Goal: Task Accomplishment & Management: Manage account settings

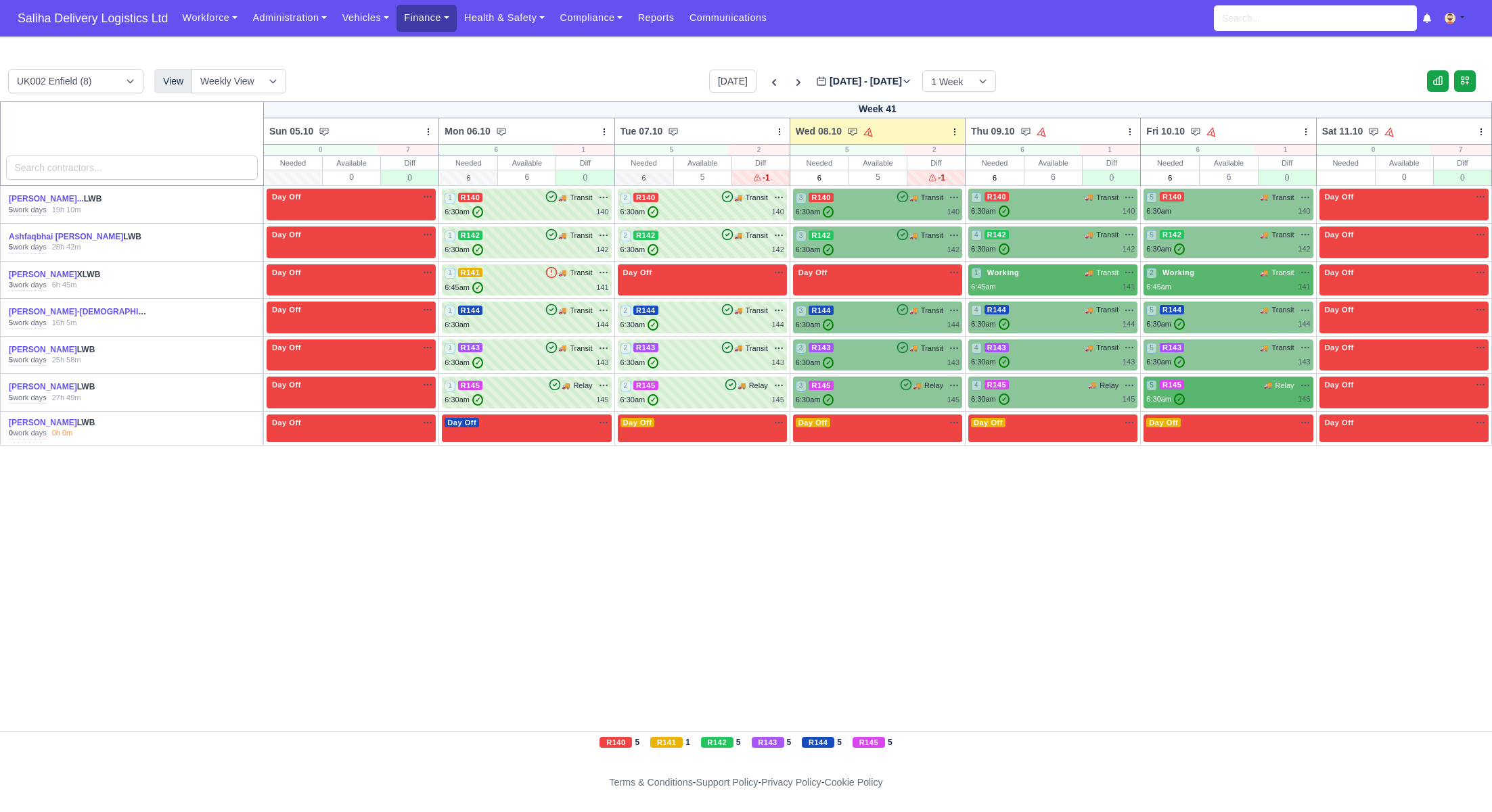
click at [445, 29] on link "Finance" at bounding box center [427, 18] width 61 height 26
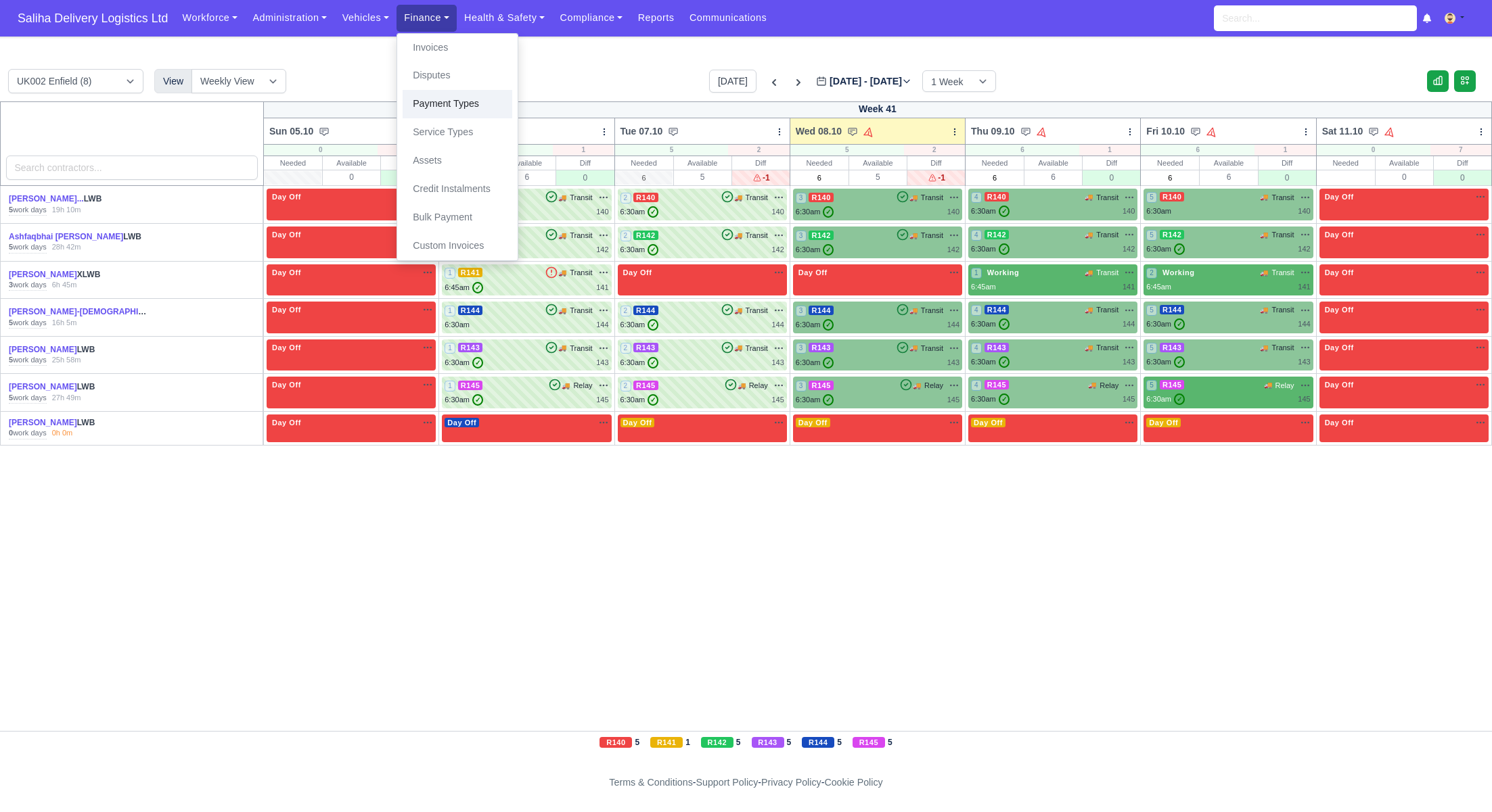
click at [446, 102] on link "Payment Types" at bounding box center [457, 103] width 109 height 28
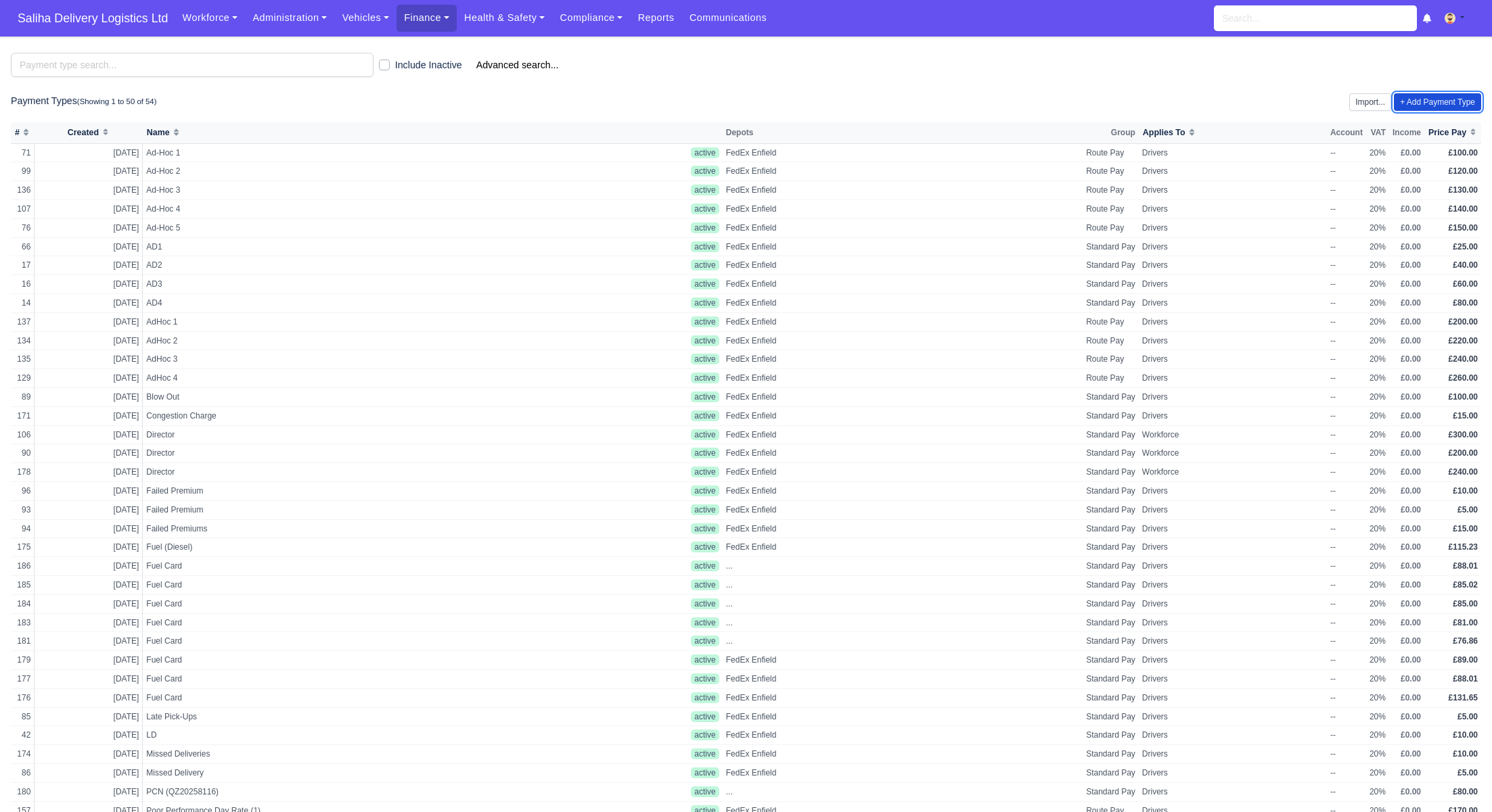
click at [1406, 102] on link "+ Add Payment Type" at bounding box center [1436, 102] width 87 height 18
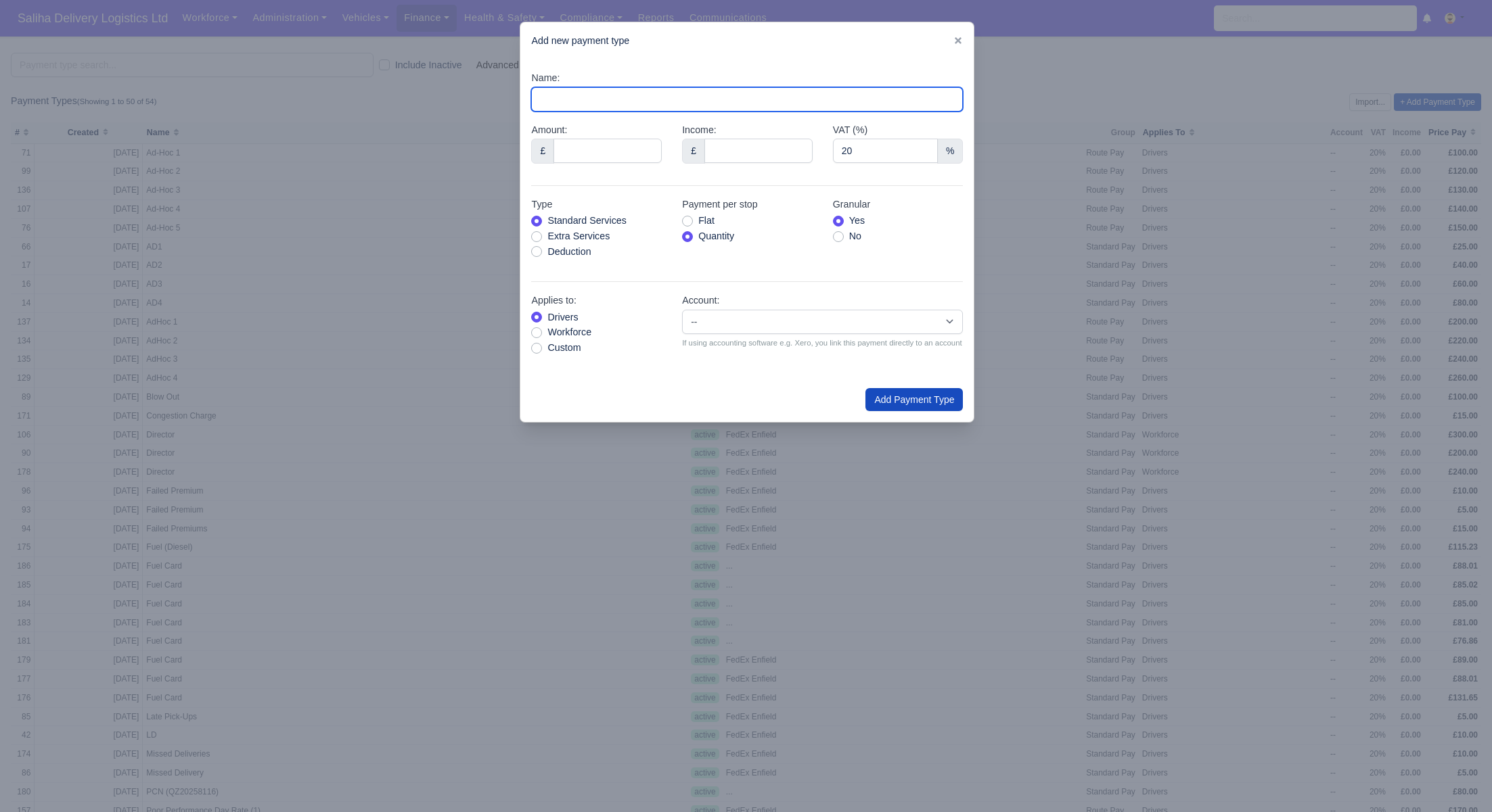
click at [671, 98] on input "Name:" at bounding box center [747, 99] width 432 height 24
type input "Fuel Card"
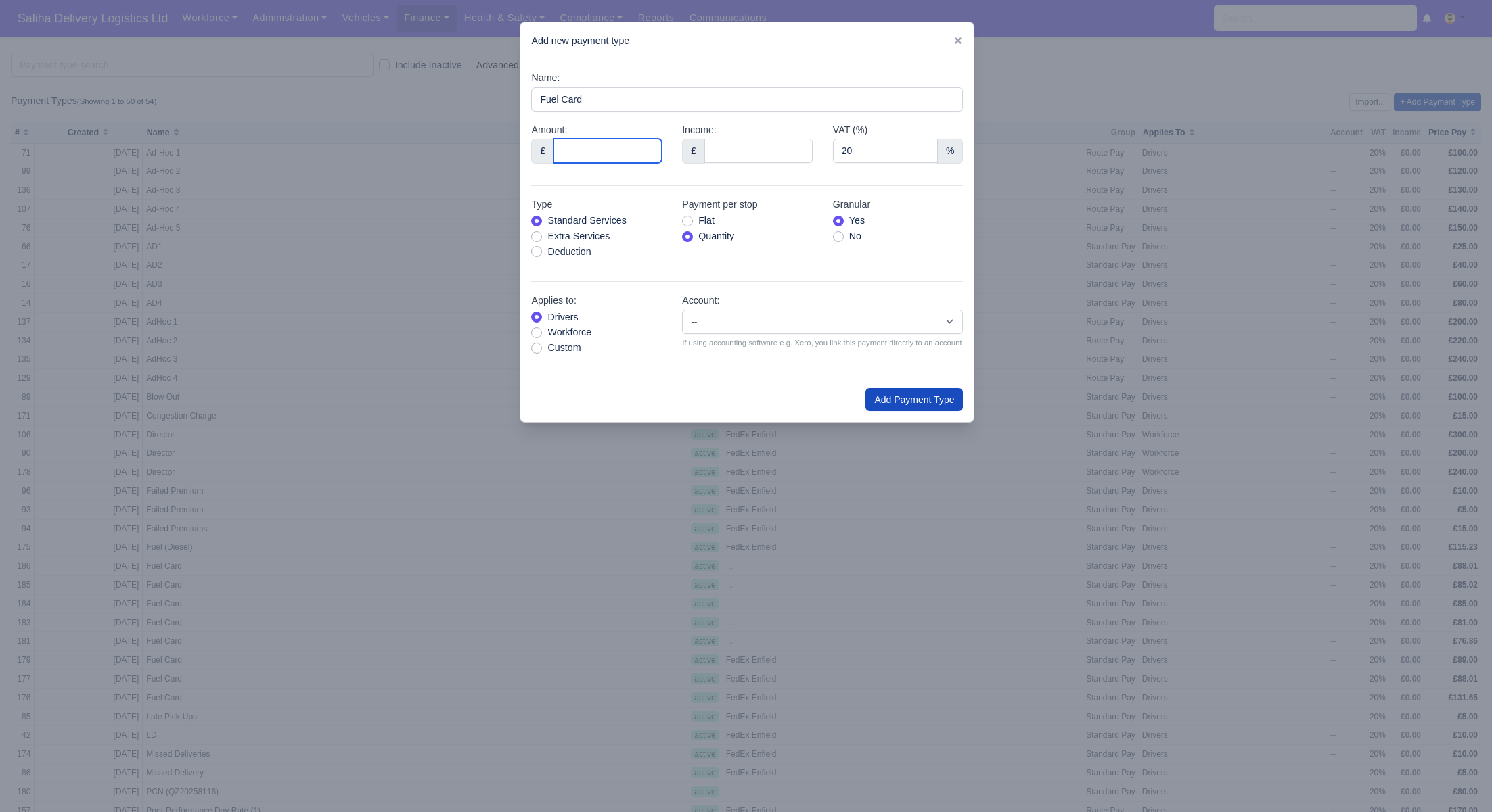
click at [631, 151] on input "Amount:" at bounding box center [607, 150] width 108 height 24
type input "84"
click at [548, 250] on label "Deduction" at bounding box center [569, 252] width 43 height 16
click at [534, 250] on input "Deduction" at bounding box center [536, 249] width 11 height 11
radio input "true"
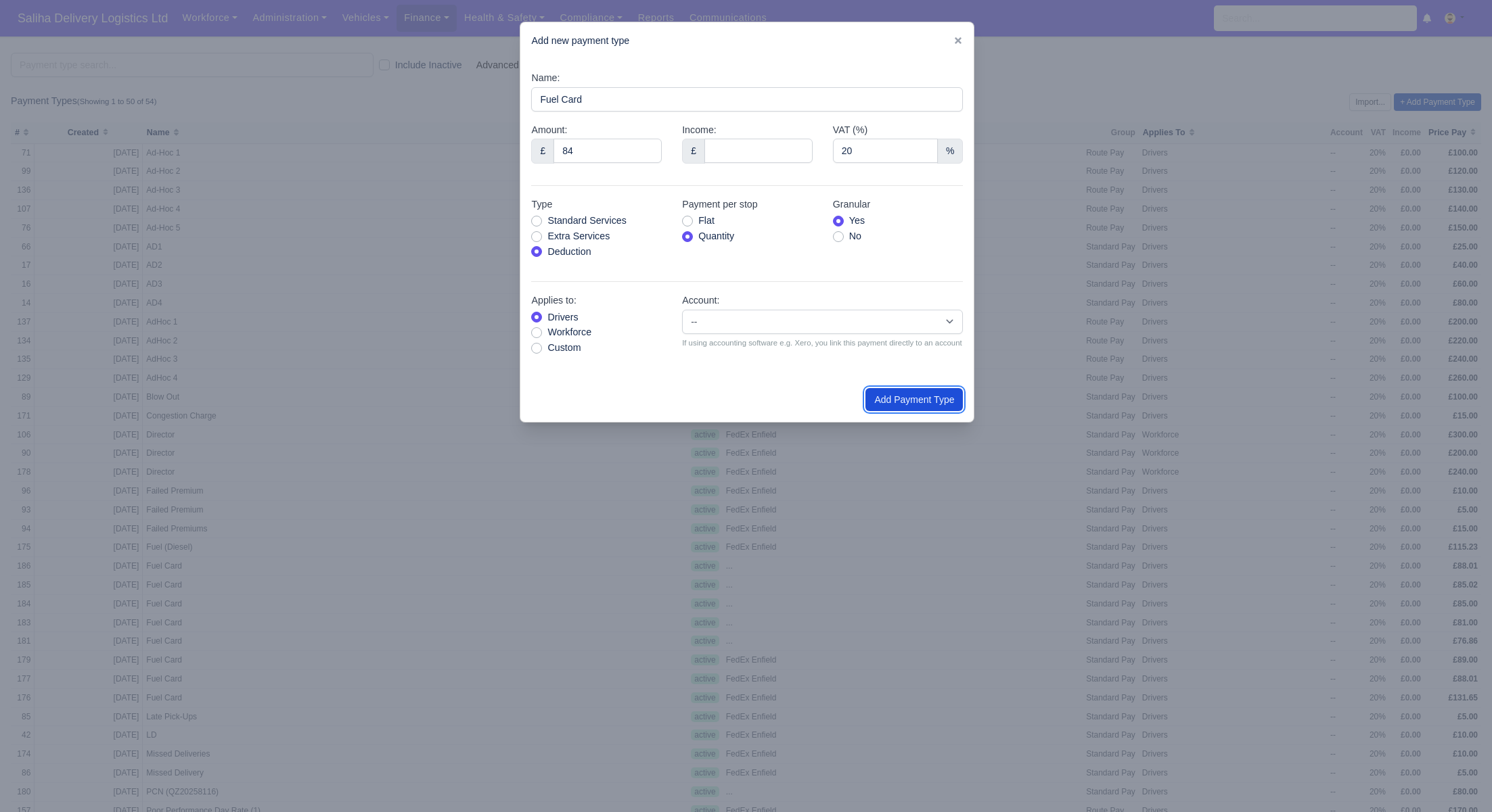
click at [917, 408] on button "Add Payment Type" at bounding box center [914, 400] width 98 height 23
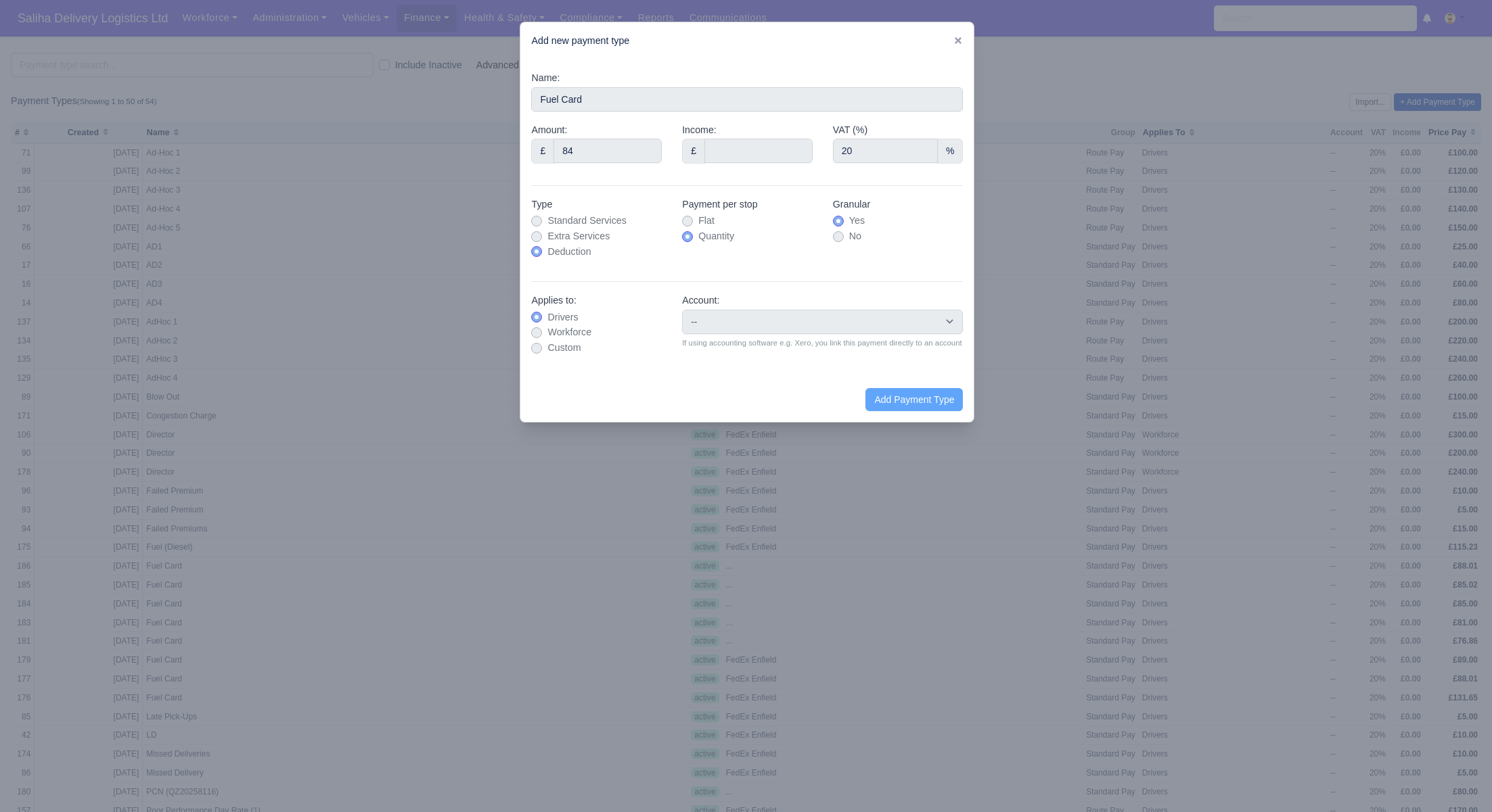
type input "0"
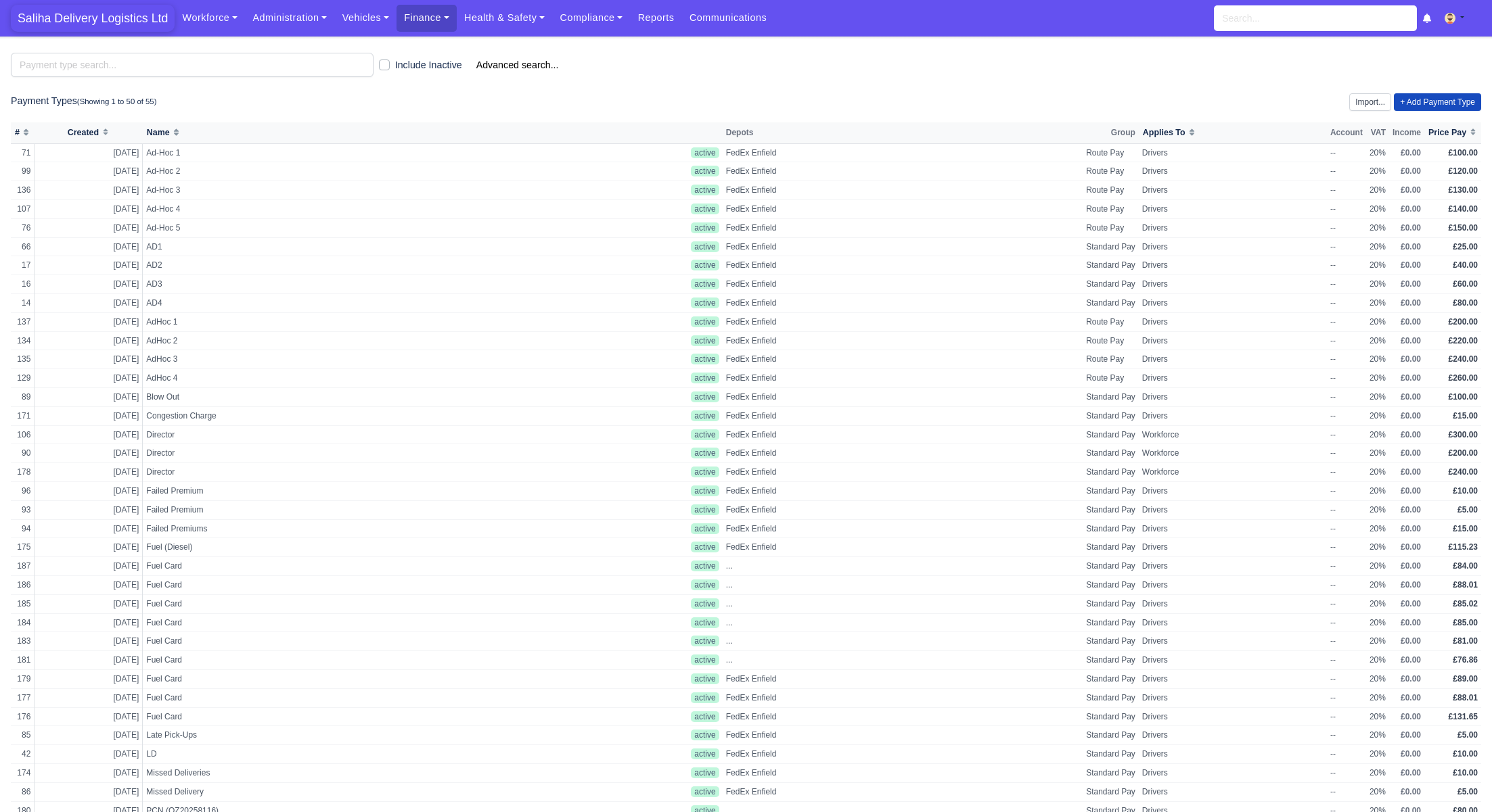
click at [124, 19] on span "Saliha Delivery Logistics Ltd" at bounding box center [93, 19] width 164 height 27
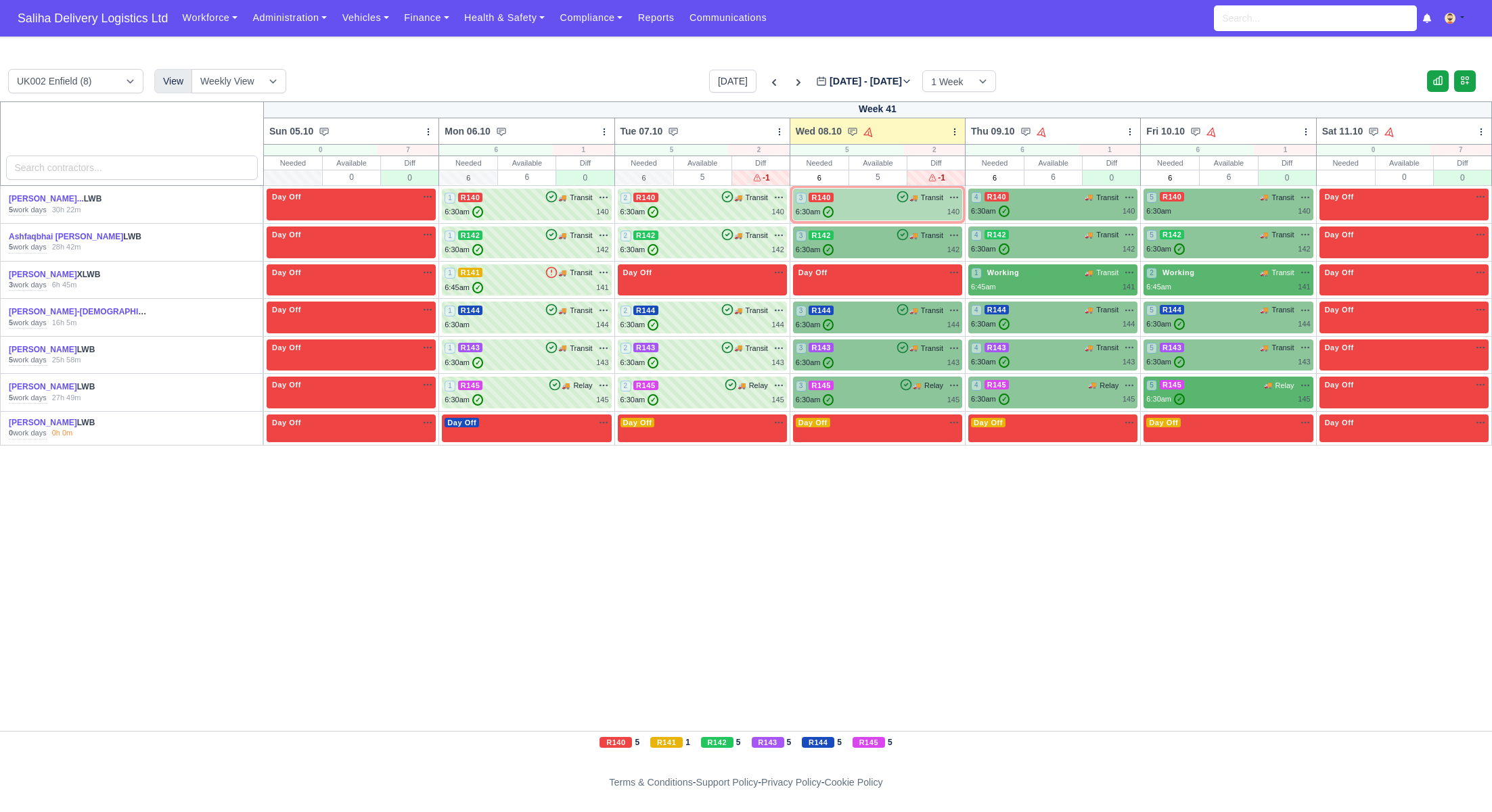
click at [847, 219] on div "3 R140 🚚" at bounding box center [877, 204] width 169 height 32
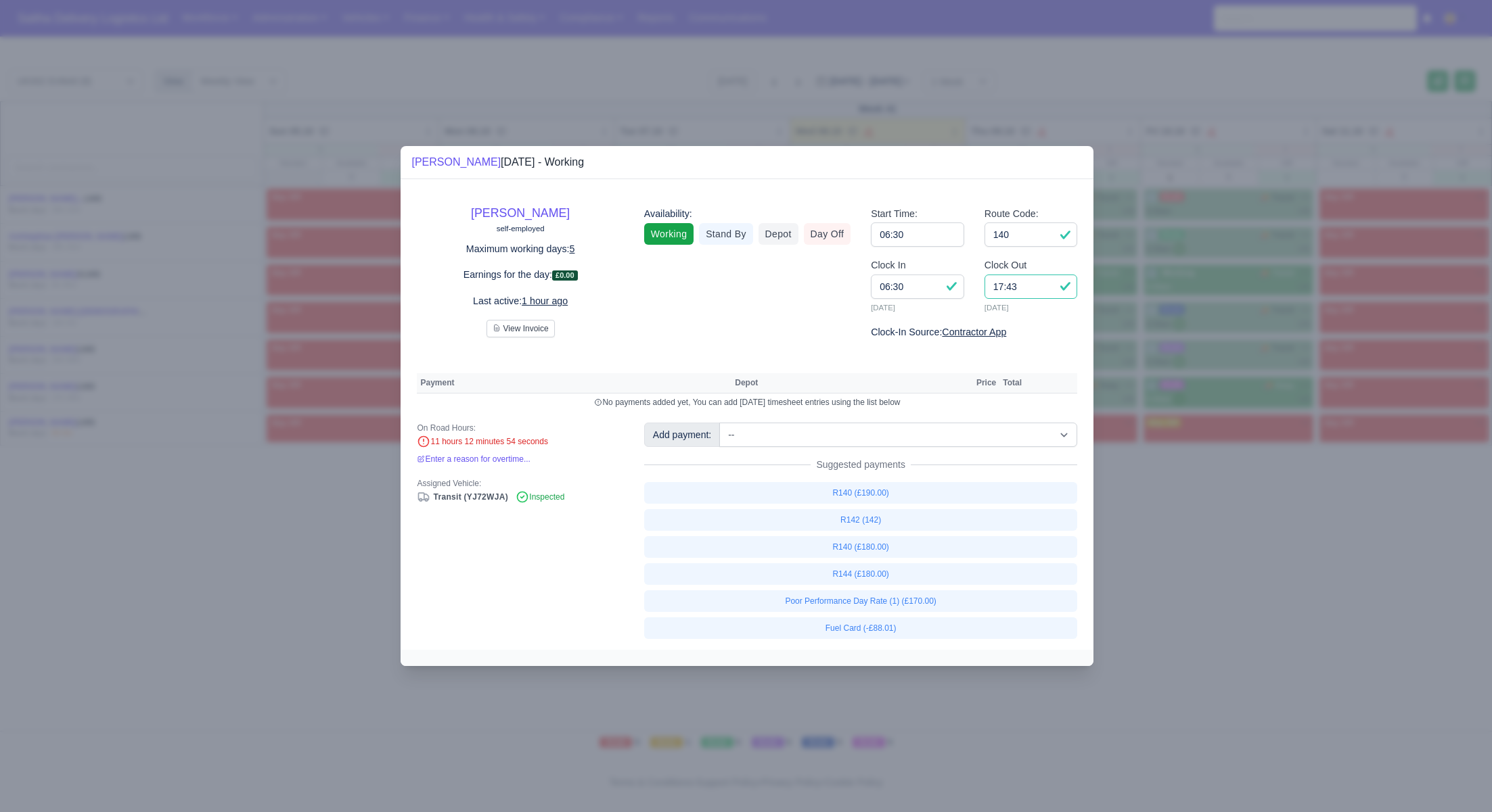
click at [1033, 285] on input "17:43" at bounding box center [1031, 286] width 94 height 24
type input "17:00"
click at [1033, 237] on input "140" at bounding box center [1031, 234] width 94 height 24
select select "1"
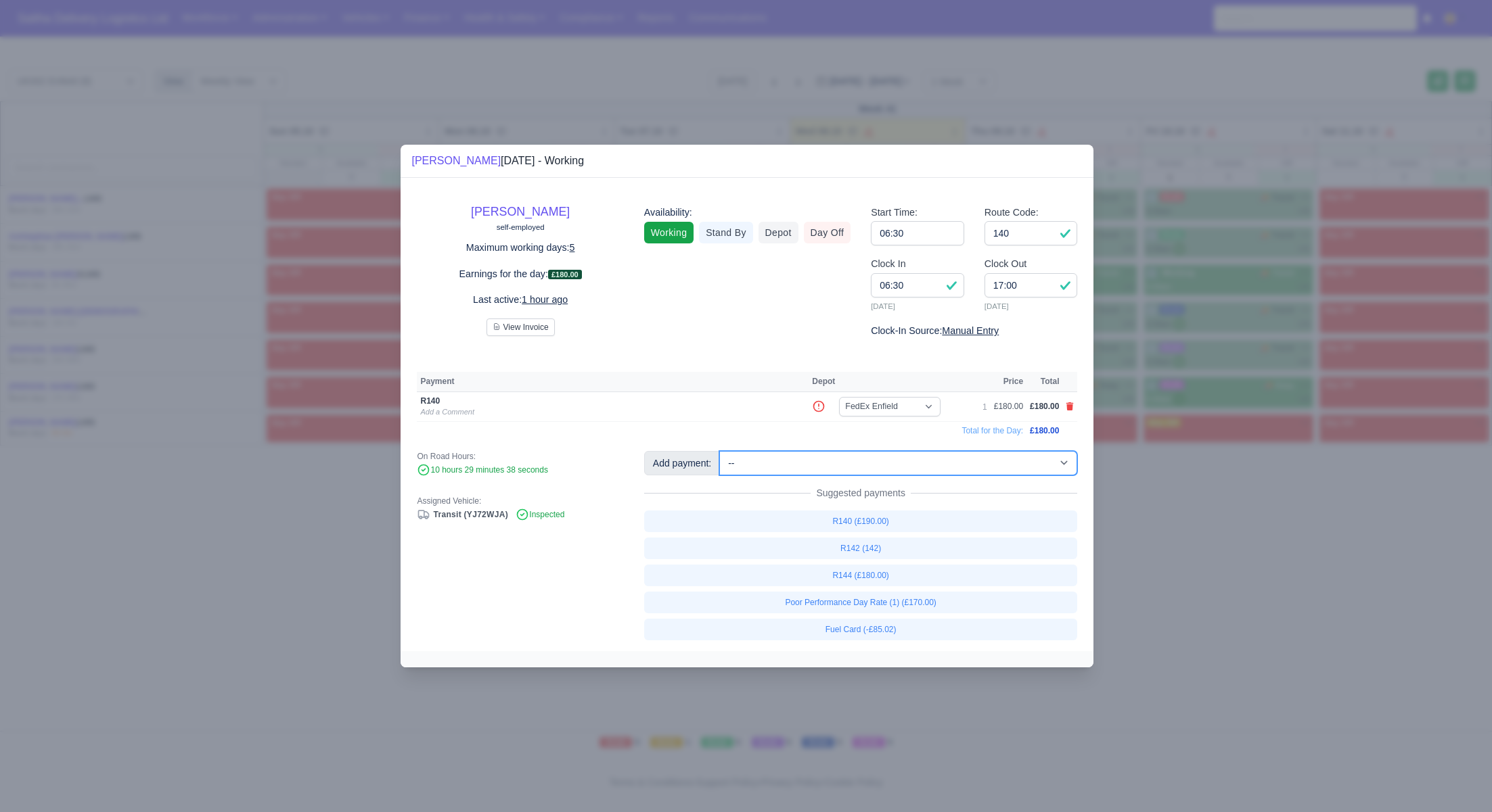
click at [829, 470] on select "-- Ad-Hoc 1 (AD-HO) Ad-Hoc 2 (AD-HO) Ad-Hoc 3 (AD-HO) Ad-Hoc 4 (AD-HO) Ad-Hoc 5…" at bounding box center [897, 463] width 358 height 24
click at [721, 451] on select "-- Ad-Hoc 1 (AD-HO) Ad-Hoc 2 (AD-HO) Ad-Hoc 3 (AD-HO) Ad-Hoc 4 (AD-HO) Ad-Hoc 5…" at bounding box center [897, 463] width 358 height 24
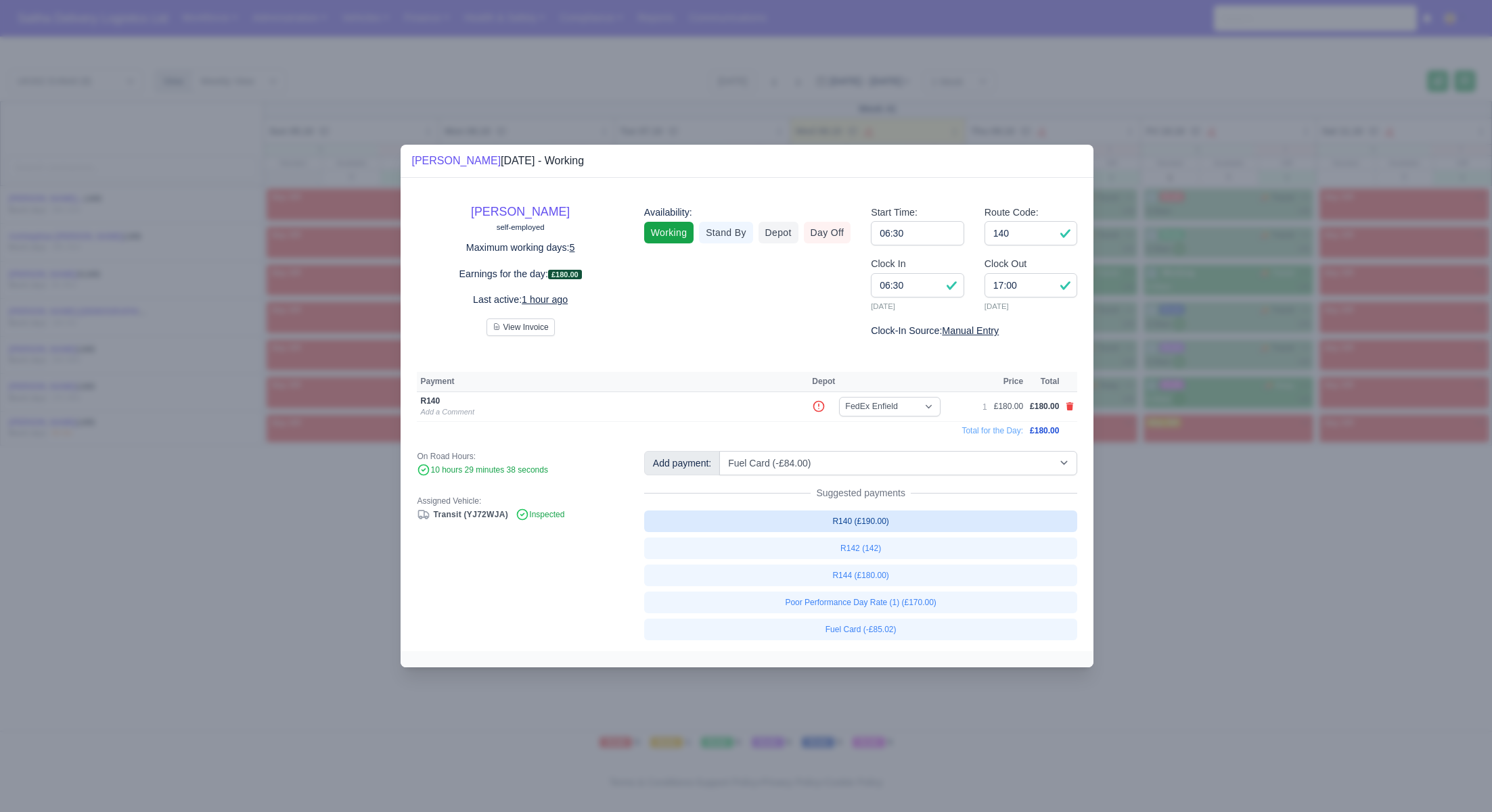
select select "1"
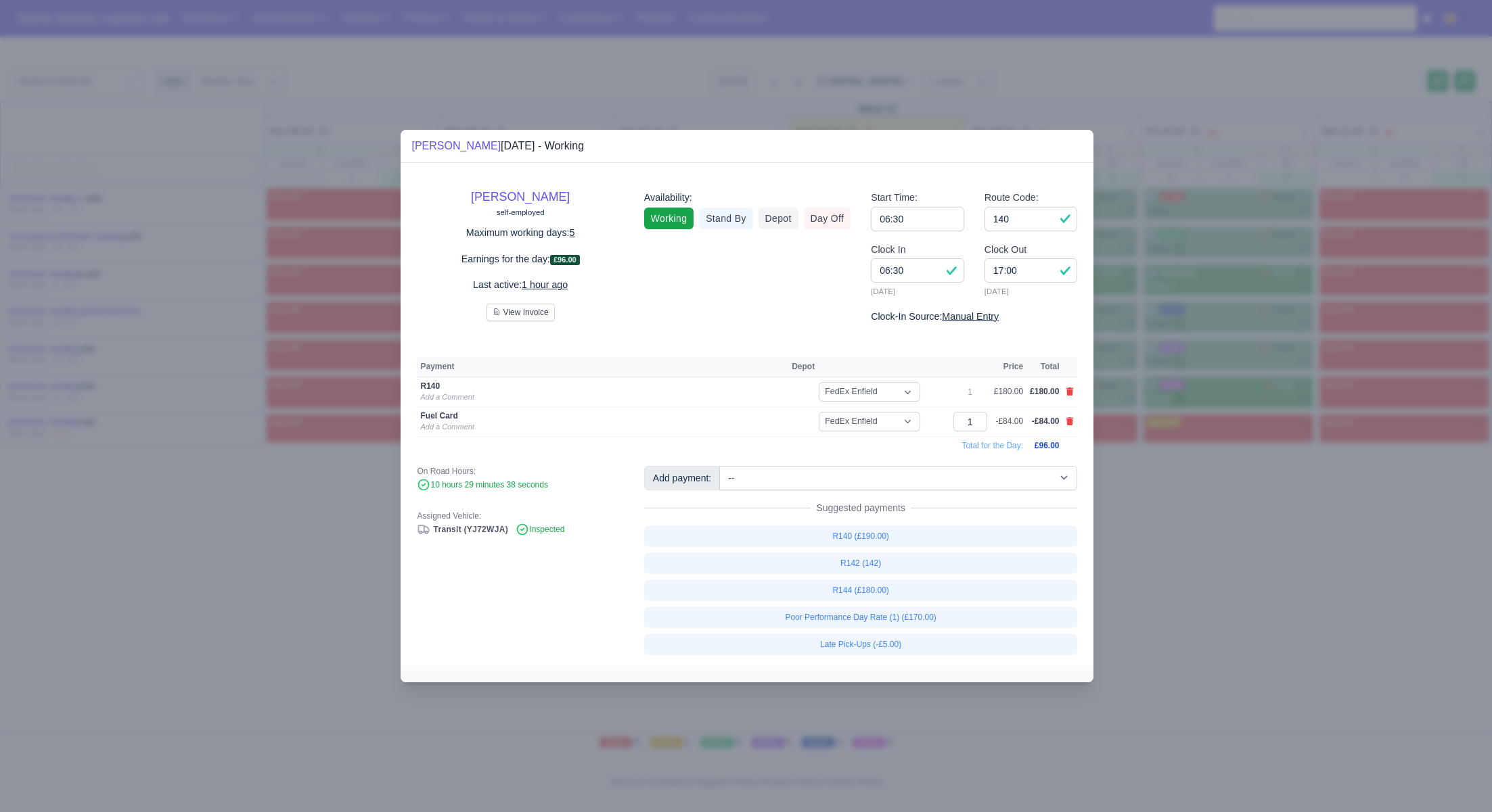
click at [1175, 569] on div at bounding box center [746, 406] width 1492 height 812
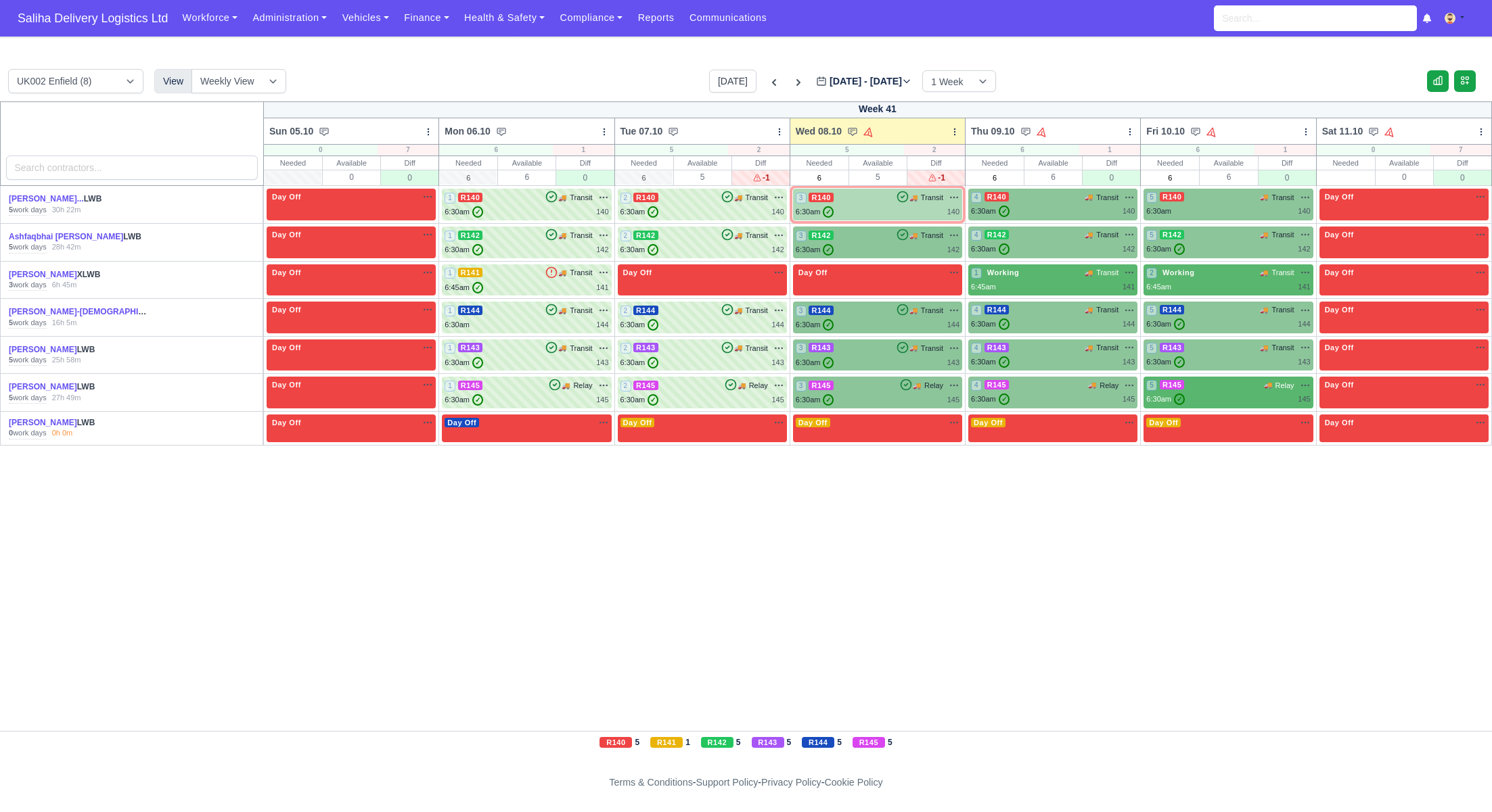
click at [862, 208] on div "6:30am ✓ 140" at bounding box center [878, 212] width 164 height 12
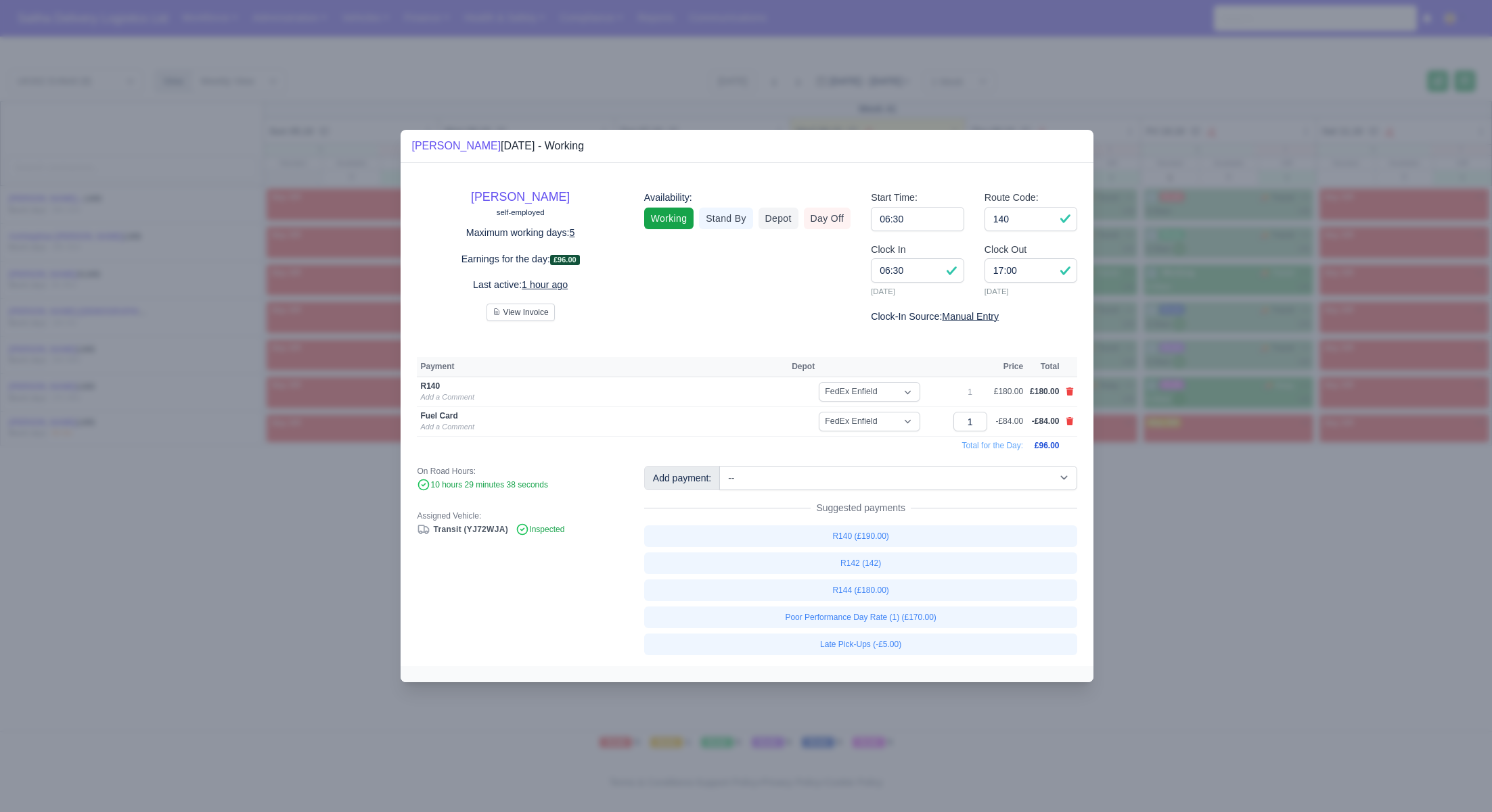
drag, startPoint x: 1274, startPoint y: 574, endPoint x: 755, endPoint y: 336, distance: 571.0
click at [1267, 569] on div at bounding box center [746, 406] width 1492 height 812
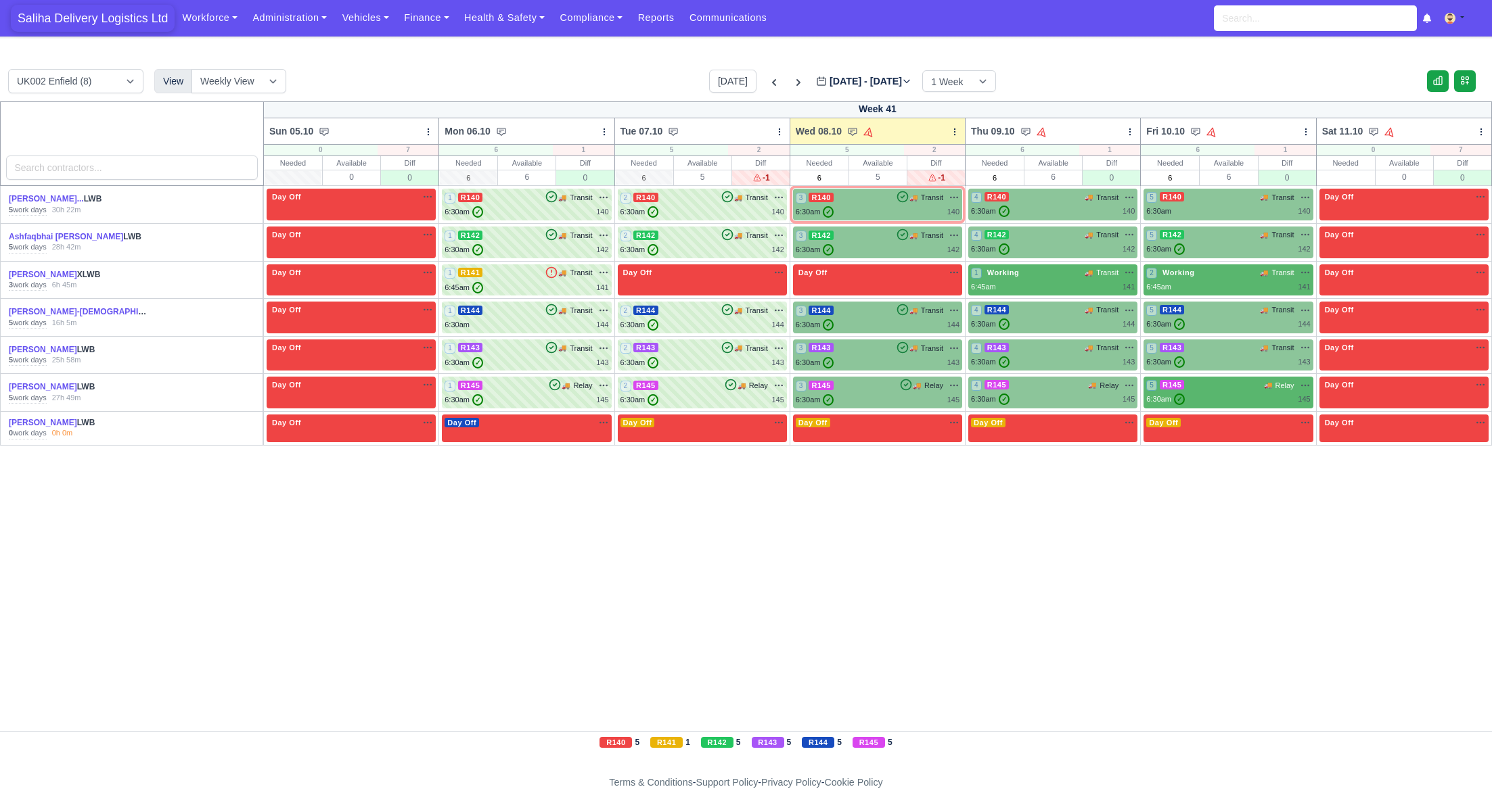
click at [103, 20] on span "Saliha Delivery Logistics Ltd" at bounding box center [93, 19] width 164 height 27
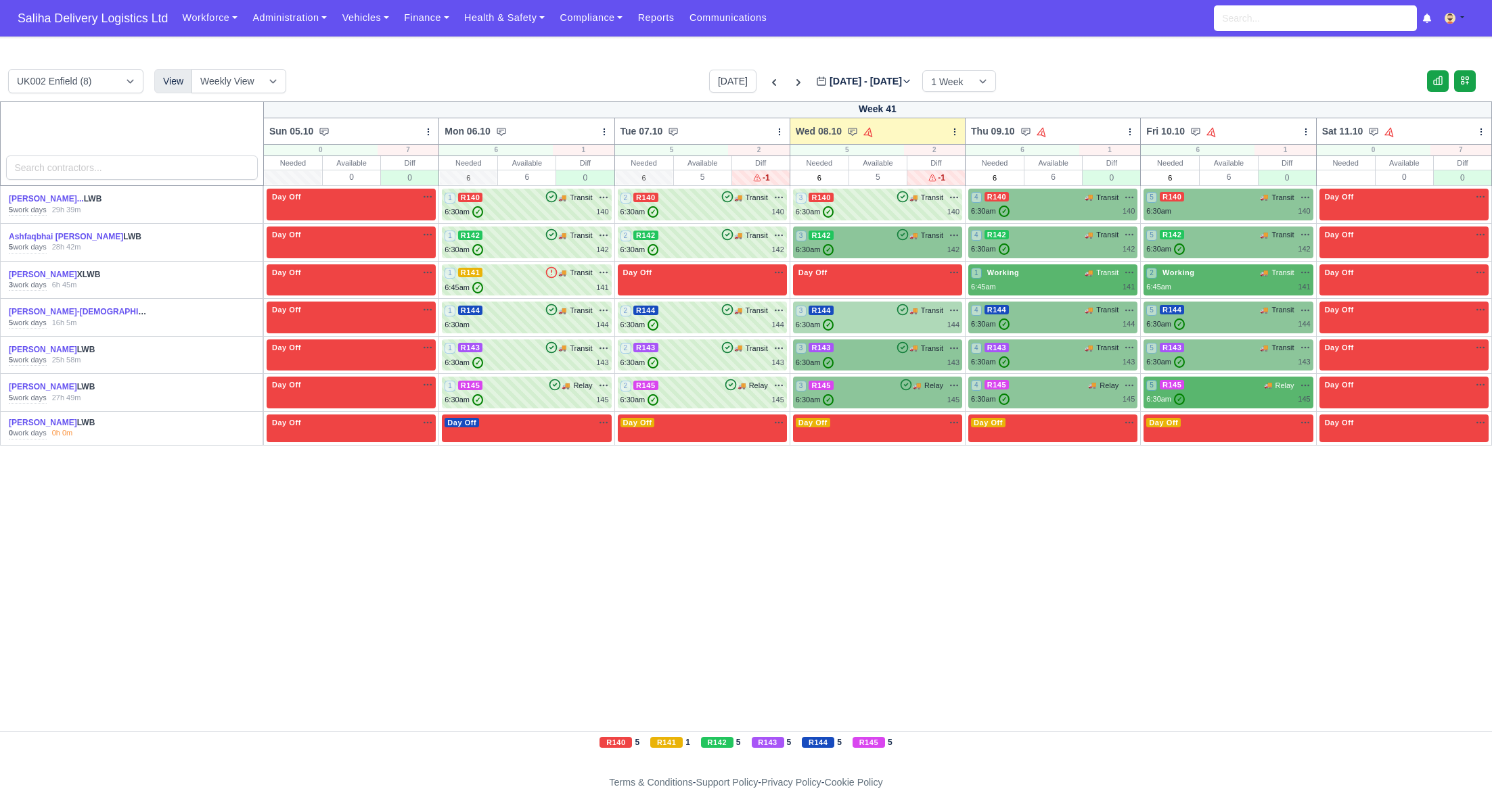
click at [897, 325] on div "6:30am ✓ 144" at bounding box center [878, 325] width 164 height 12
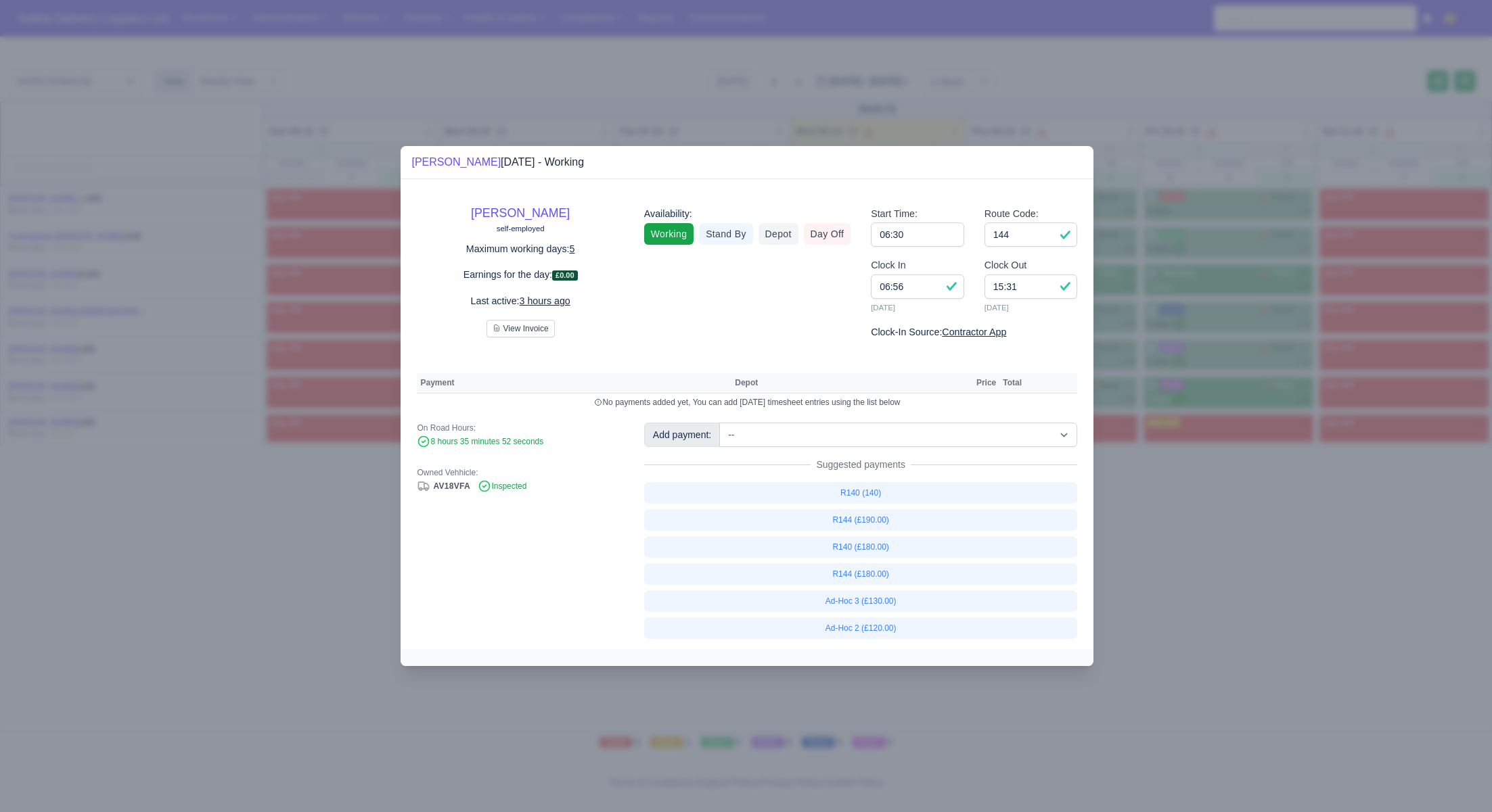
drag, startPoint x: 175, startPoint y: 543, endPoint x: 143, endPoint y: 504, distance: 50.4
click at [173, 543] on div at bounding box center [746, 406] width 1492 height 812
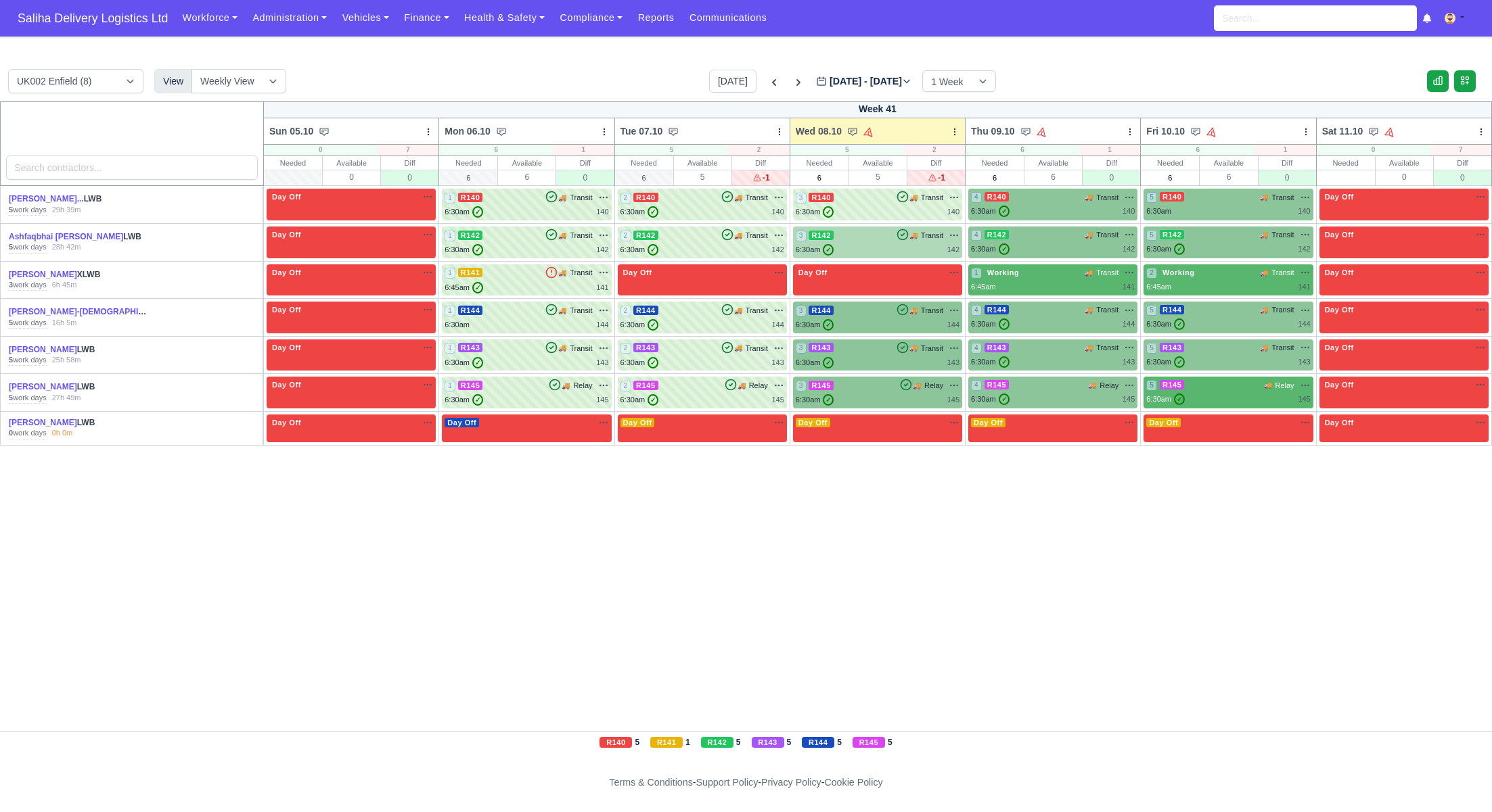
click at [881, 256] on div "3 R142 🚚" at bounding box center [877, 242] width 169 height 32
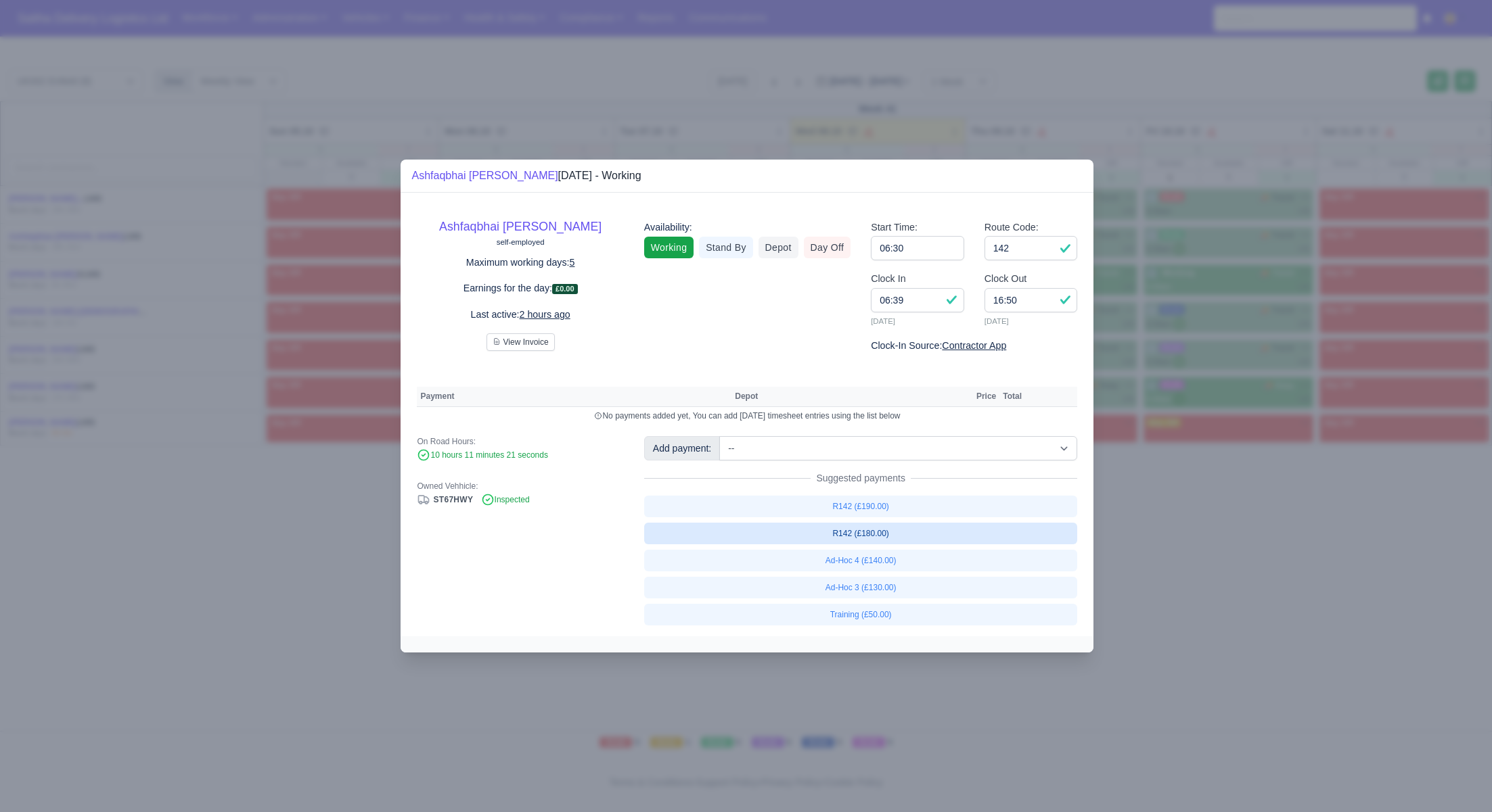
click at [865, 536] on link "R142 (£180.00)" at bounding box center [861, 534] width 434 height 21
select select "1"
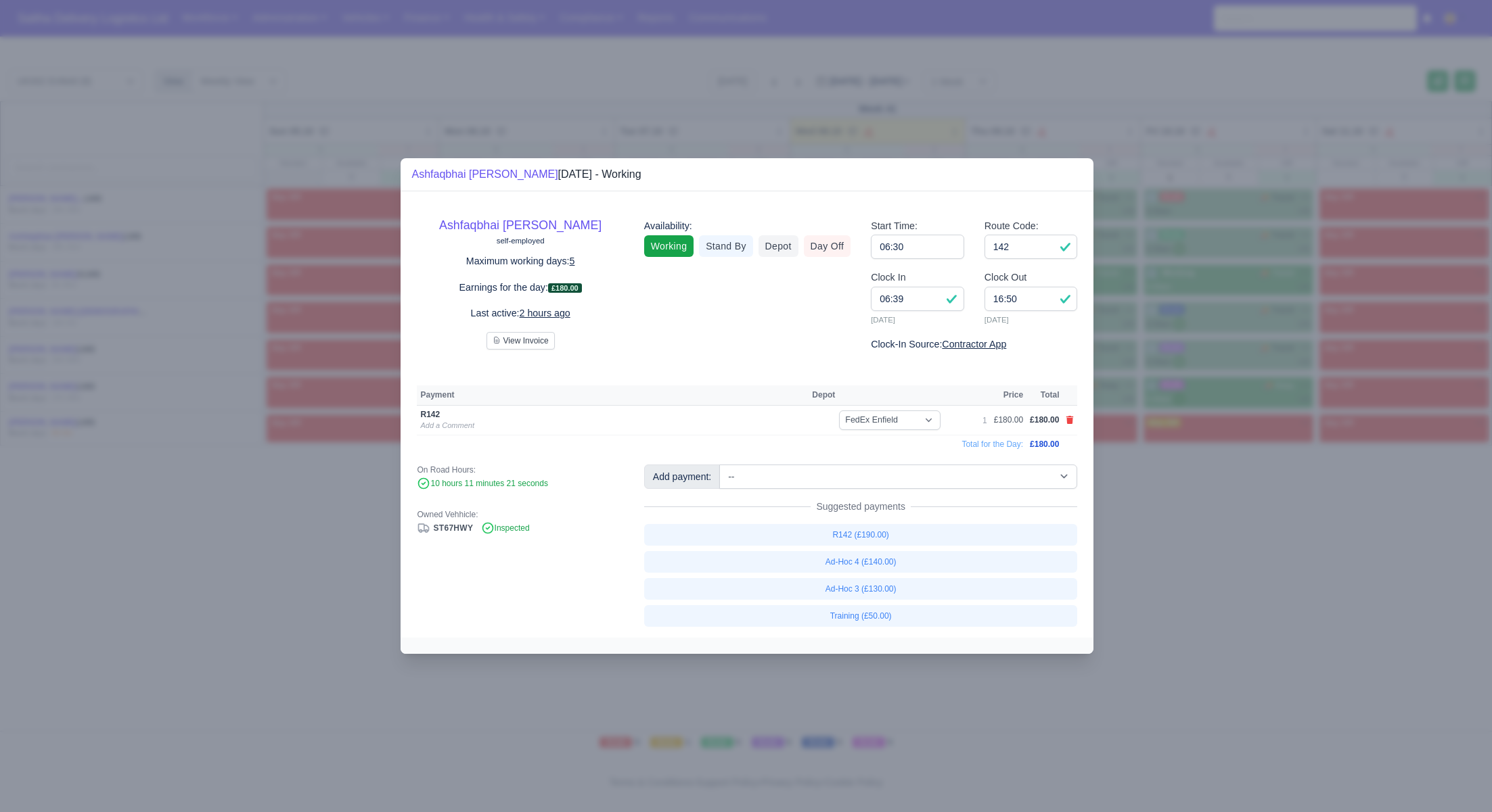
click at [1236, 560] on div at bounding box center [746, 406] width 1492 height 812
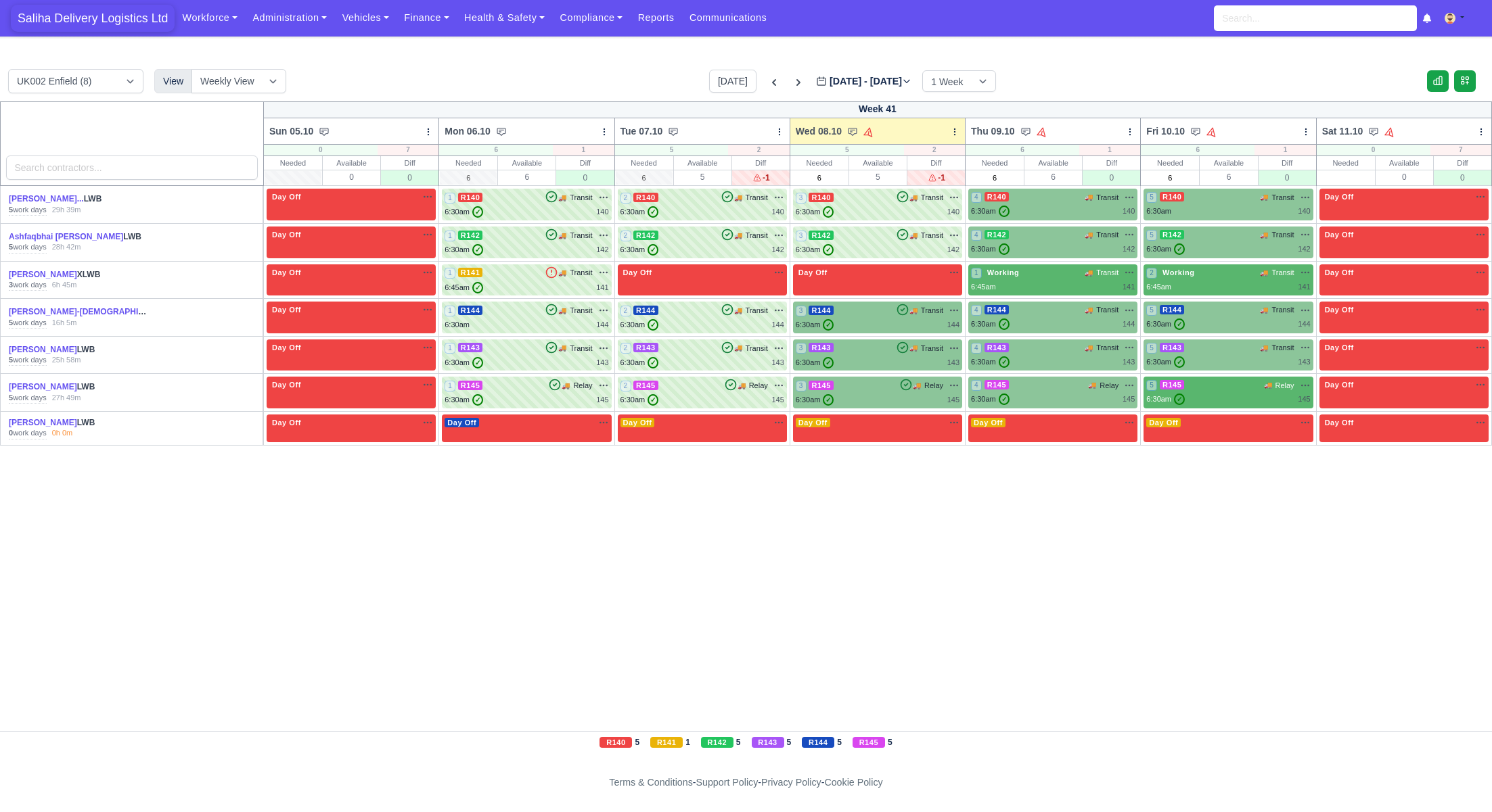
click at [152, 20] on span "Saliha Delivery Logistics Ltd" at bounding box center [93, 19] width 164 height 27
click at [895, 341] on icon at bounding box center [902, 347] width 14 height 14
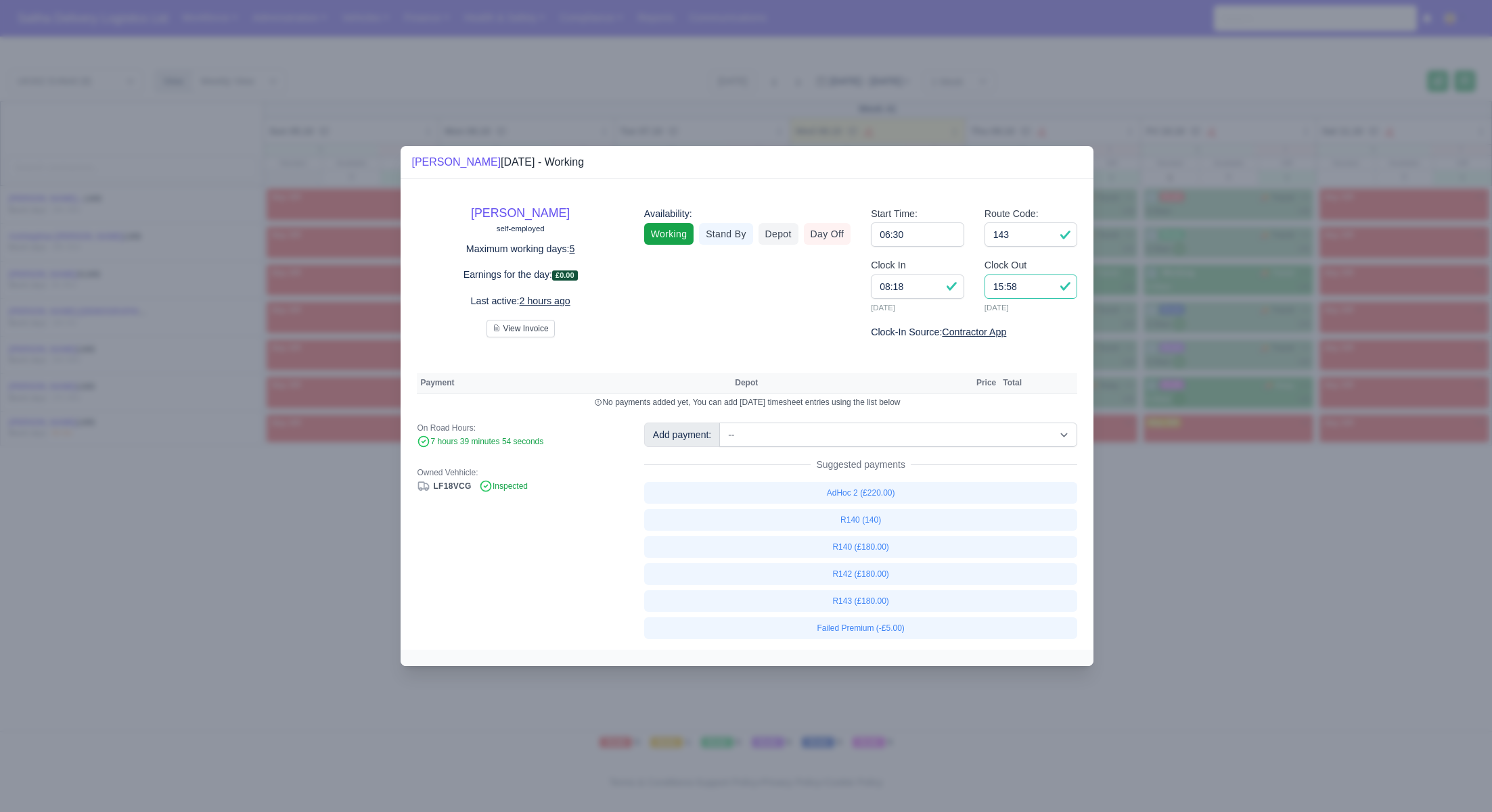
click at [1033, 296] on input "15:58" at bounding box center [1031, 286] width 94 height 24
type input "15:30"
click at [857, 600] on link "R143 (£180.00)" at bounding box center [861, 601] width 434 height 21
select select "1"
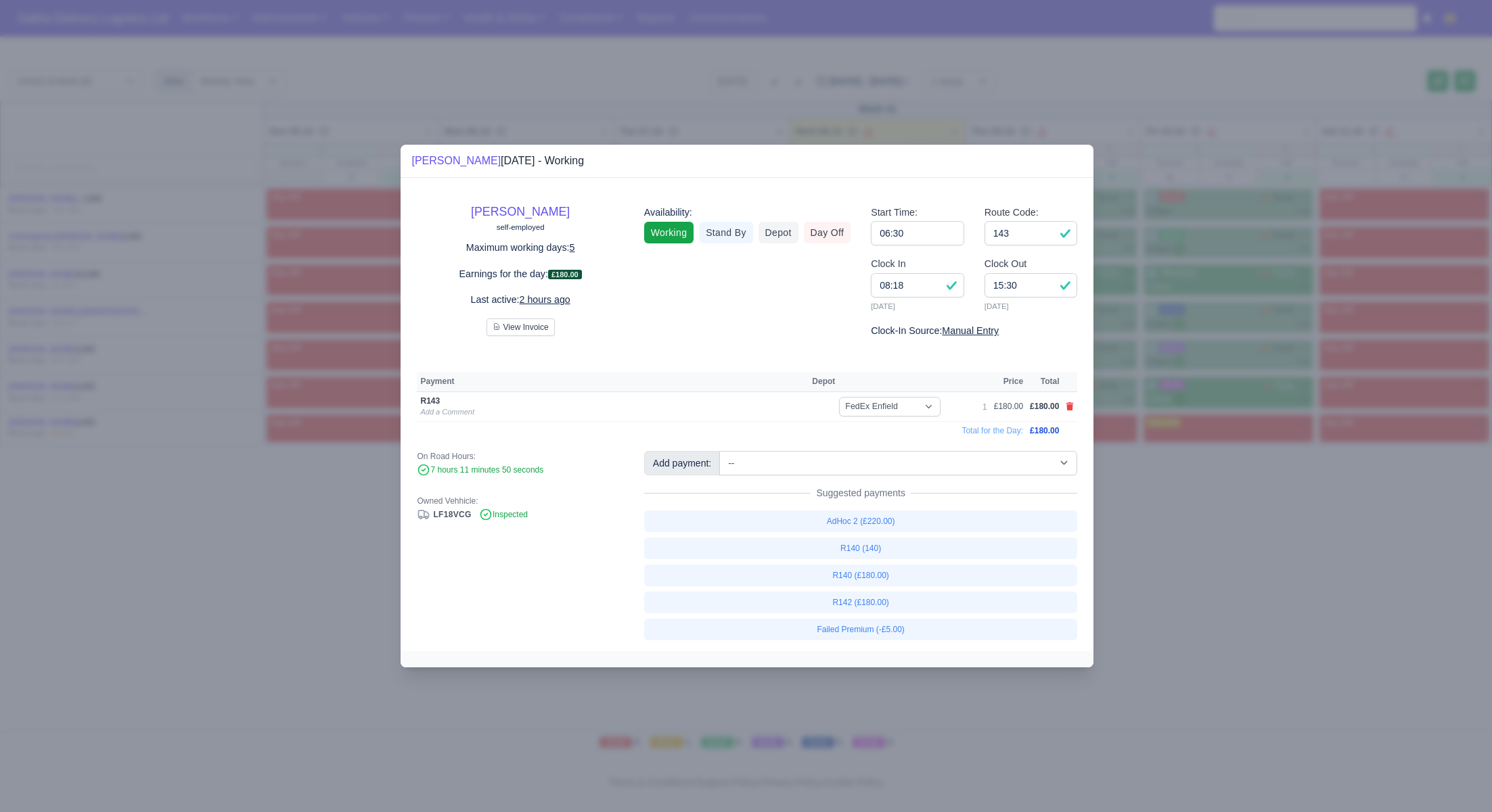
click at [1154, 576] on div at bounding box center [746, 406] width 1492 height 812
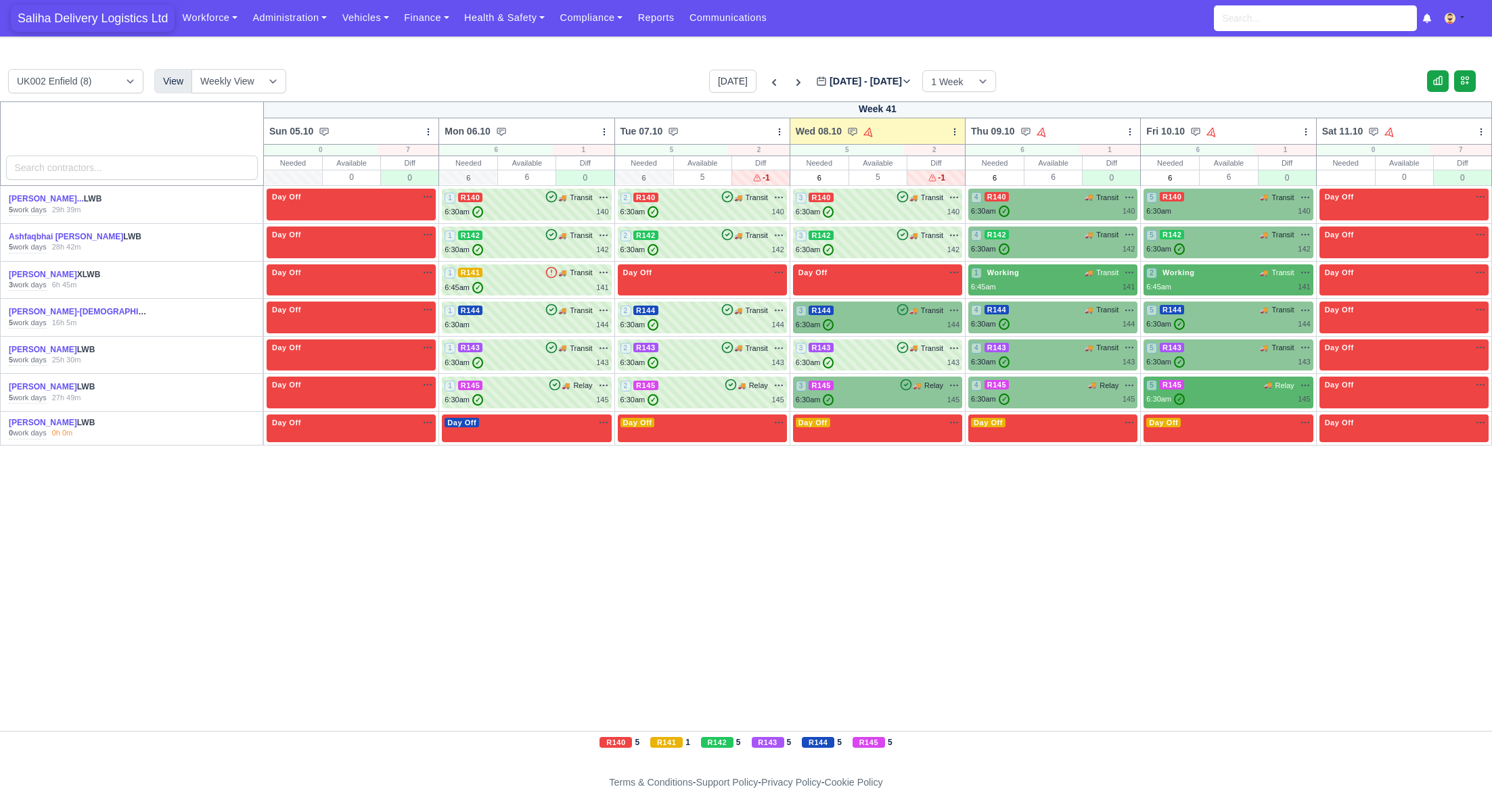
click at [95, 23] on span "Saliha Delivery Logistics Ltd" at bounding box center [93, 19] width 164 height 27
drag, startPoint x: 855, startPoint y: 426, endPoint x: 845, endPoint y: 425, distance: 10.0
click at [855, 427] on div "Day Off Available" at bounding box center [878, 423] width 164 height 12
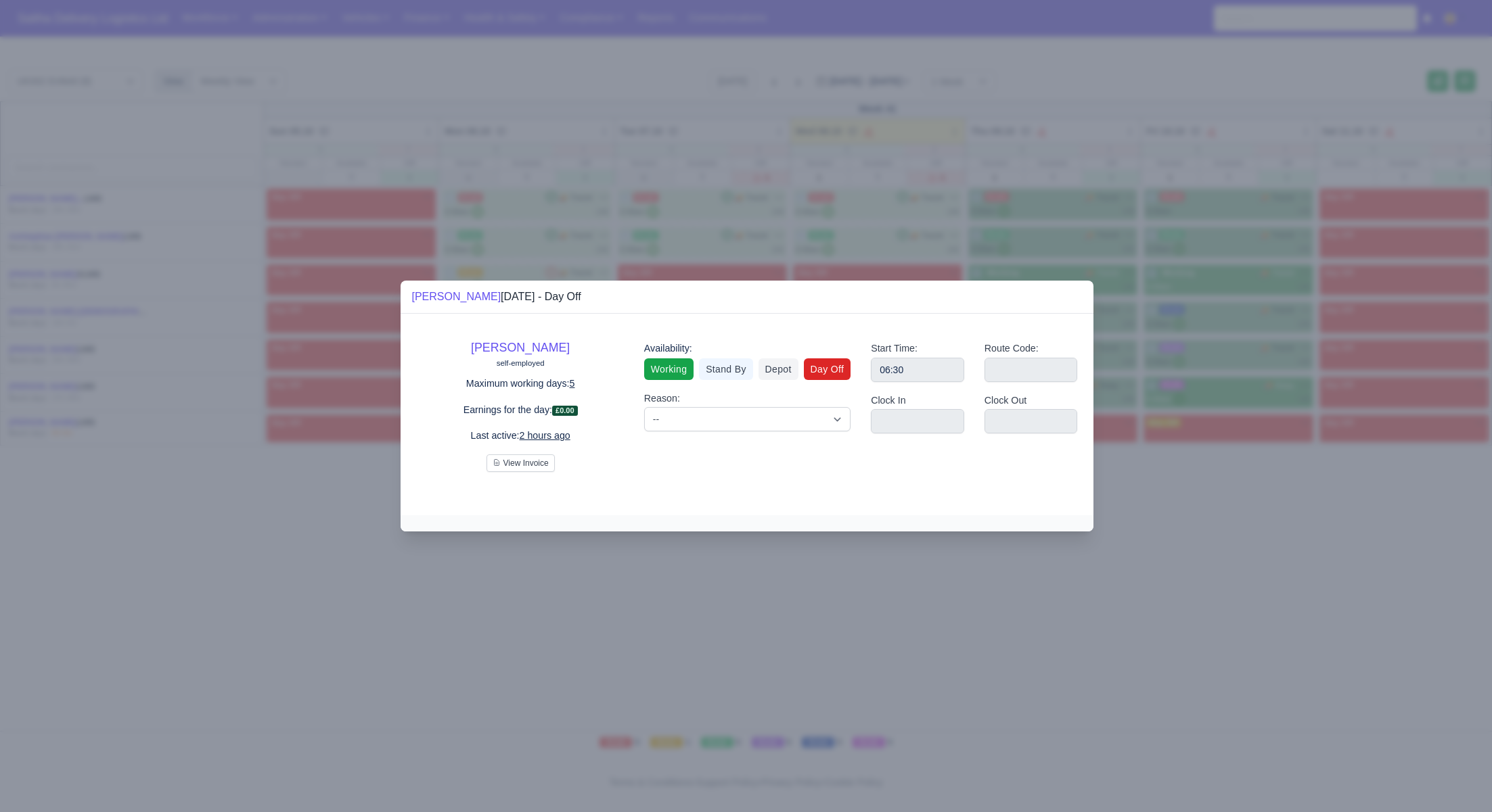
click at [657, 379] on link "Working" at bounding box center [669, 369] width 50 height 21
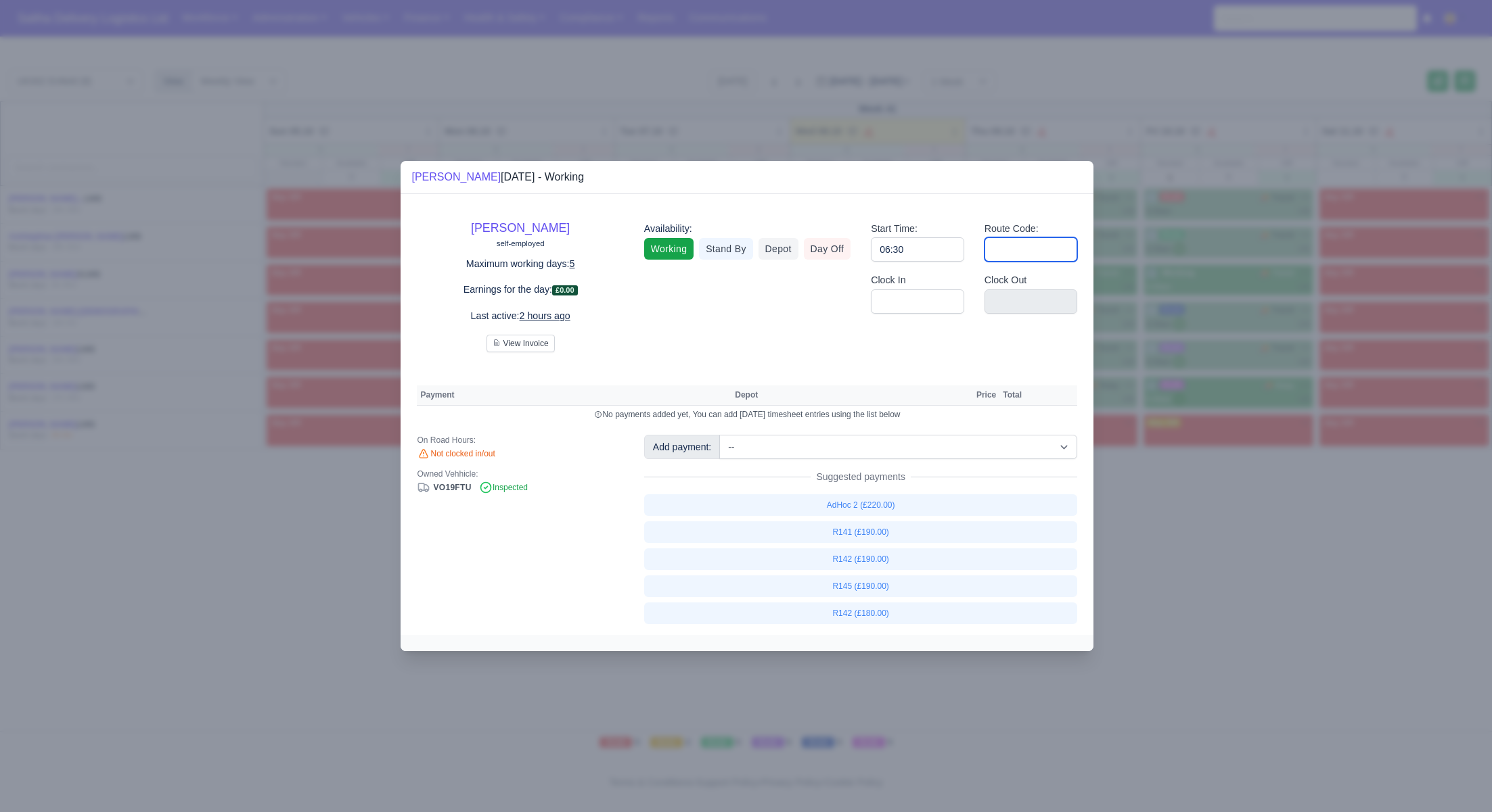
click at [1038, 250] on input "Route Code:" at bounding box center [1031, 249] width 94 height 24
type input "141"
click at [922, 307] on input "Clock In" at bounding box center [918, 302] width 94 height 24
type input "06:30"
click at [1016, 306] on input "Clock Out" at bounding box center [1031, 302] width 94 height 24
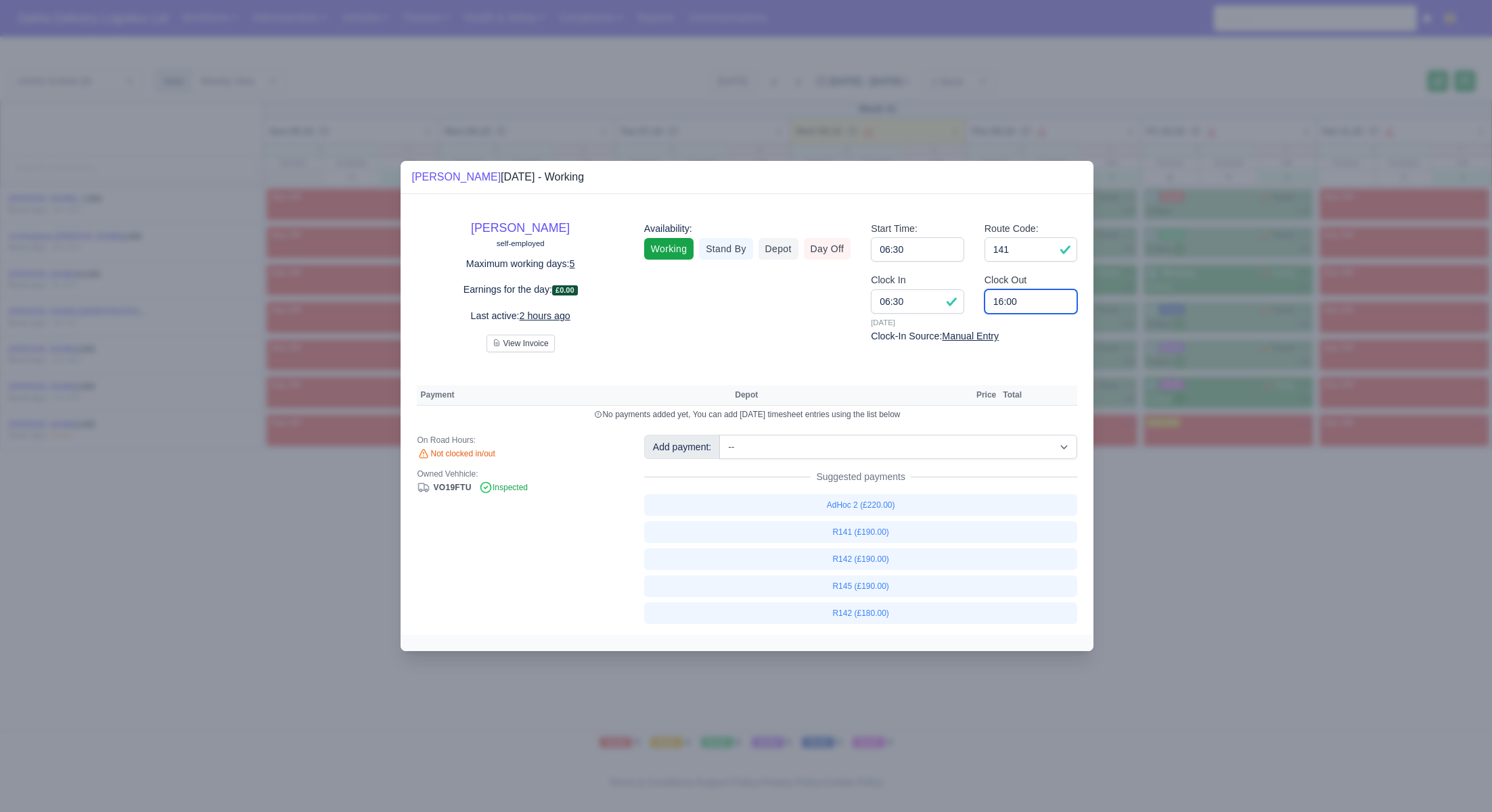
type input "16:00"
click at [843, 443] on select "-- Ad-Hoc 1 (AD-HO) Ad-Hoc 2 (AD-HO) Ad-Hoc 3 (AD-HO) Ad-Hoc 4 (AD-HO) Ad-Hoc 5…" at bounding box center [897, 446] width 358 height 24
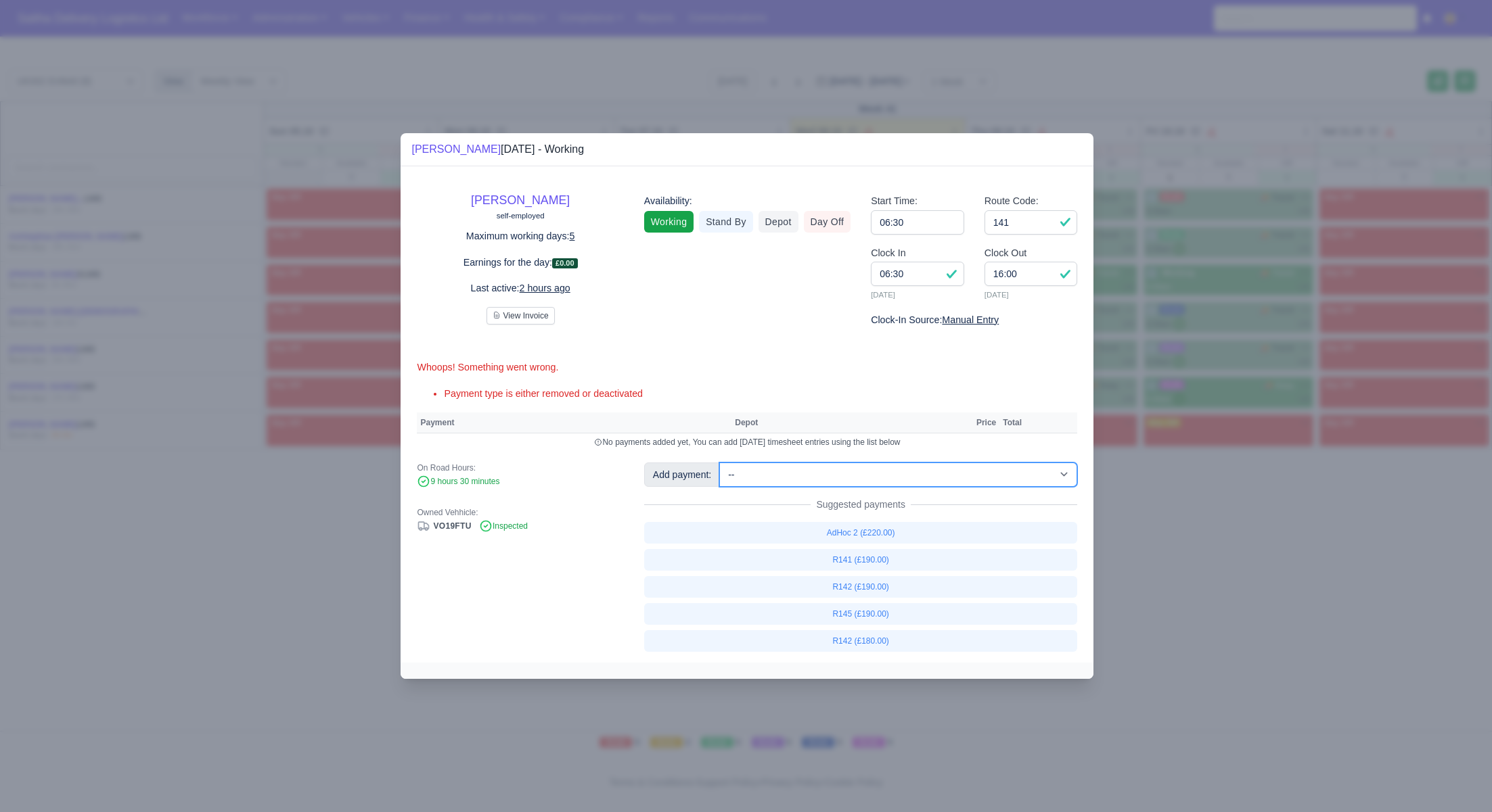
click at [721, 463] on select "-- Ad-Hoc 1 (AD-HO) Ad-Hoc 2 (AD-HO) Ad-Hoc 3 (AD-HO) Ad-Hoc 4 (AD-HO) Ad-Hoc 5…" at bounding box center [897, 474] width 358 height 24
select select "1"
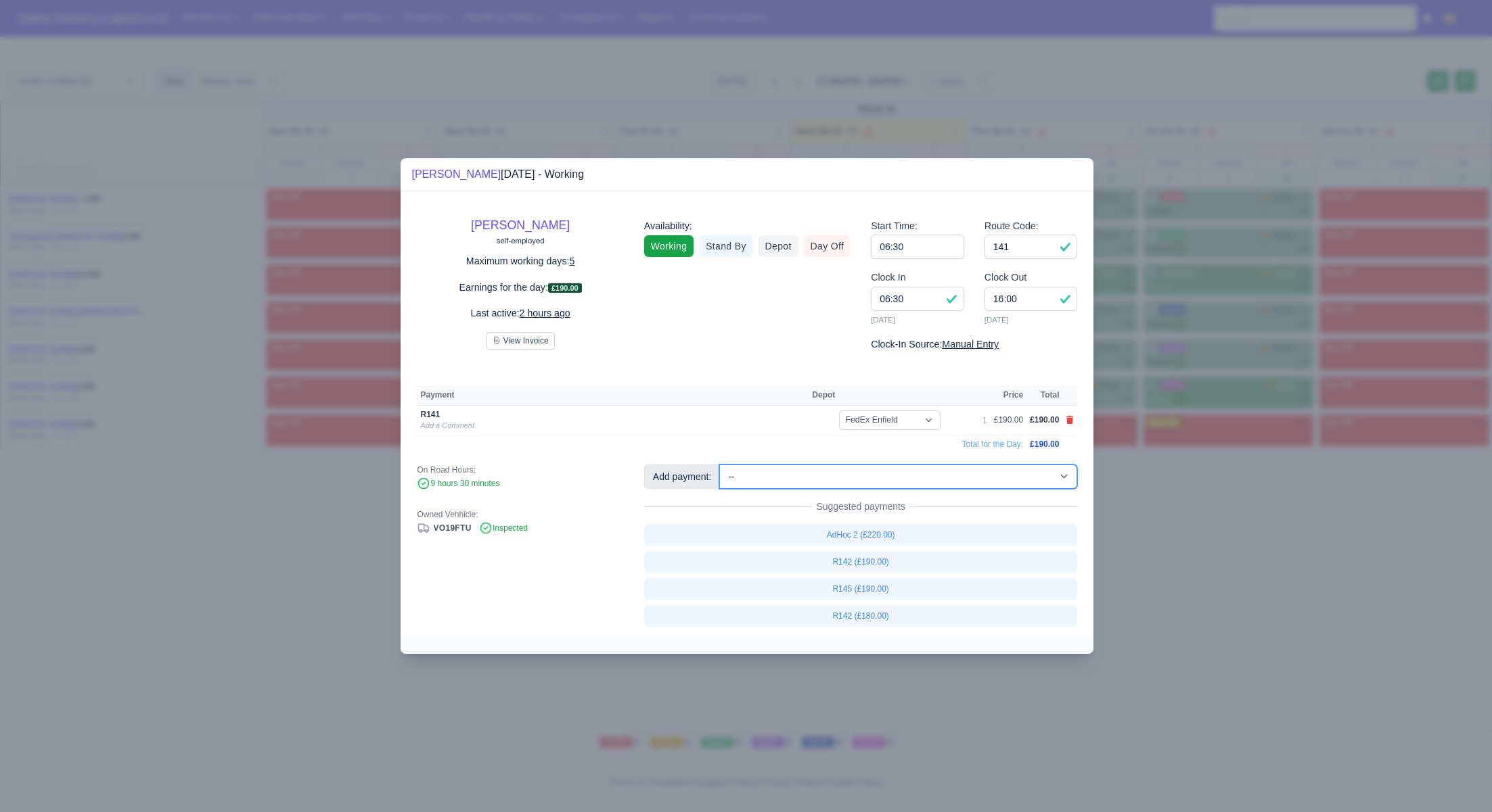
click at [810, 476] on select "-- Ad-Hoc 1 (AD-HO) Ad-Hoc 2 (AD-HO) Ad-Hoc 3 (AD-HO) Ad-Hoc 4 (AD-HO) Ad-Hoc 5…" at bounding box center [897, 476] width 358 height 24
click at [721, 465] on select "-- Ad-Hoc 1 (AD-HO) Ad-Hoc 2 (AD-HO) Ad-Hoc 3 (AD-HO) Ad-Hoc 4 (AD-HO) Ad-Hoc 5…" at bounding box center [897, 476] width 358 height 24
select select "1"
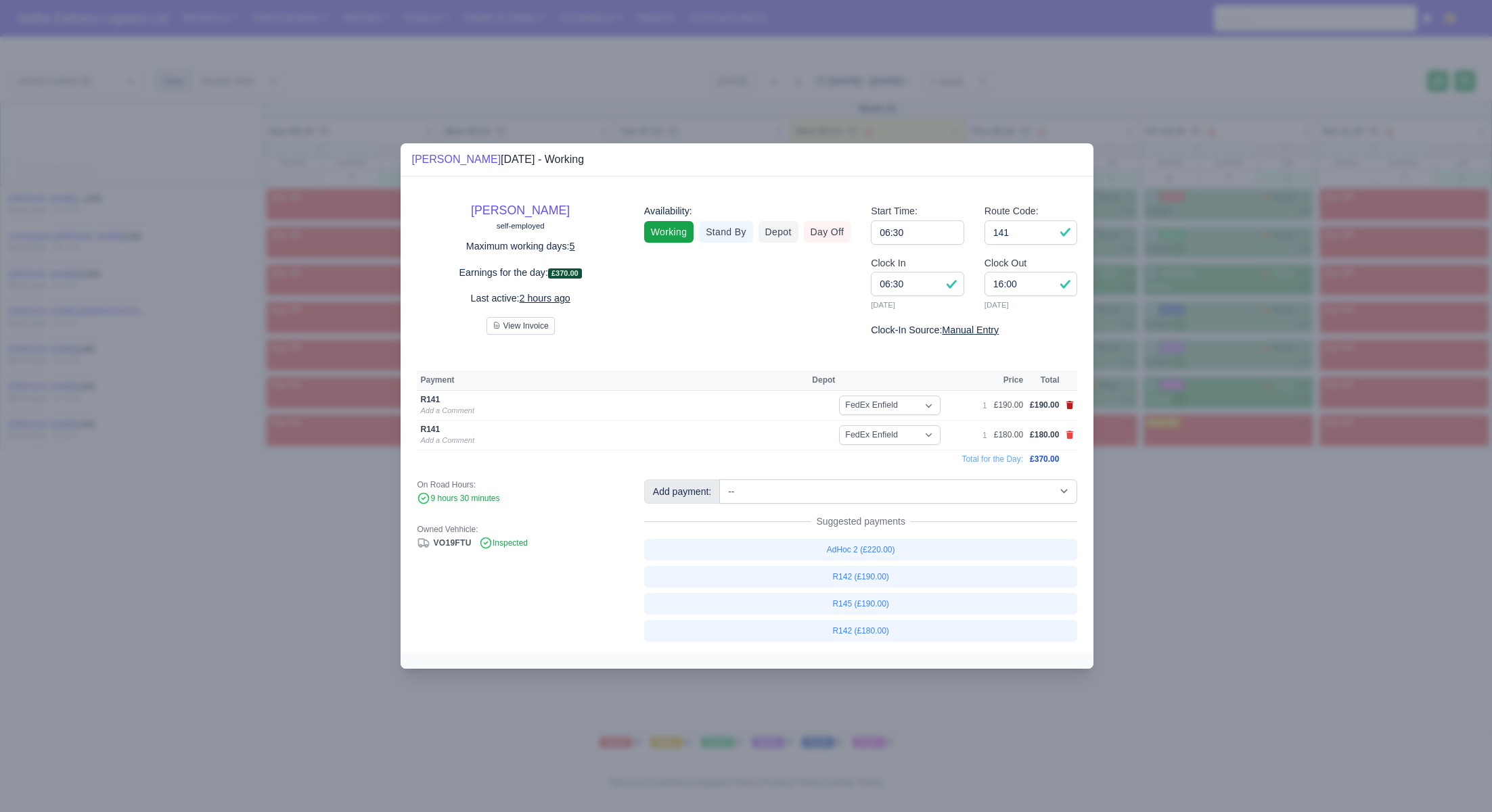
click at [1071, 409] on icon at bounding box center [1070, 405] width 8 height 8
select select
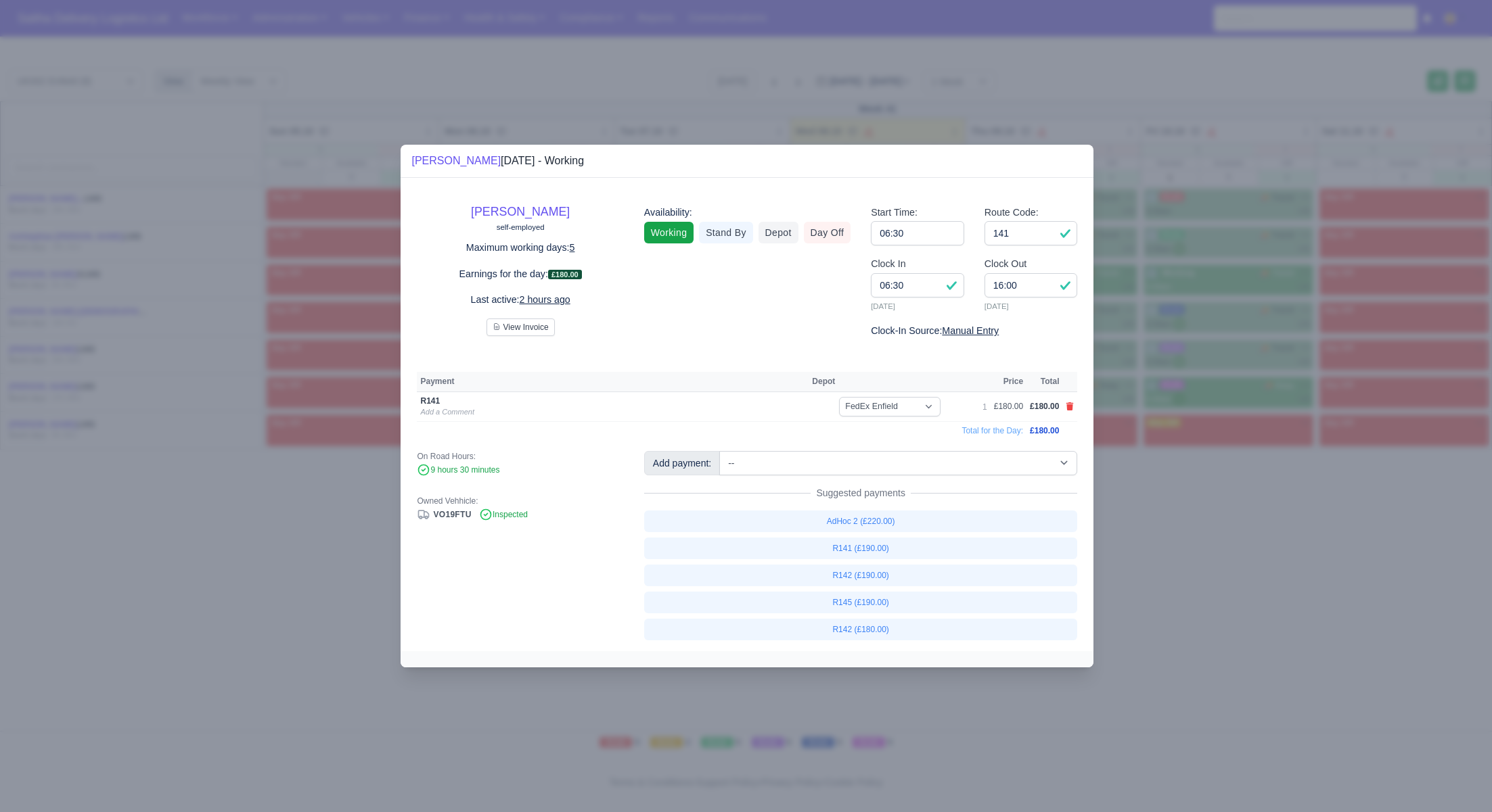
click at [1183, 516] on div at bounding box center [746, 406] width 1492 height 812
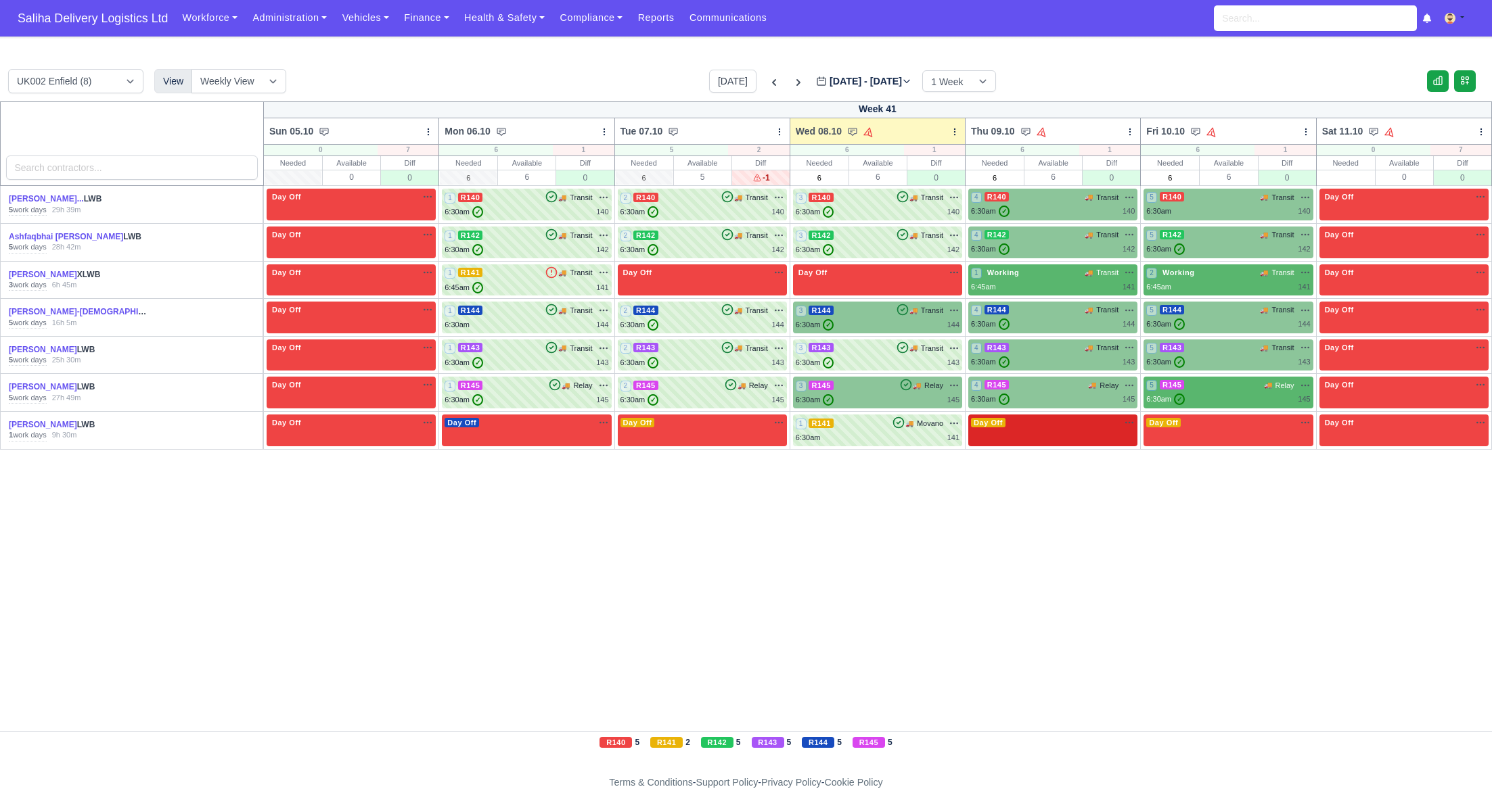
click at [1053, 432] on div "Day Off Available" at bounding box center [1052, 430] width 169 height 32
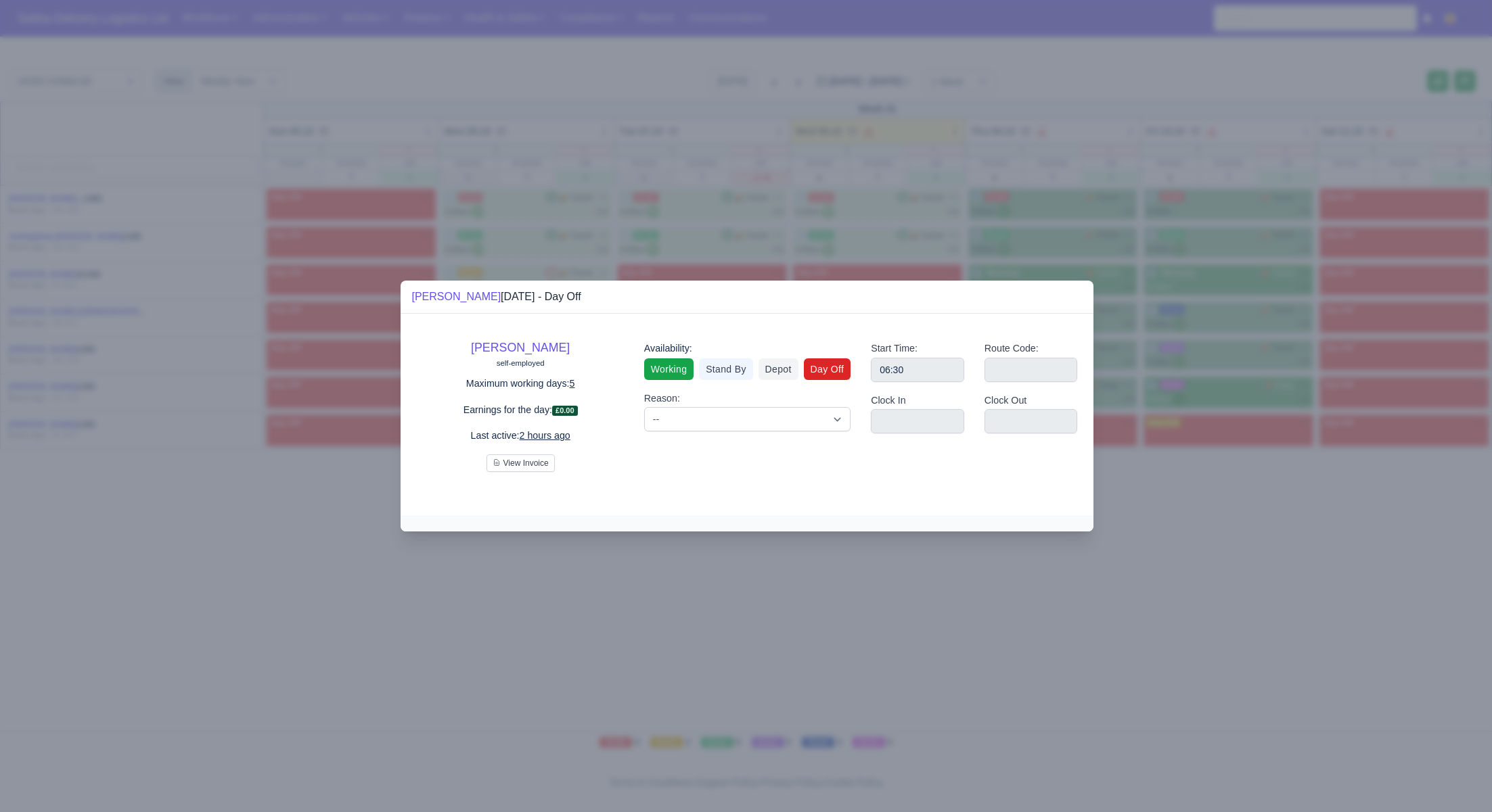
click at [686, 373] on link "Working" at bounding box center [669, 369] width 50 height 21
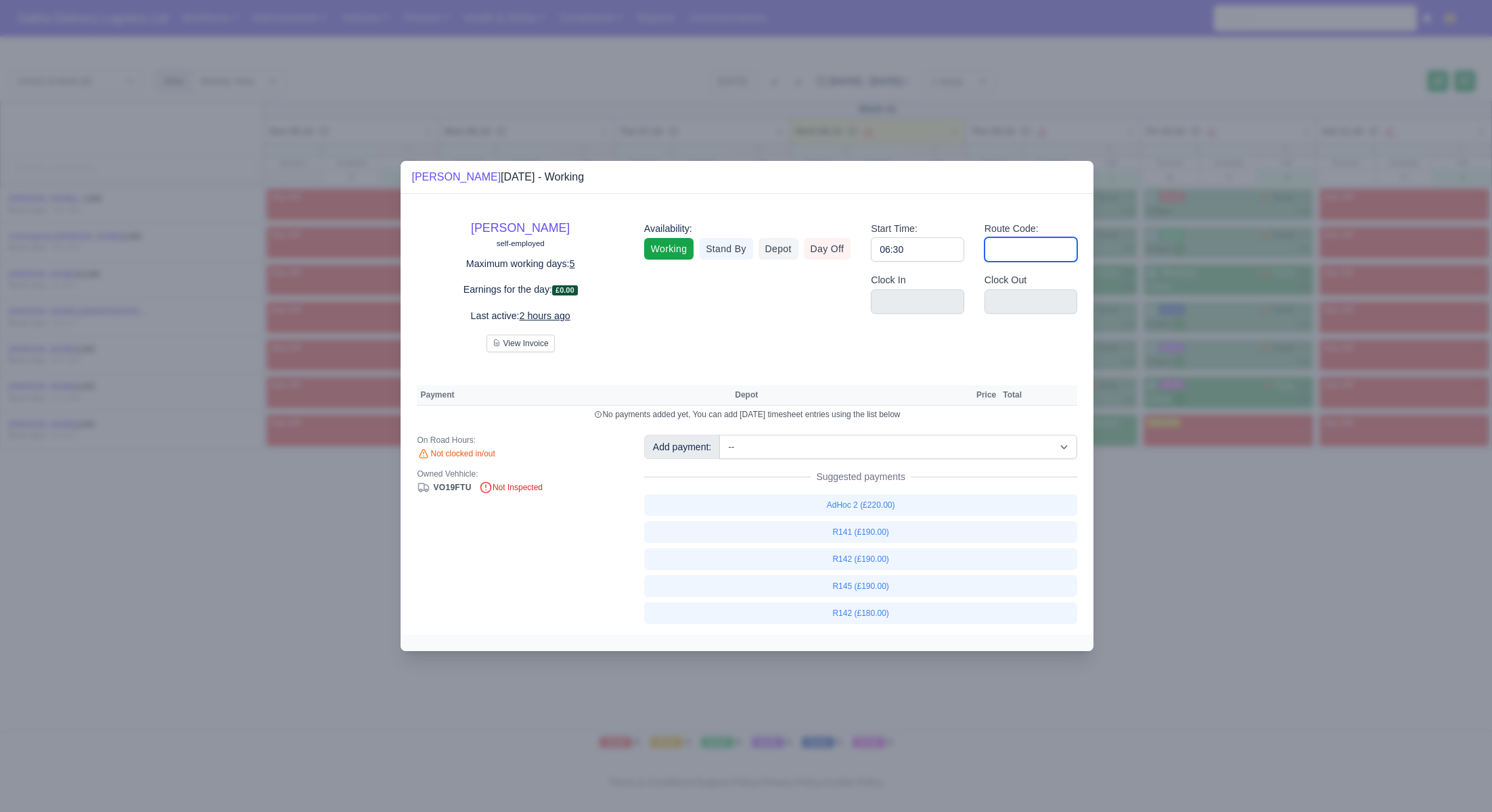
click at [1048, 252] on input "Route Code:" at bounding box center [1031, 249] width 94 height 24
type input "141"
click at [1292, 591] on div at bounding box center [746, 406] width 1492 height 812
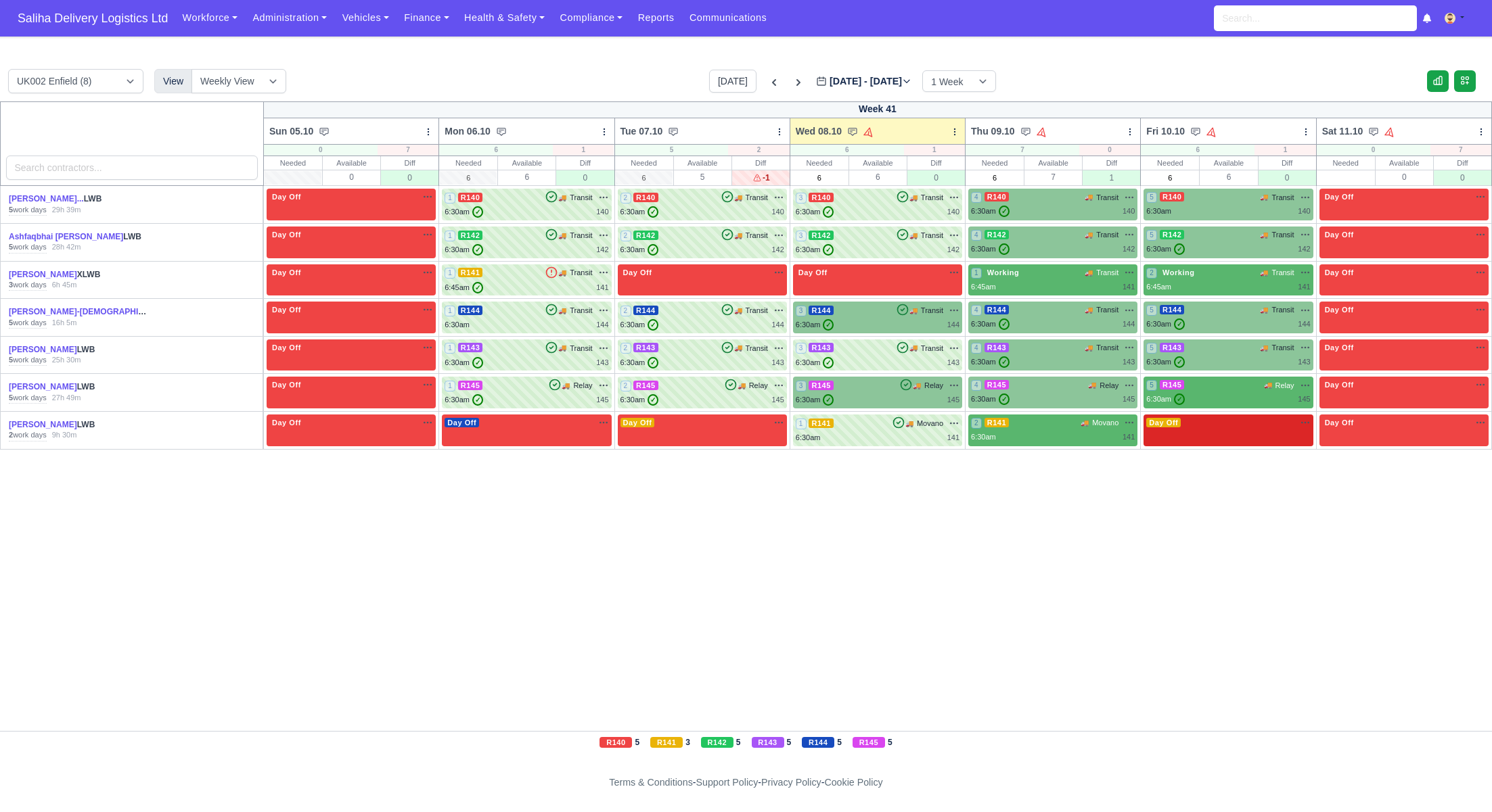
click at [1217, 428] on div "Day Off Available" at bounding box center [1227, 430] width 169 height 32
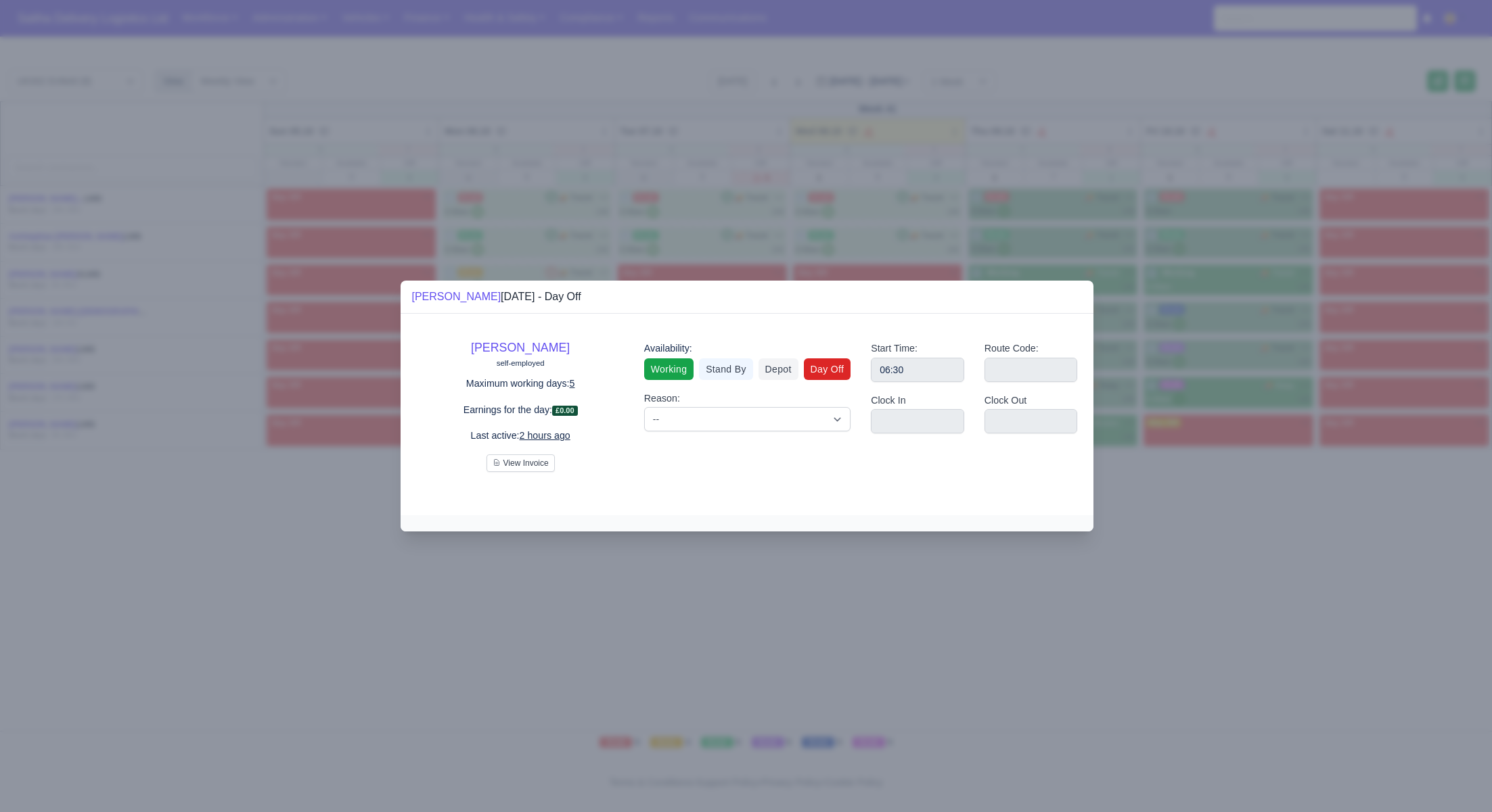
click at [658, 372] on link "Working" at bounding box center [669, 369] width 50 height 21
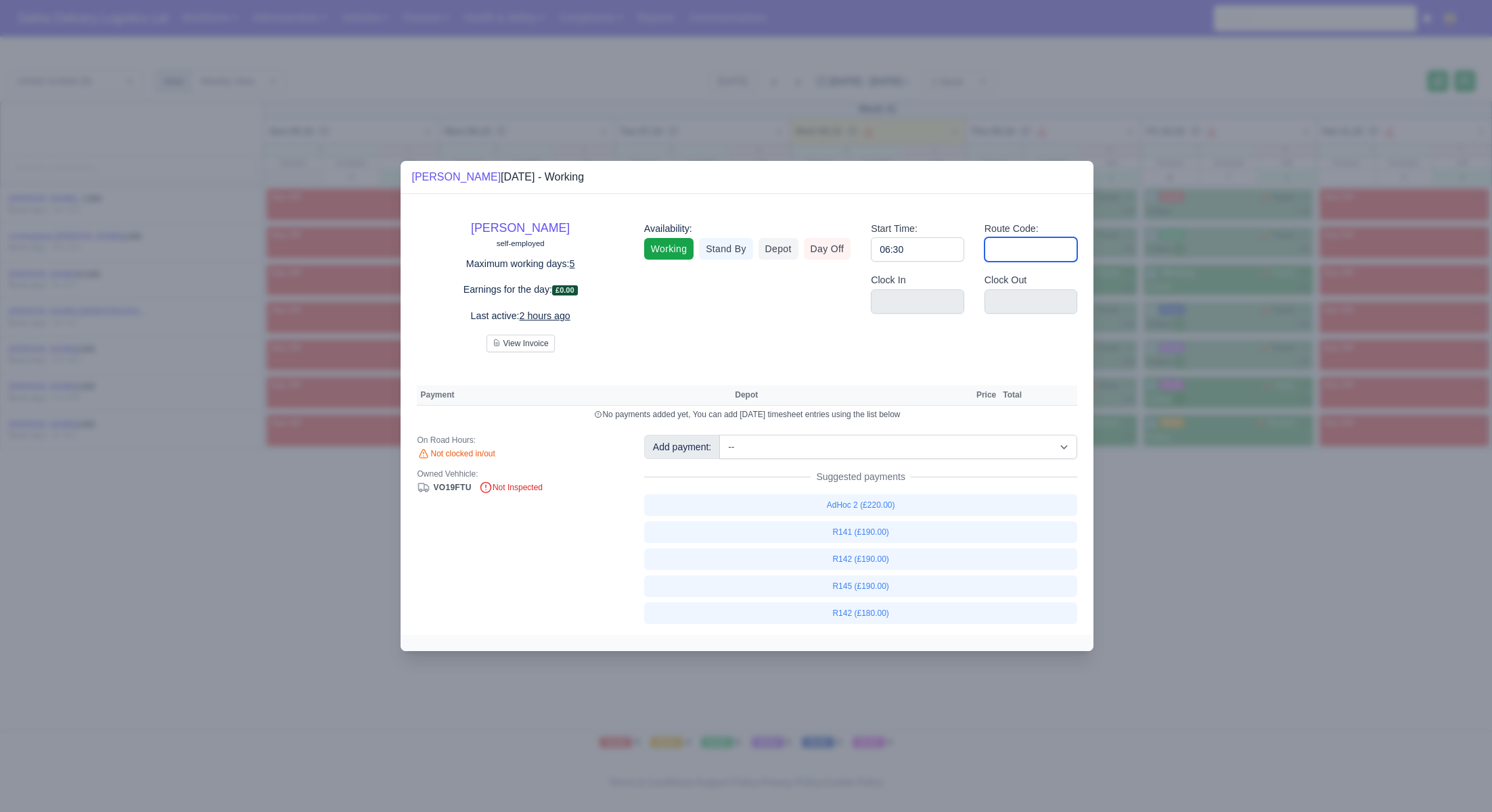
click at [1028, 252] on input "Route Code:" at bounding box center [1031, 249] width 94 height 24
type input "141"
click at [1244, 692] on div at bounding box center [746, 406] width 1492 height 812
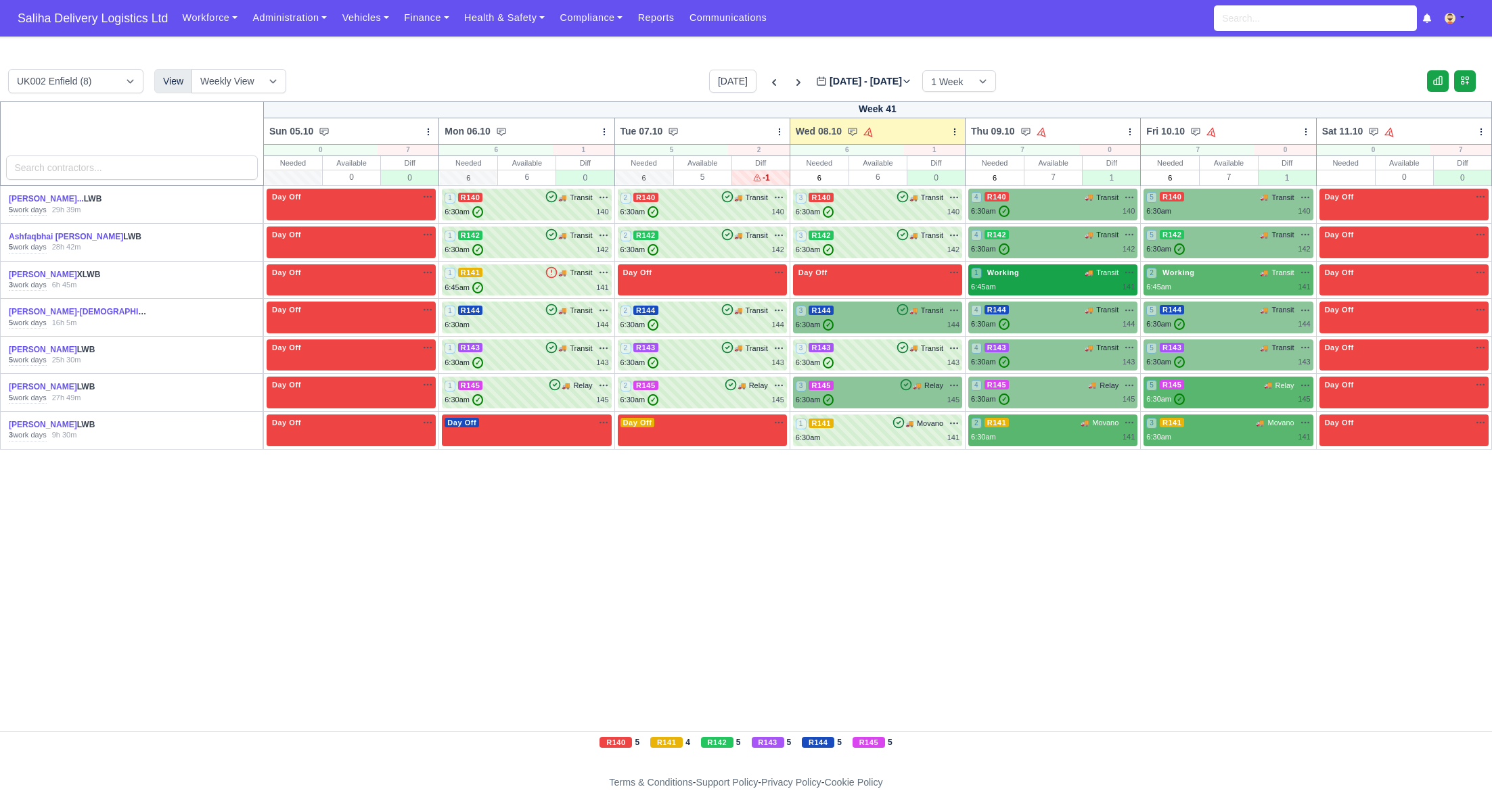
click at [1065, 287] on div "6:45am 141" at bounding box center [1053, 287] width 164 height 12
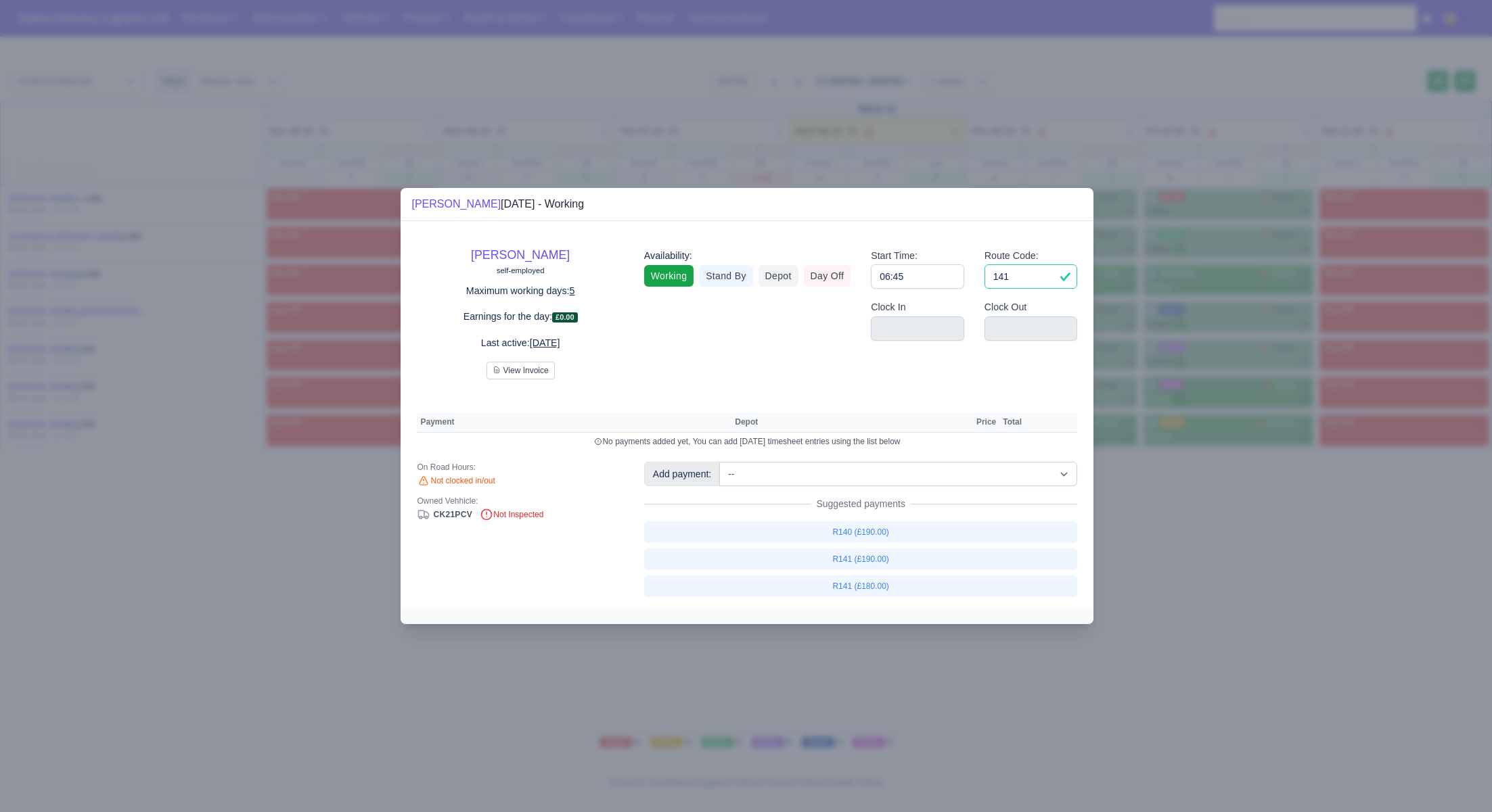
click at [1018, 281] on input "141" at bounding box center [1031, 276] width 94 height 24
type input "1"
click at [955, 283] on input "06:45" at bounding box center [918, 276] width 94 height 24
type input "06:4"
type input "0"
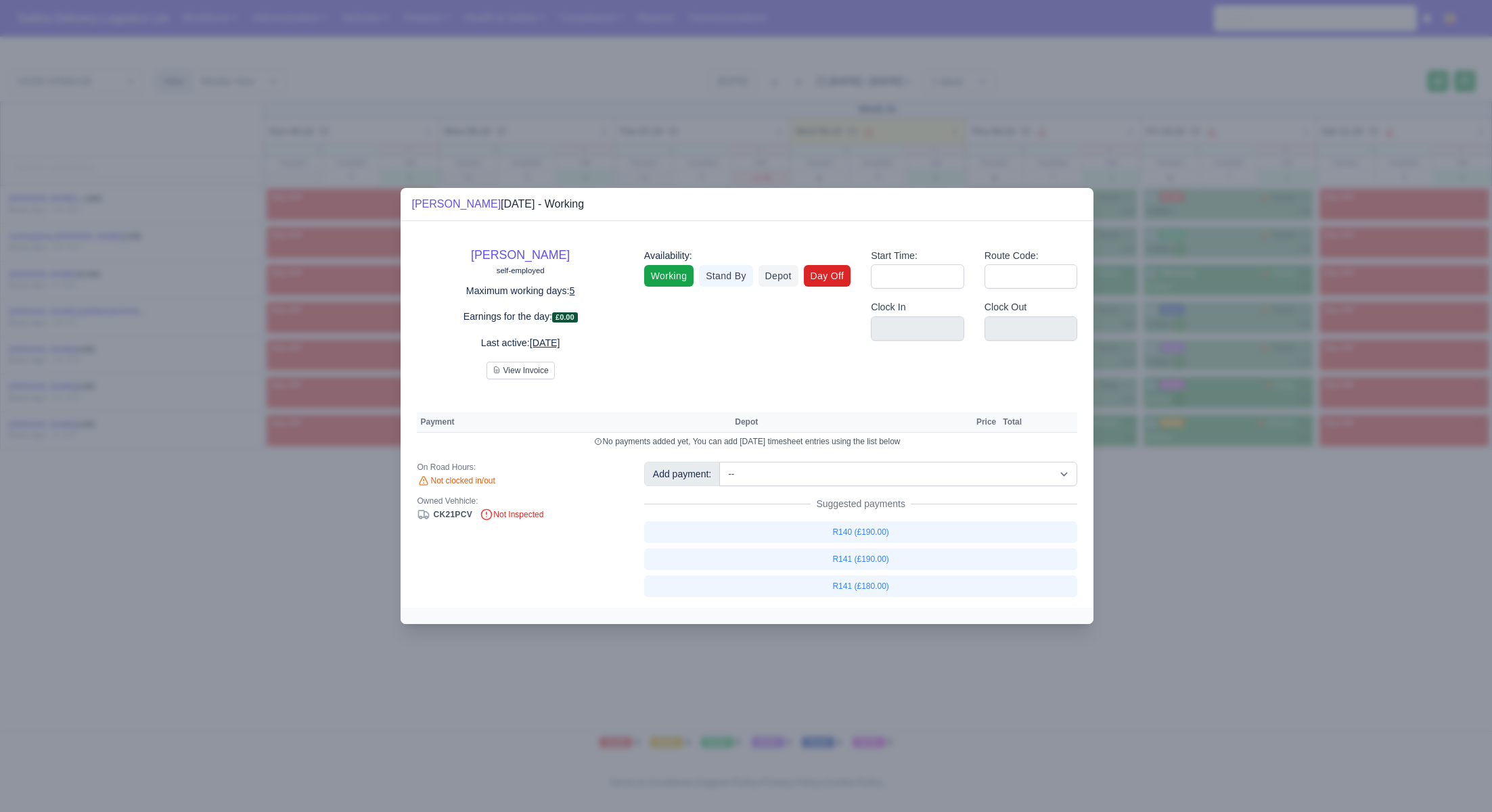
click at [845, 278] on link "Day Off" at bounding box center [827, 276] width 47 height 21
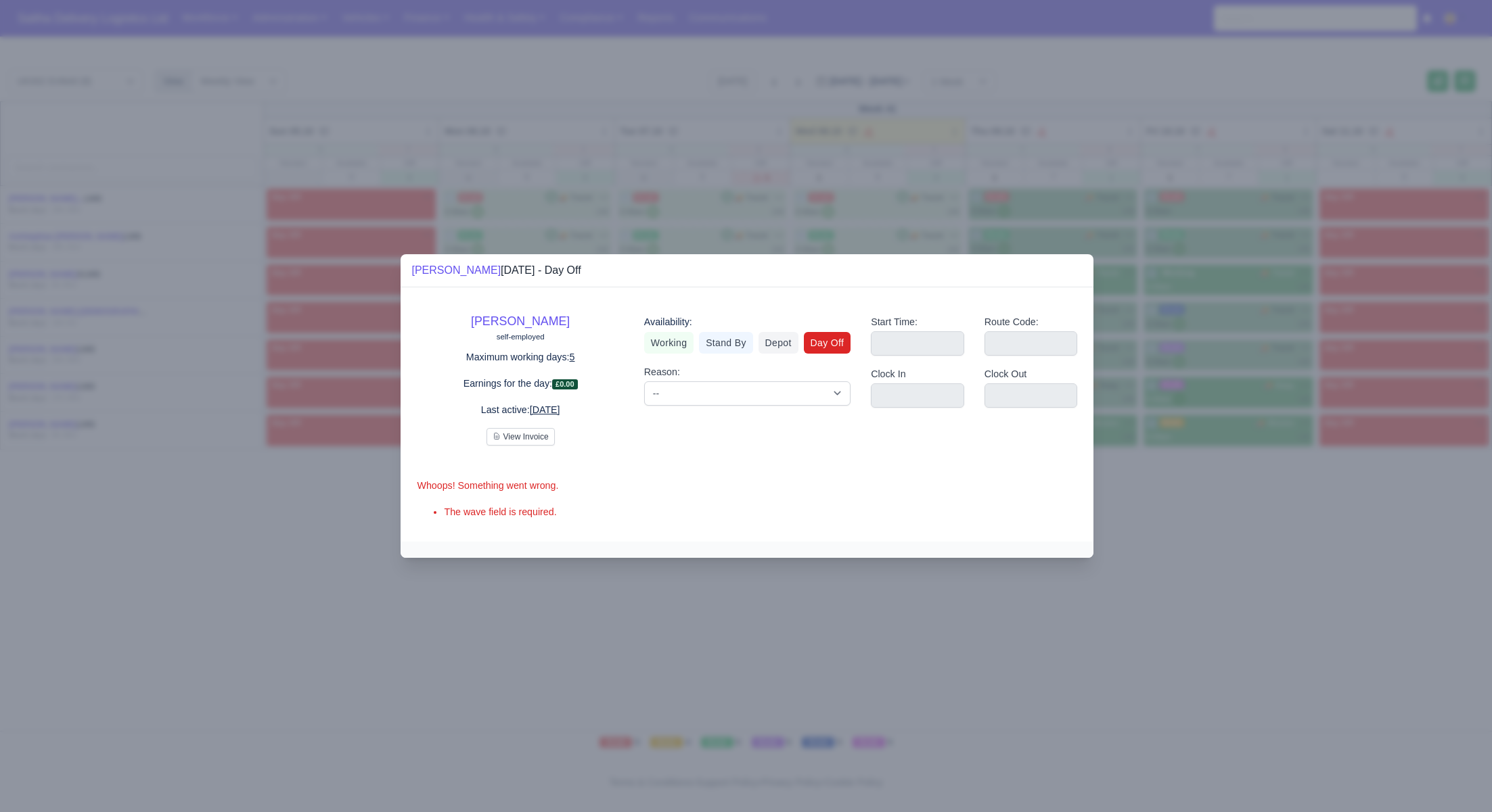
click at [1238, 629] on div at bounding box center [746, 406] width 1492 height 812
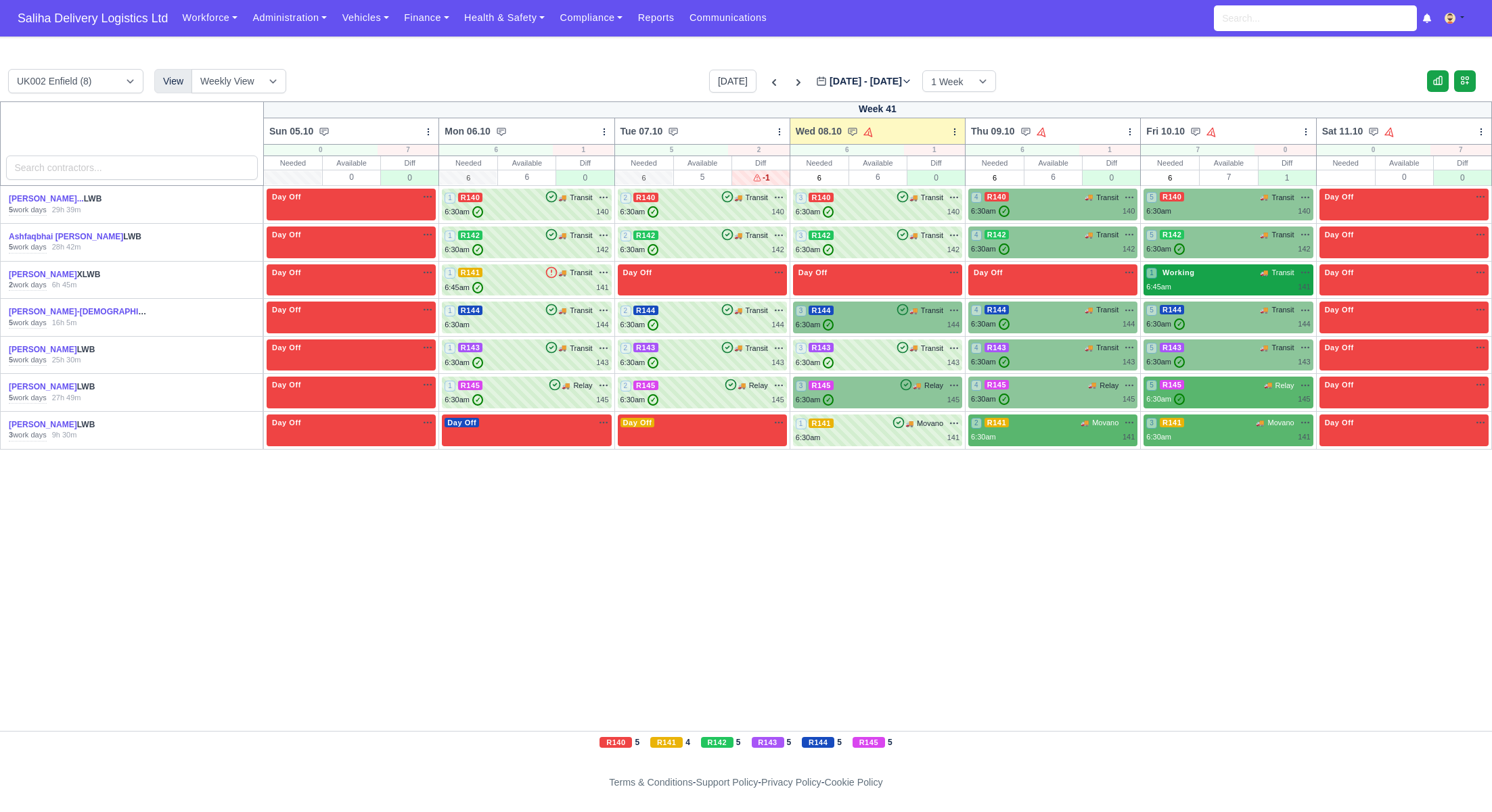
click at [1207, 287] on div "6:45am 141" at bounding box center [1228, 287] width 164 height 12
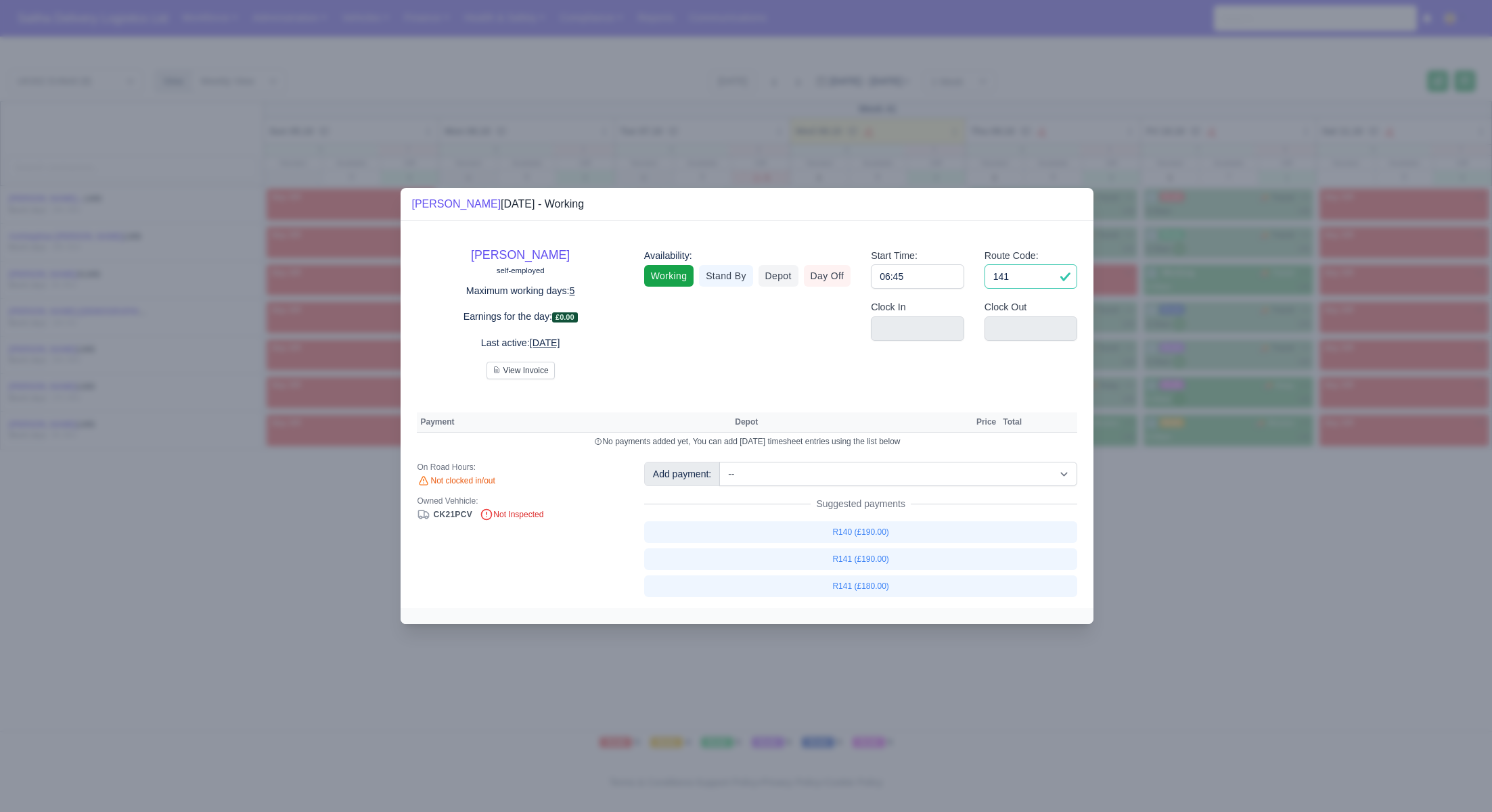
click at [1033, 277] on input "141" at bounding box center [1031, 276] width 94 height 24
type input "1"
click at [962, 278] on input "06:45" at bounding box center [918, 276] width 94 height 24
type input "06:4"
type input "0"
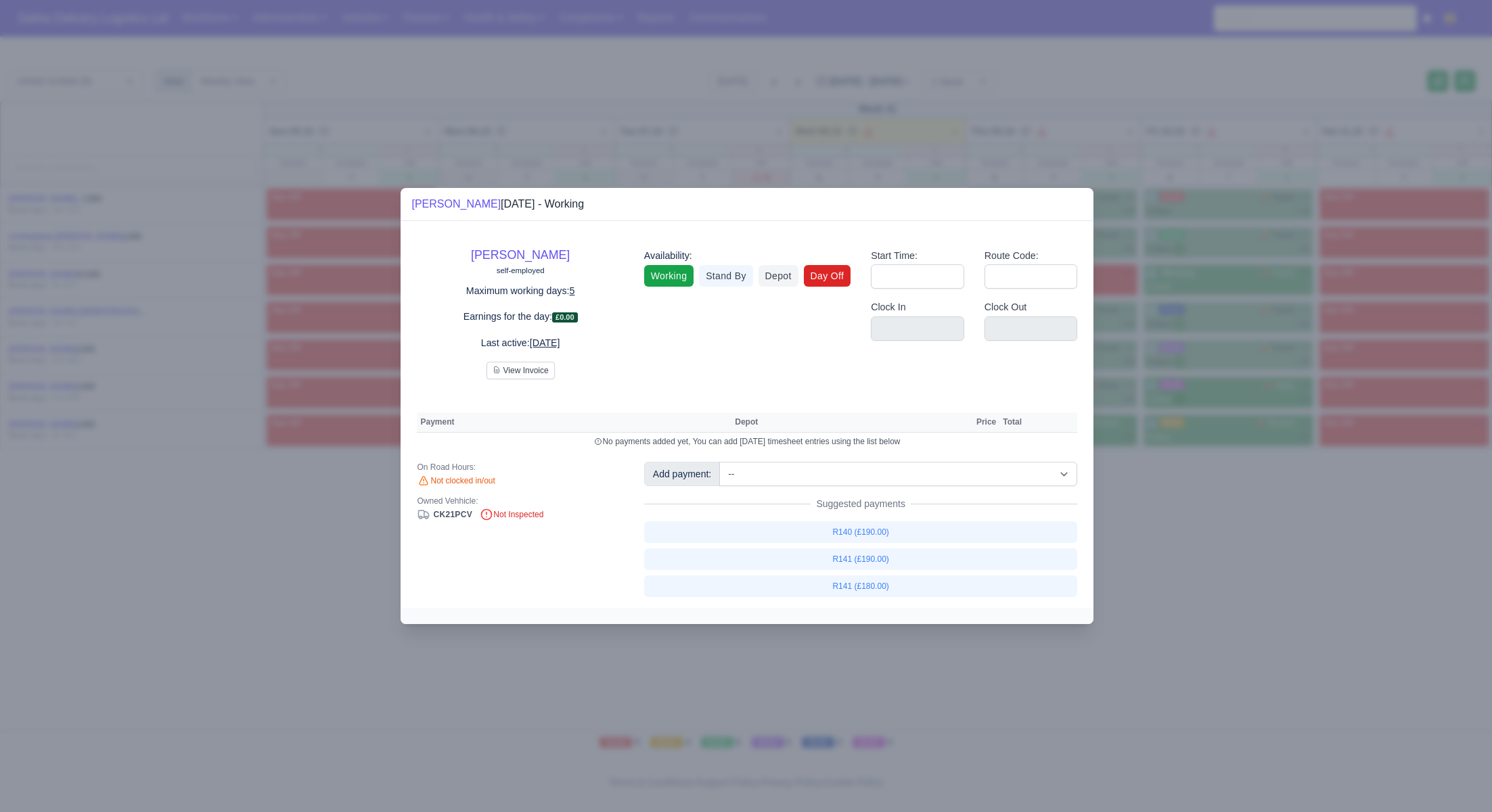
click at [847, 278] on link "Day Off" at bounding box center [827, 276] width 47 height 21
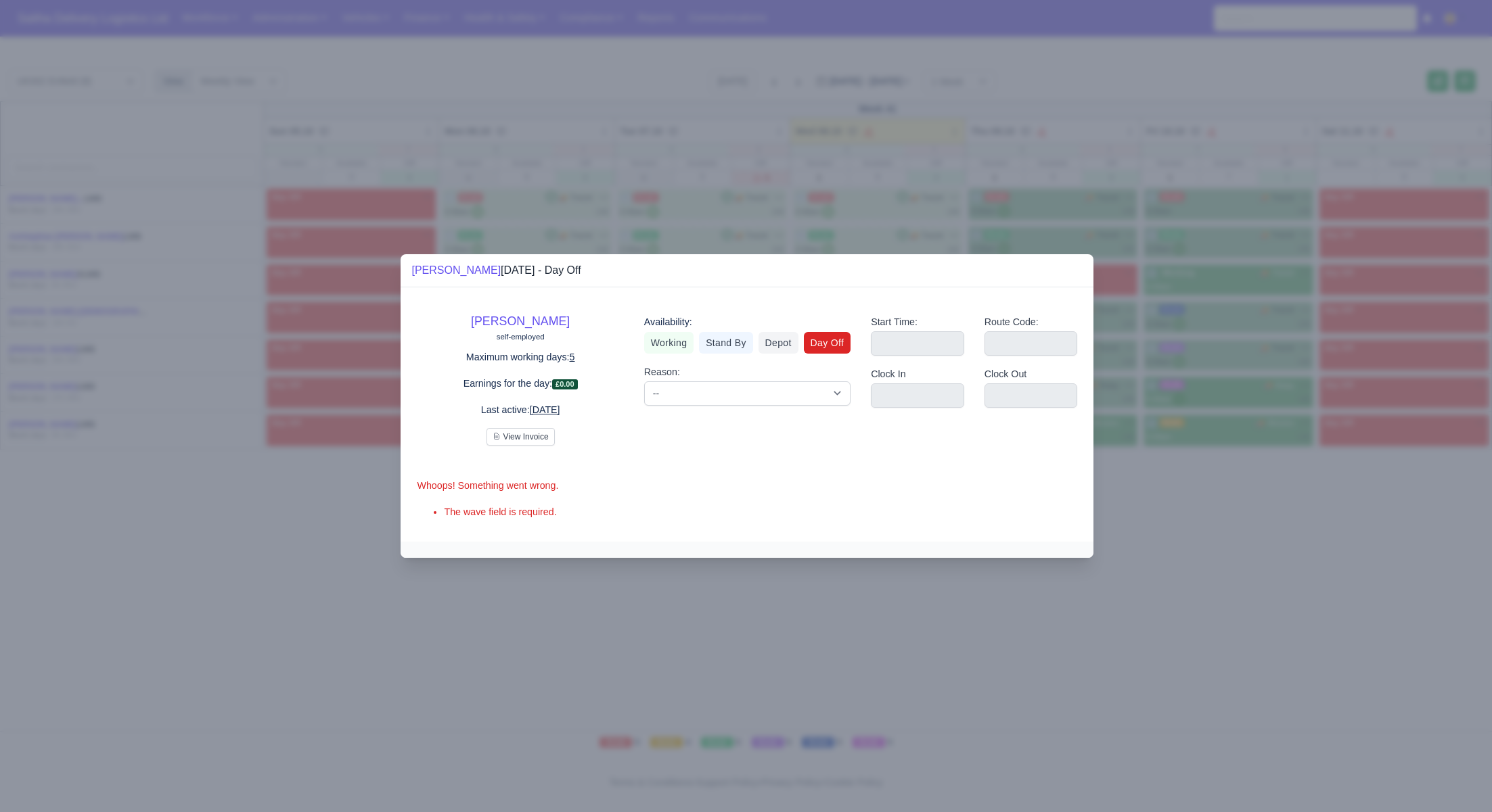
click at [1232, 574] on div at bounding box center [746, 406] width 1492 height 812
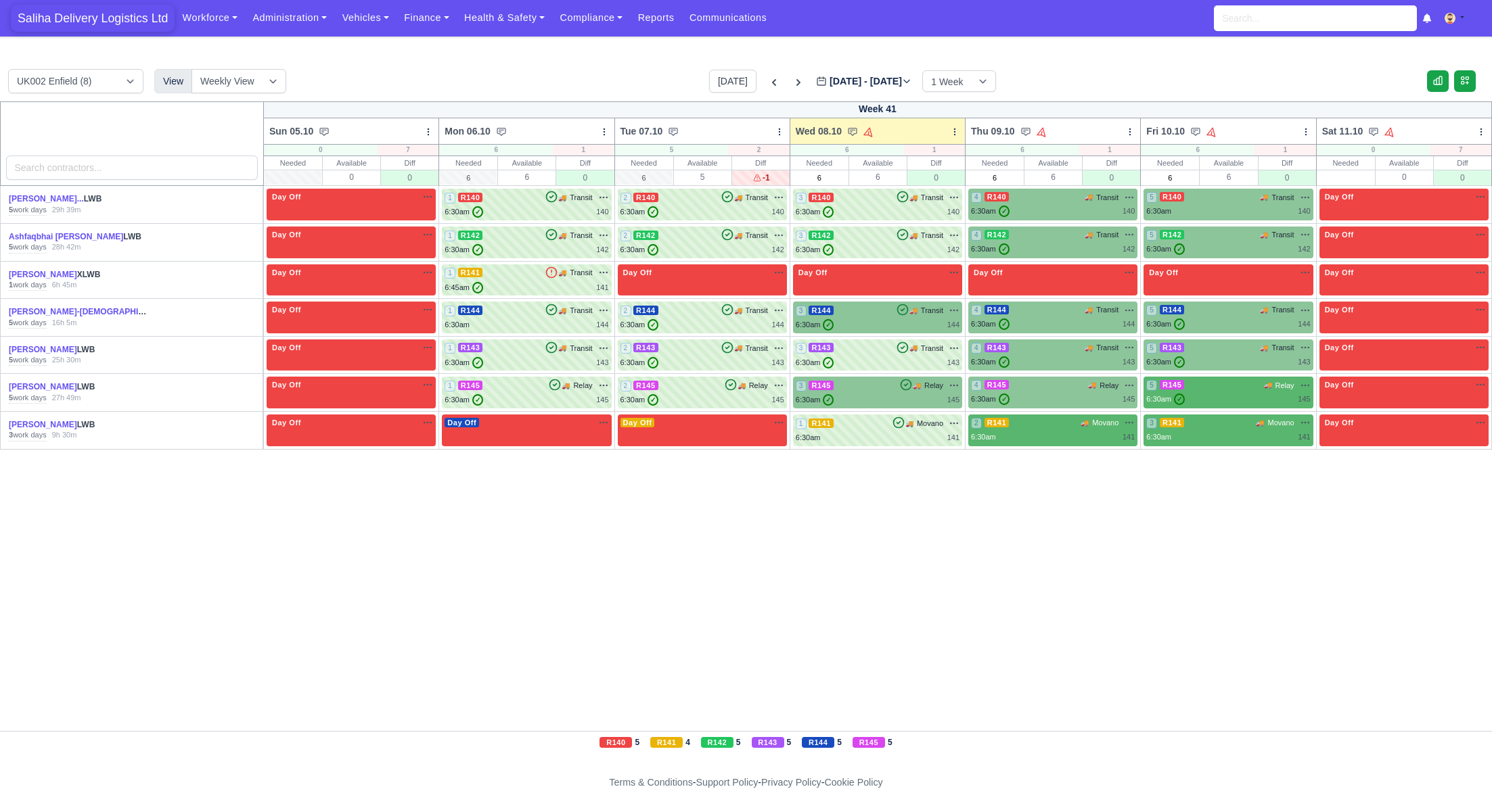
click at [92, 23] on span "Saliha Delivery Logistics Ltd" at bounding box center [93, 19] width 164 height 27
click at [62, 19] on span "Saliha Delivery Logistics Ltd" at bounding box center [93, 19] width 164 height 27
click at [902, 316] on div "3 R144 🚚 Transit" at bounding box center [878, 317] width 164 height 26
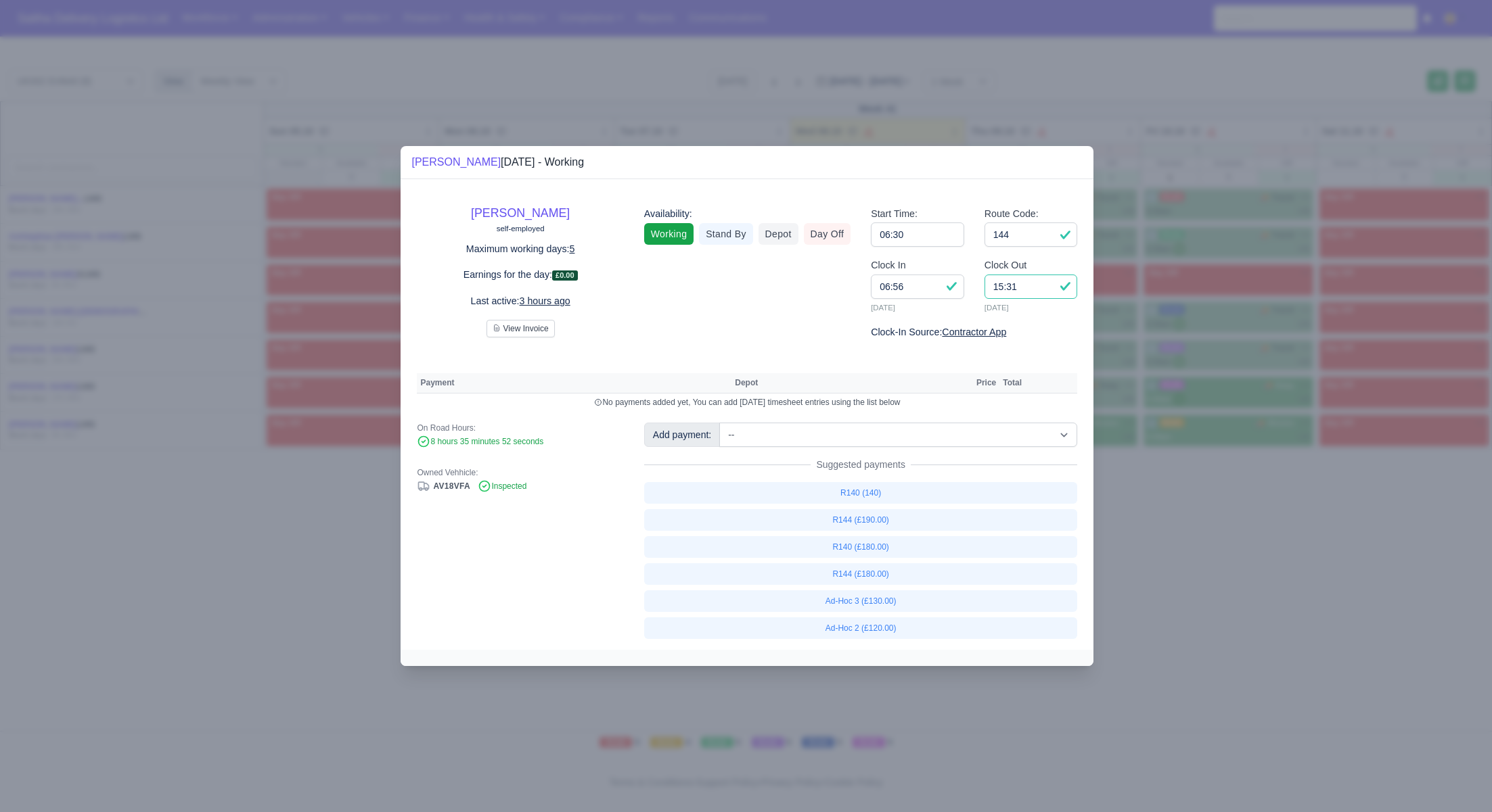
click at [1026, 288] on input "15:31" at bounding box center [1031, 286] width 94 height 24
type input "15:30"
click at [873, 578] on link "R144 (£180.00)" at bounding box center [861, 574] width 434 height 21
select select "1"
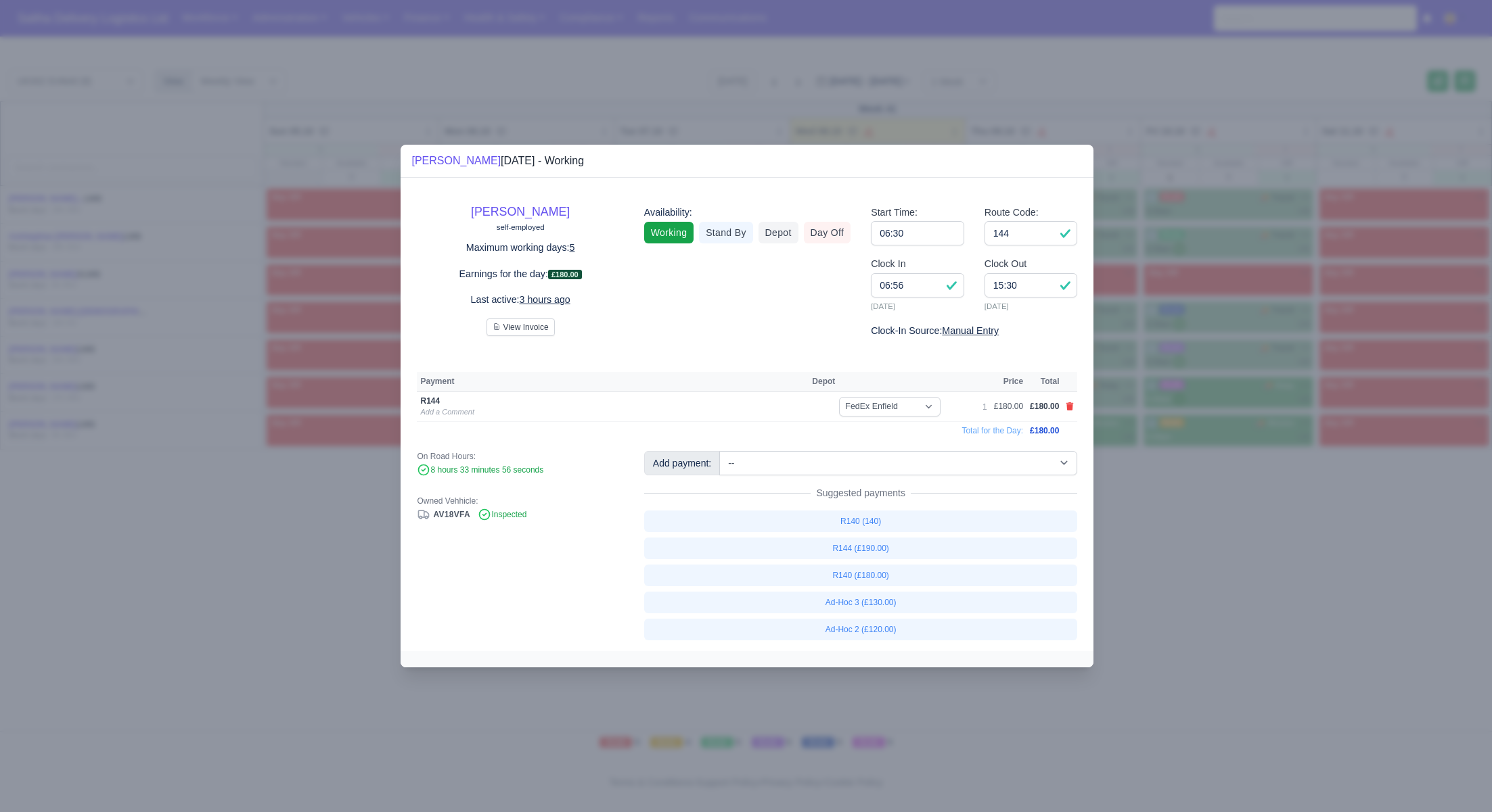
click at [1305, 567] on div at bounding box center [746, 406] width 1492 height 812
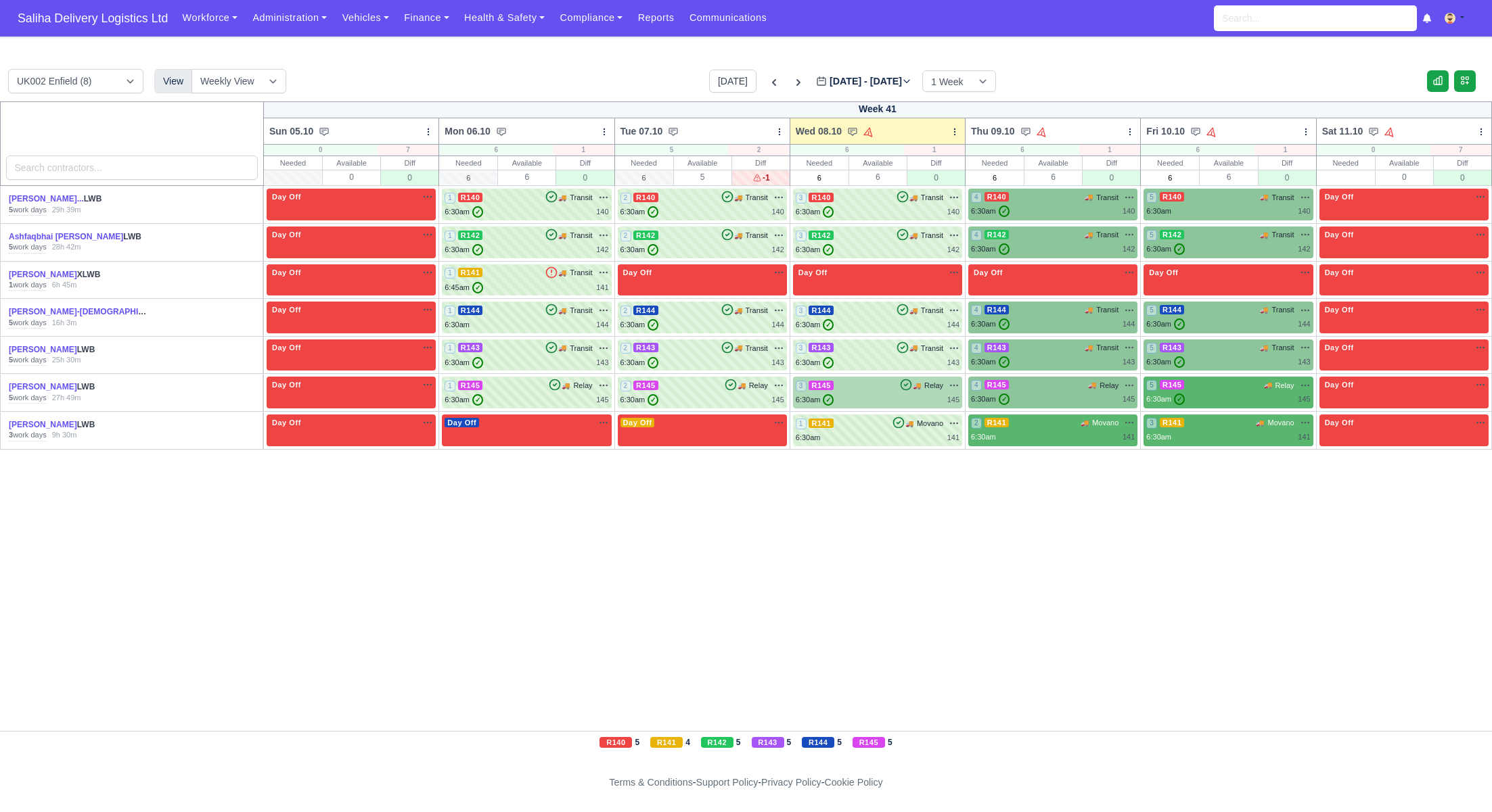
click at [873, 395] on div "6:30am ✓ 145" at bounding box center [878, 400] width 164 height 12
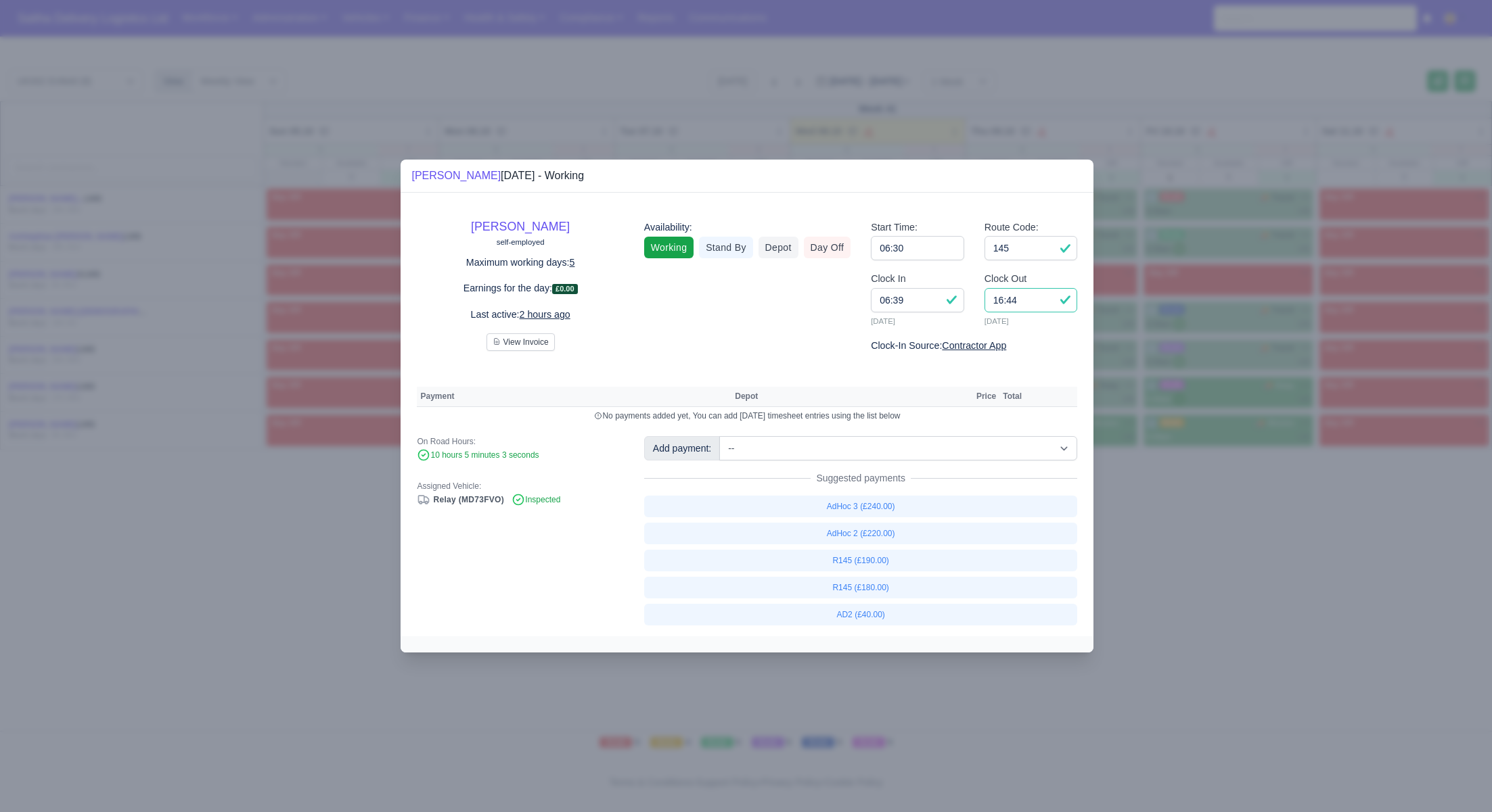
click at [1051, 304] on input "16:44" at bounding box center [1031, 300] width 94 height 24
type input "16:30"
click at [872, 585] on link "R145 (£180.00)" at bounding box center [861, 588] width 434 height 21
select select "1"
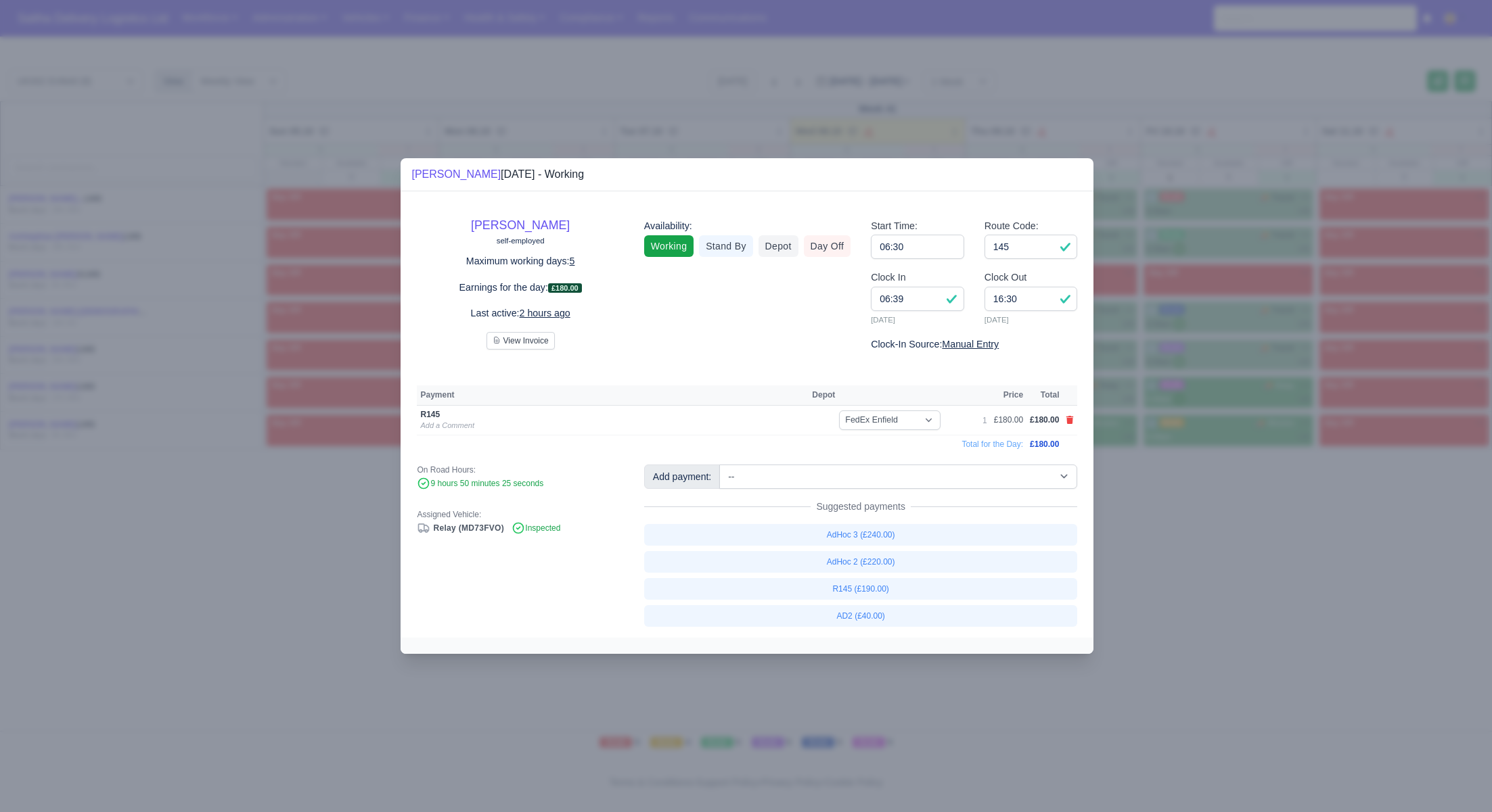
click at [1206, 578] on div at bounding box center [746, 406] width 1492 height 812
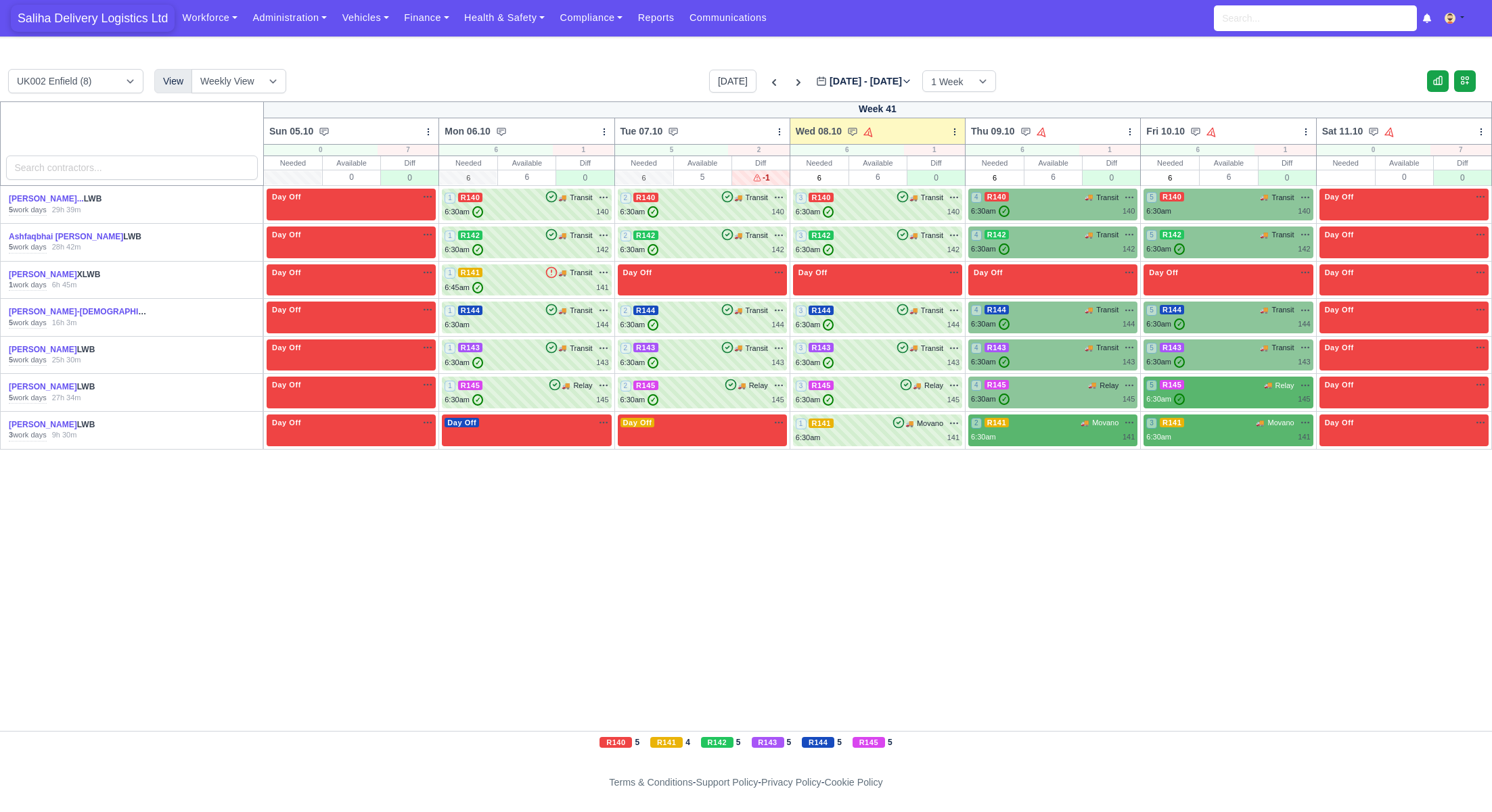
click at [93, 20] on span "Saliha Delivery Logistics Ltd" at bounding box center [93, 19] width 164 height 27
click at [440, 15] on link "Finance" at bounding box center [427, 18] width 61 height 26
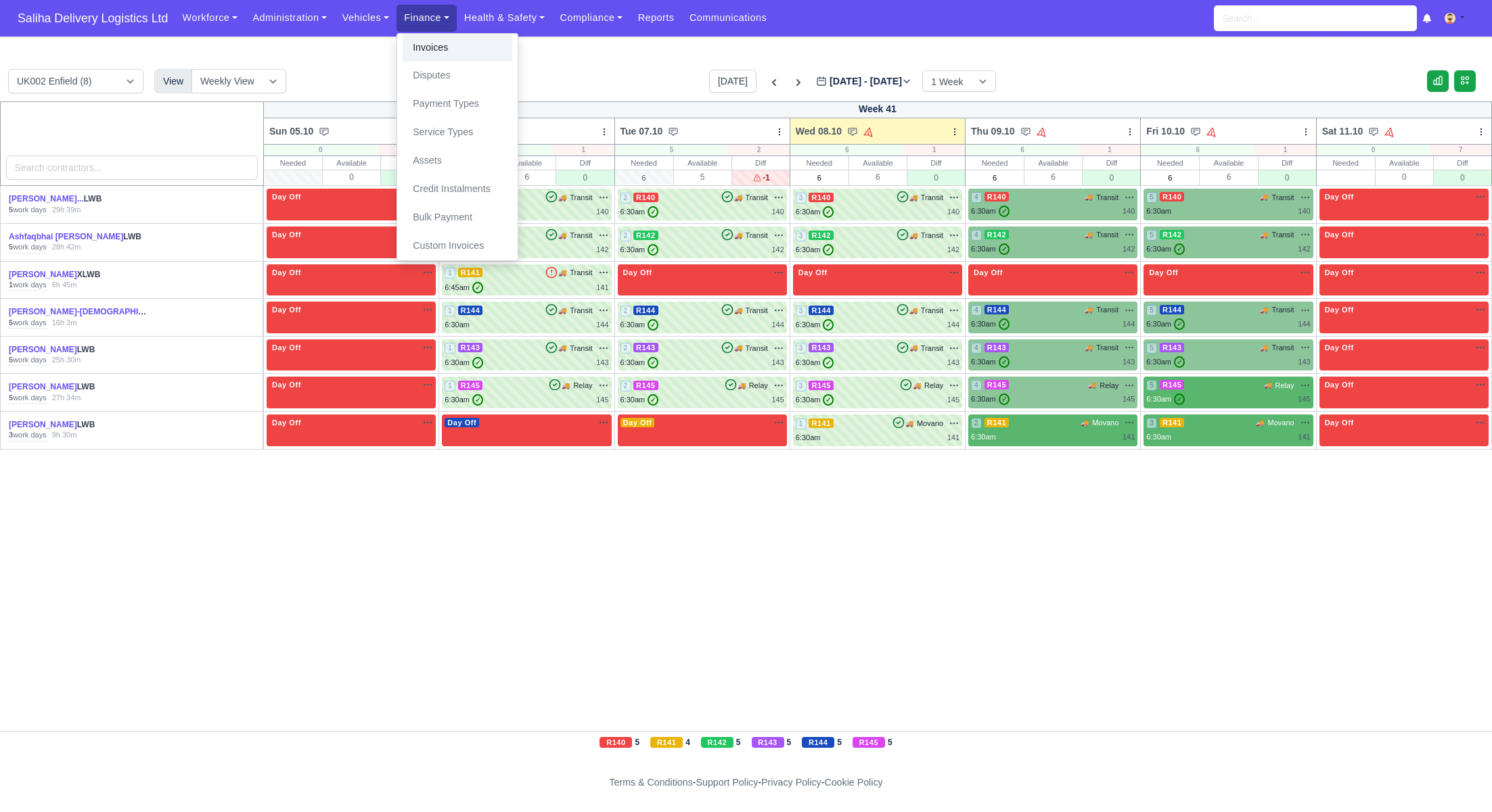
click at [440, 38] on link "Invoices" at bounding box center [457, 48] width 109 height 28
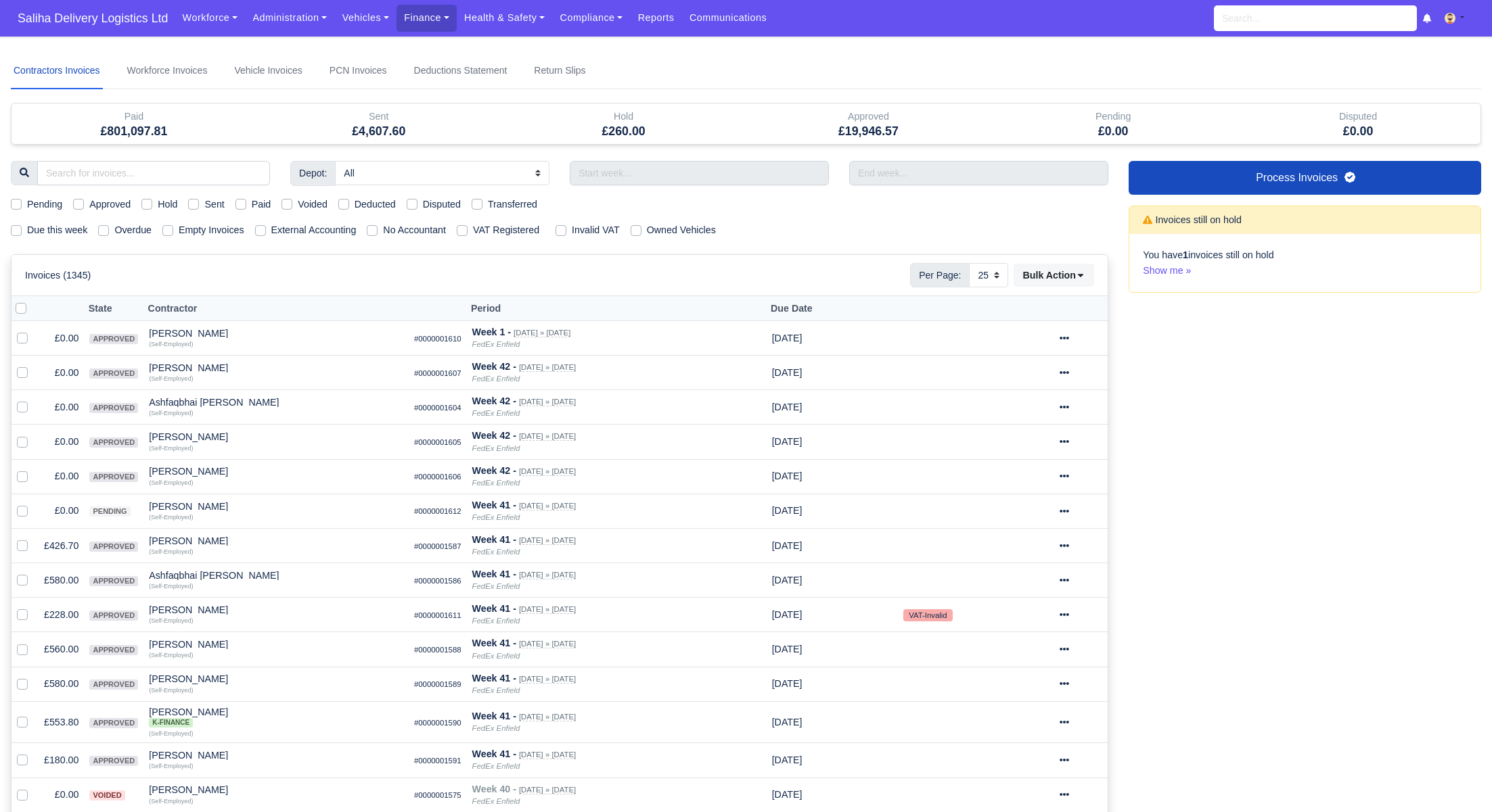
select select "25"
click at [204, 199] on label "Sent" at bounding box center [214, 205] width 20 height 16
click at [195, 199] on input "Sent" at bounding box center [193, 202] width 11 height 11
checkbox input "true"
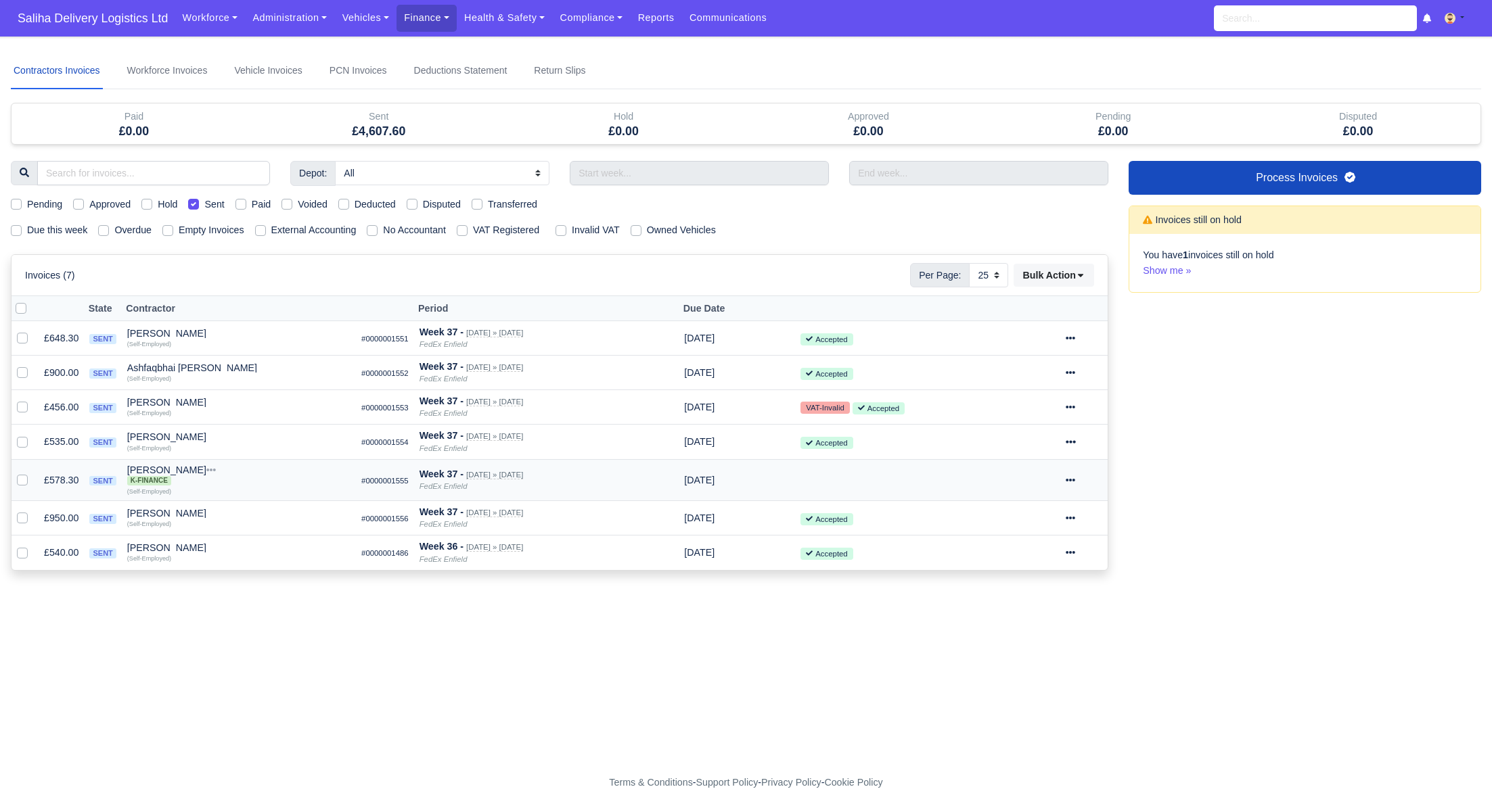
click at [149, 476] on span "K-Finance" at bounding box center [148, 481] width 44 height 10
click at [84, 17] on span "Saliha Delivery Logistics Ltd" at bounding box center [93, 19] width 164 height 27
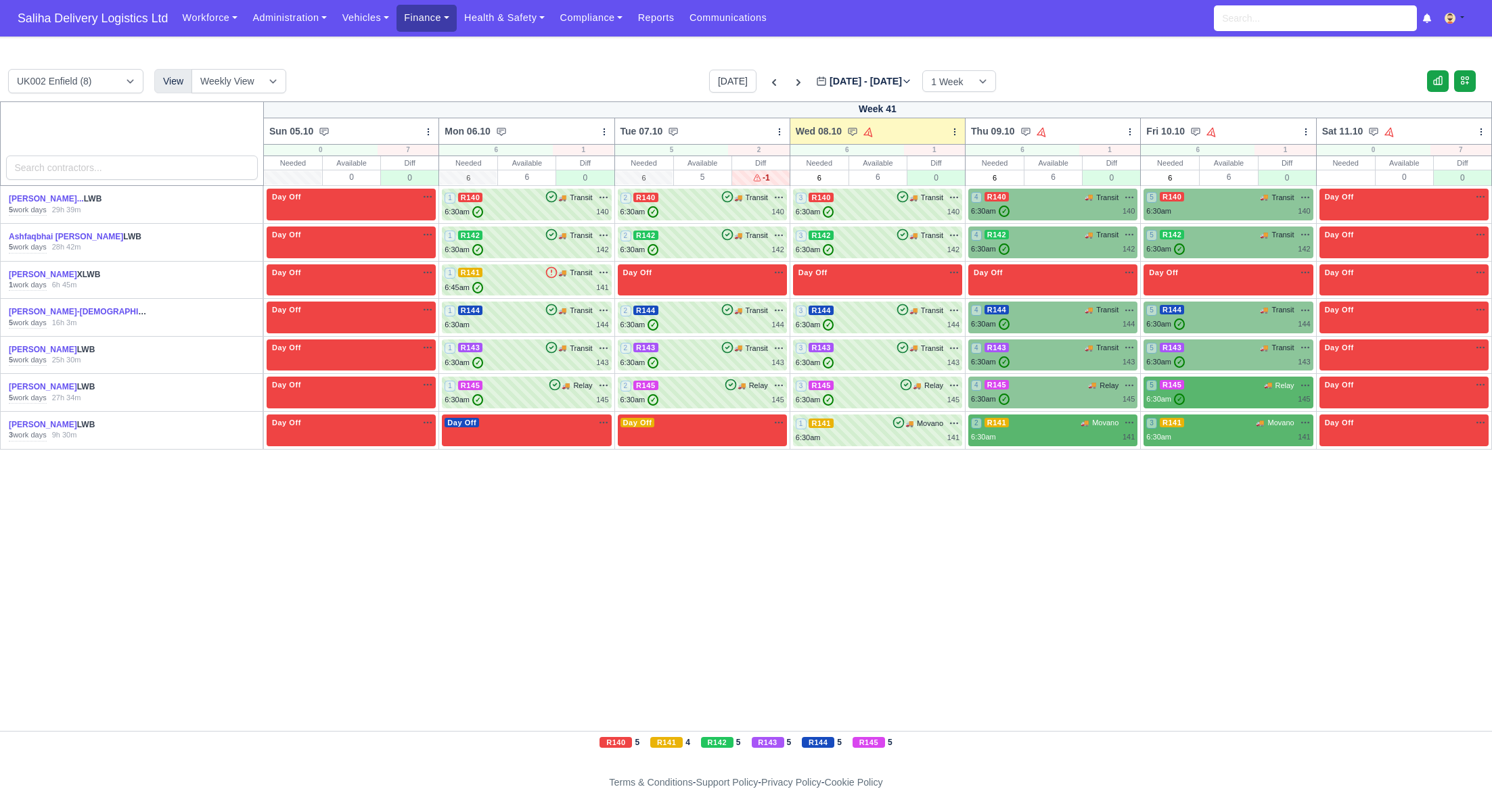
click at [408, 25] on link "Finance" at bounding box center [427, 18] width 61 height 26
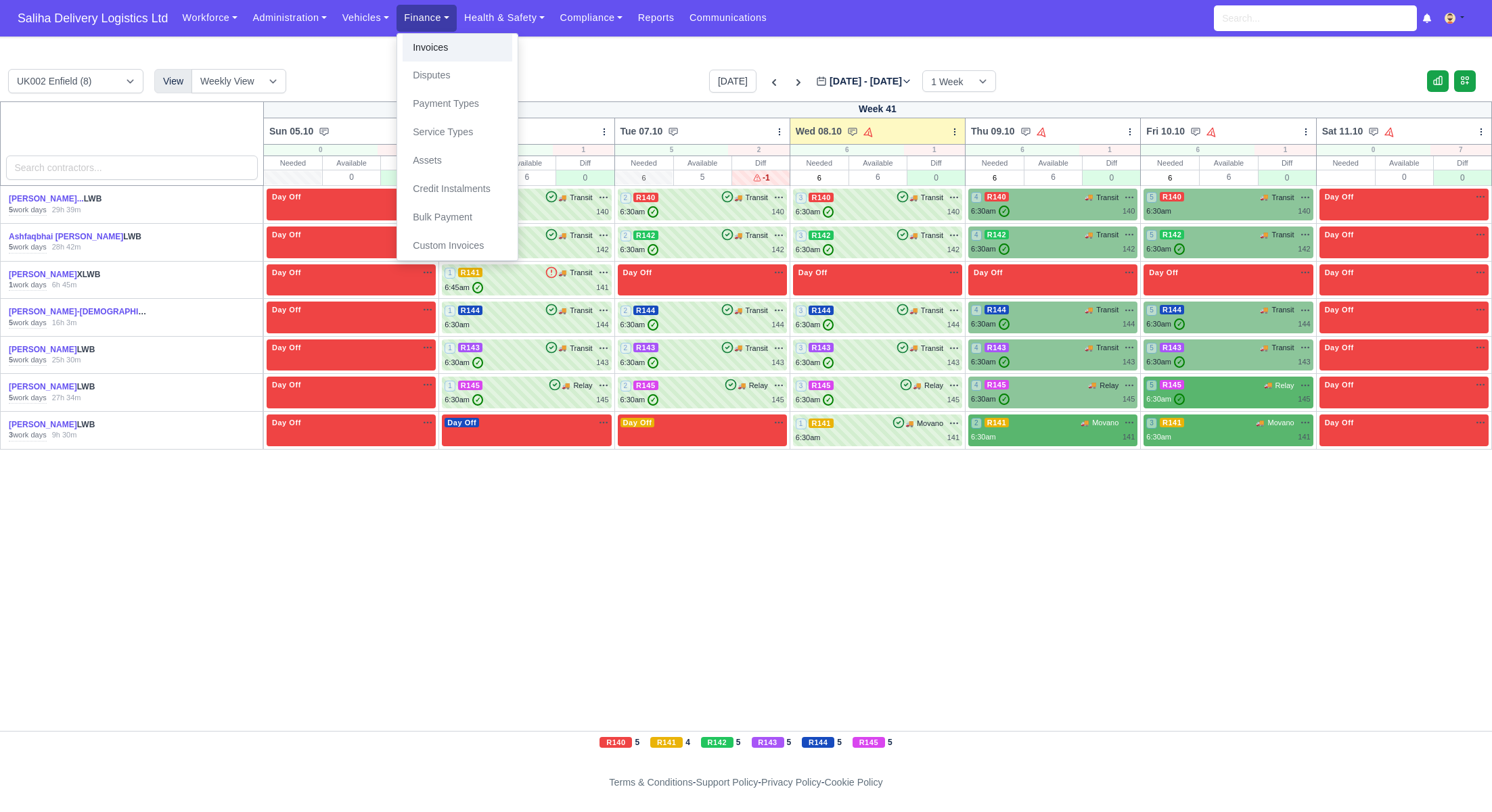
click at [423, 56] on link "Invoices" at bounding box center [457, 48] width 109 height 28
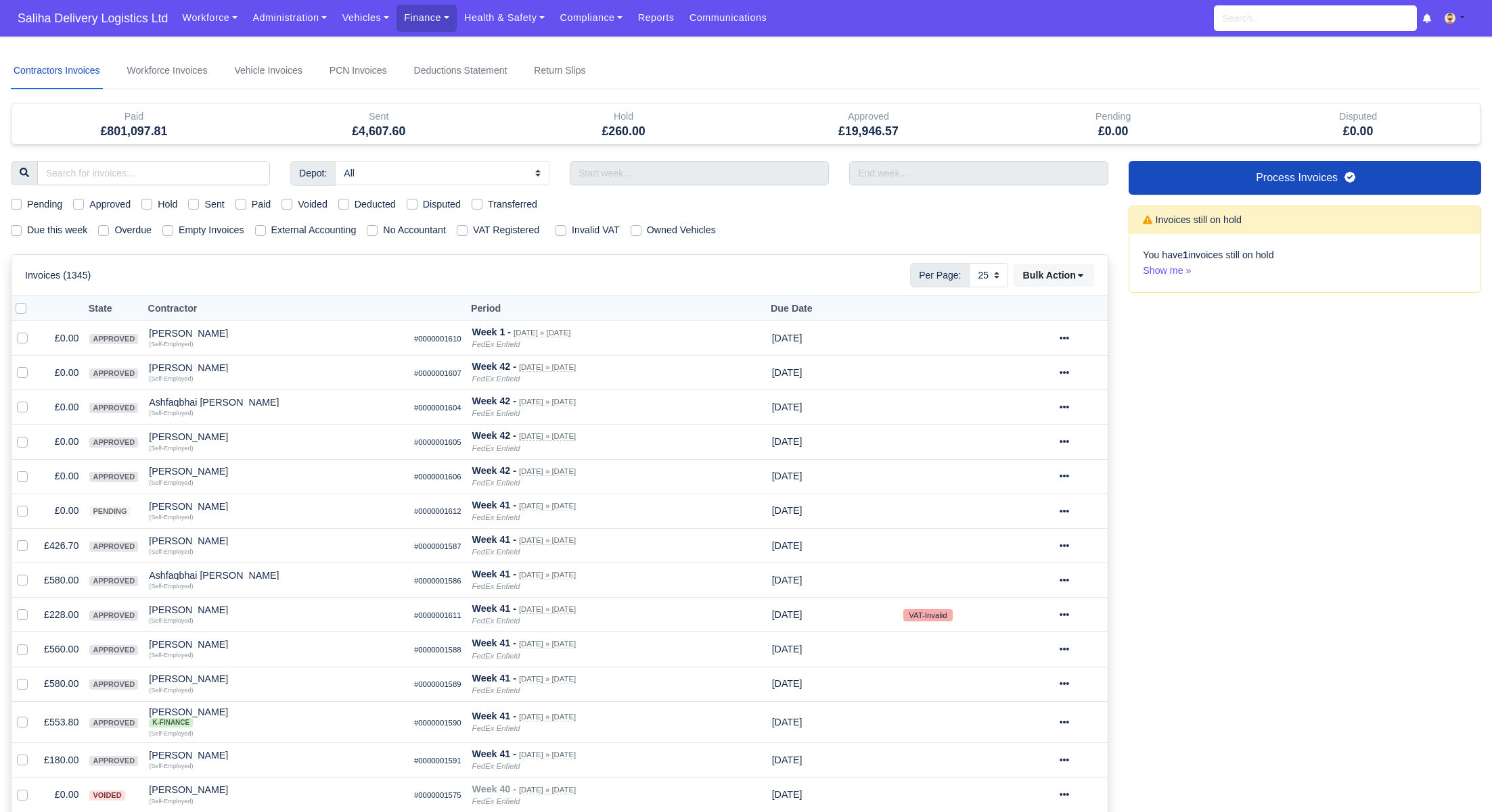
select select "25"
click at [409, 27] on link "Finance" at bounding box center [427, 18] width 61 height 26
click at [358, 22] on link "Vehicles" at bounding box center [365, 18] width 62 height 26
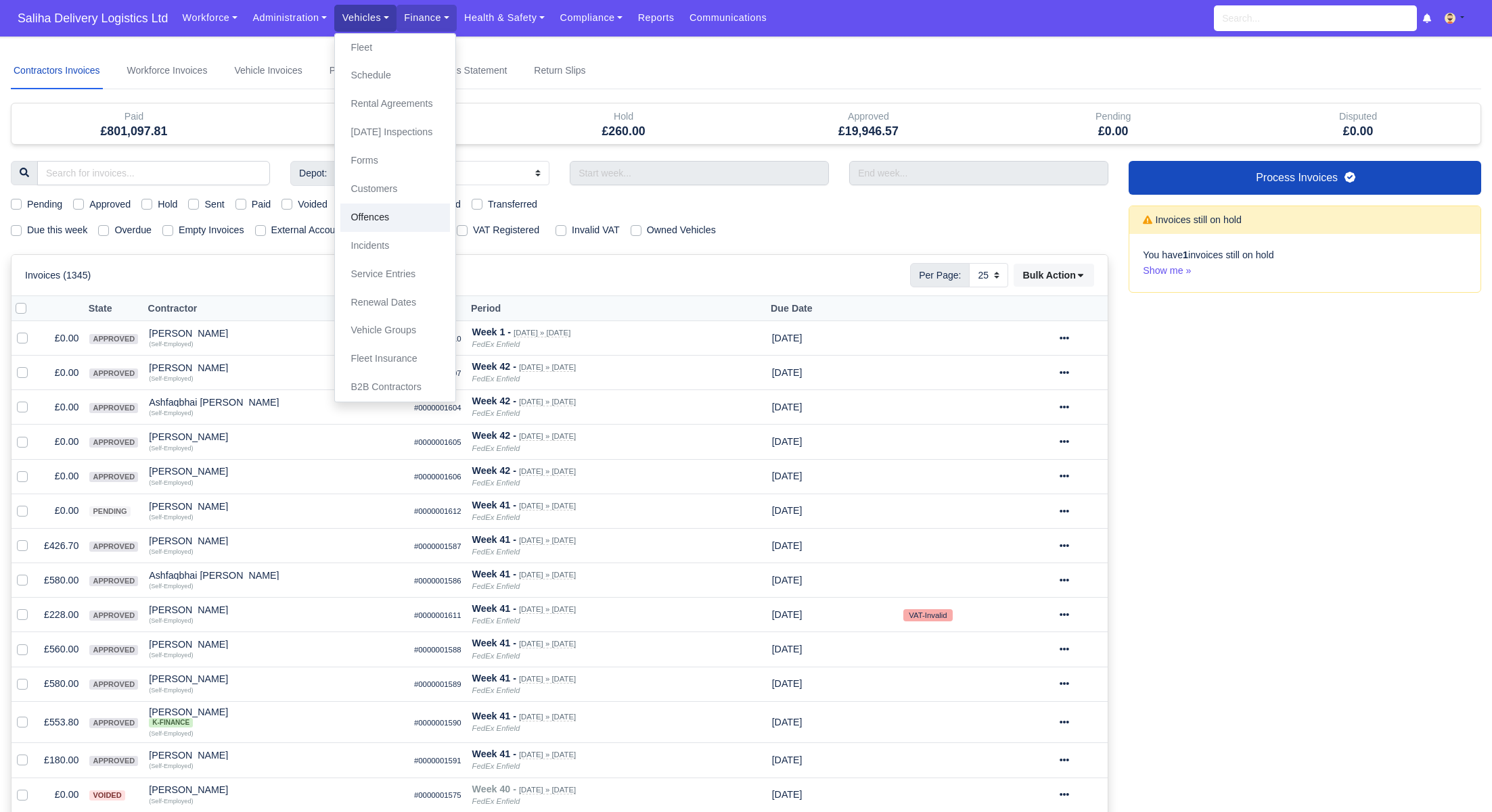
click at [379, 221] on link "Offences" at bounding box center [394, 218] width 109 height 28
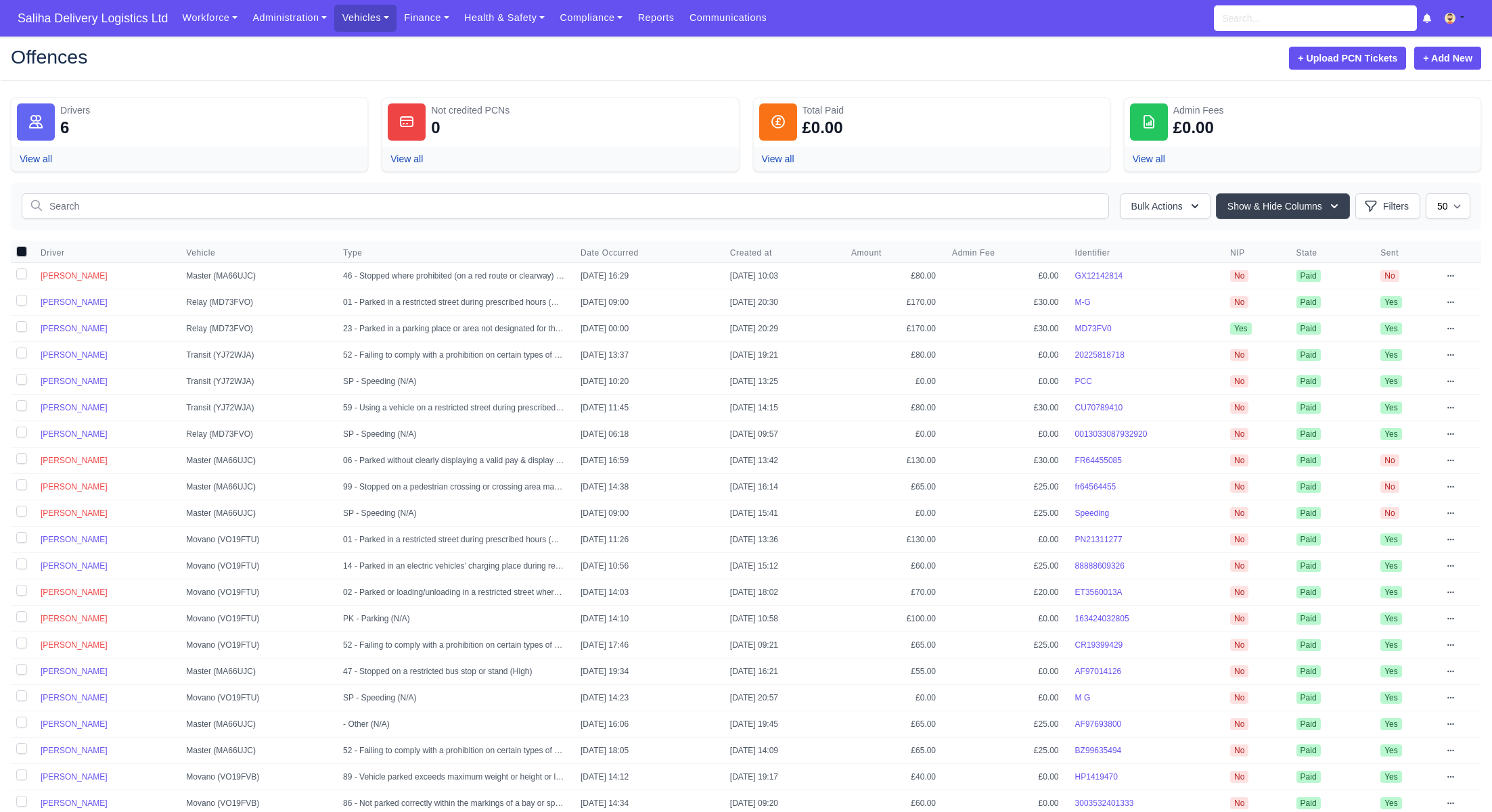
select select "50"
click at [17, 248] on input "checkbox" at bounding box center [21, 251] width 11 height 11
checkbox input "true"
click at [19, 249] on input "checkbox" at bounding box center [21, 251] width 11 height 11
checkbox input "false"
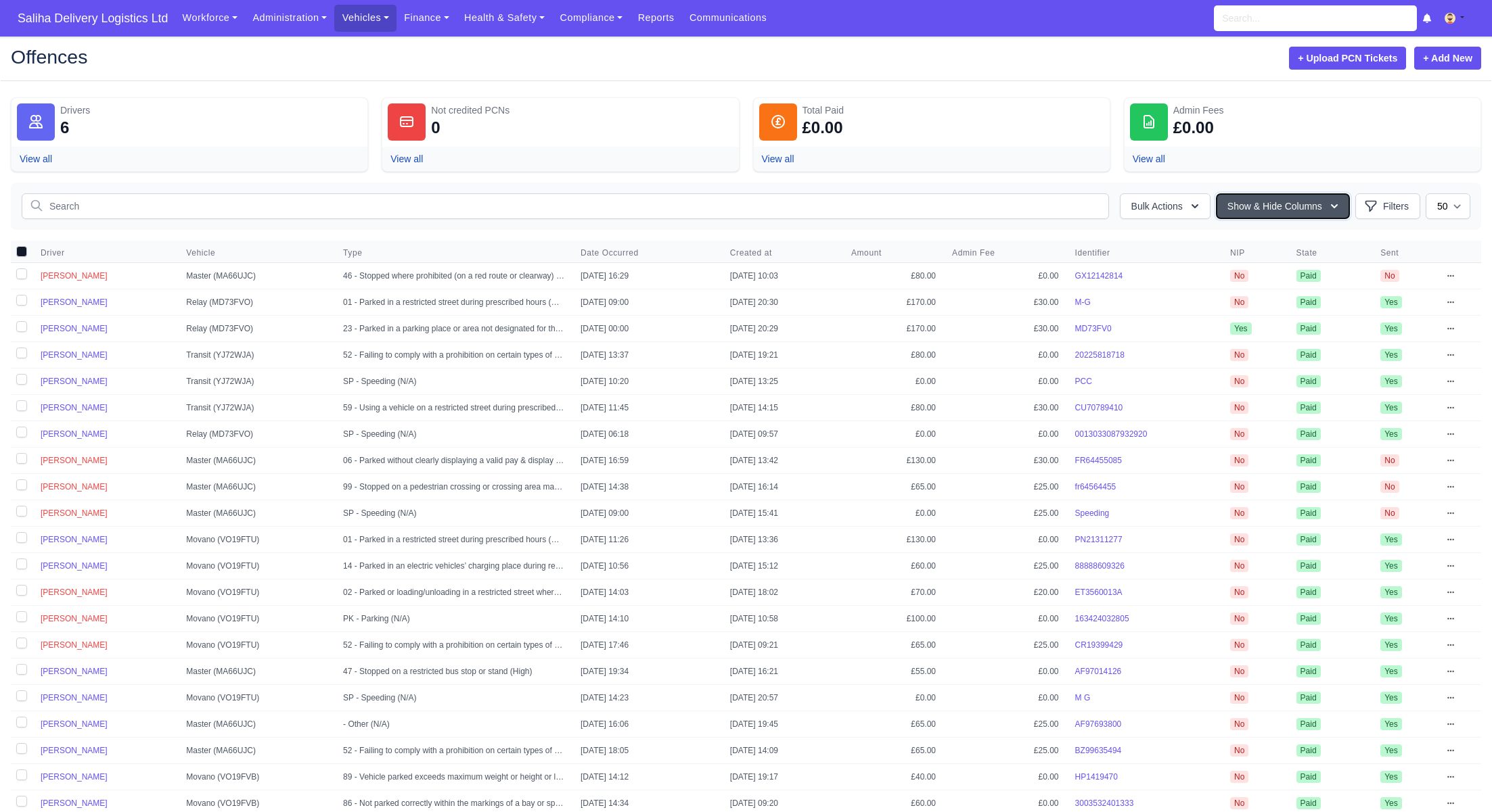
click at [1305, 214] on button "Show & Hide Columns" at bounding box center [1282, 206] width 134 height 25
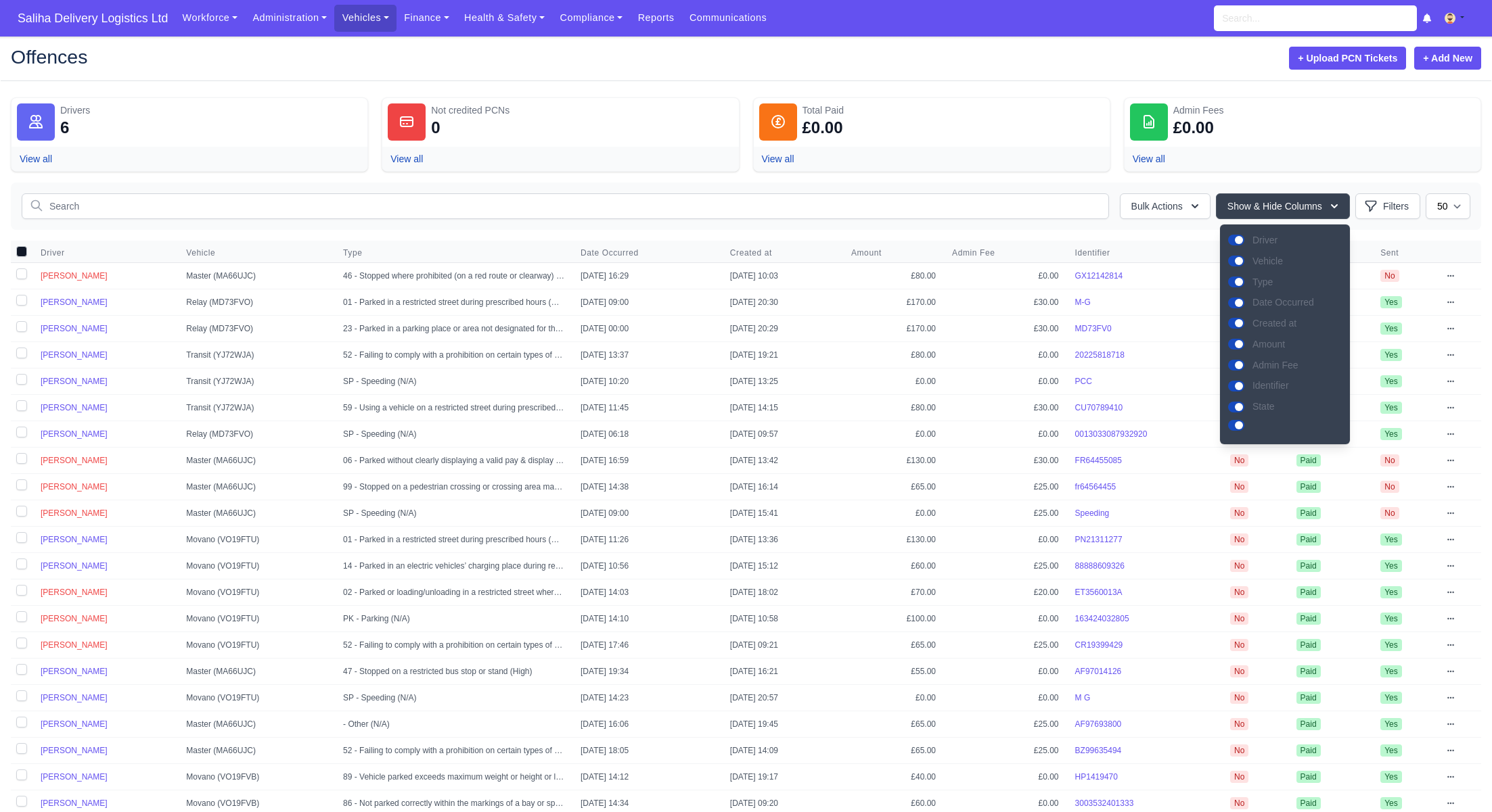
click at [1471, 206] on div "Bulk Actions Transferred liability Mark as Paid & Credit Send to the drivers Pu…" at bounding box center [746, 206] width 1471 height 47
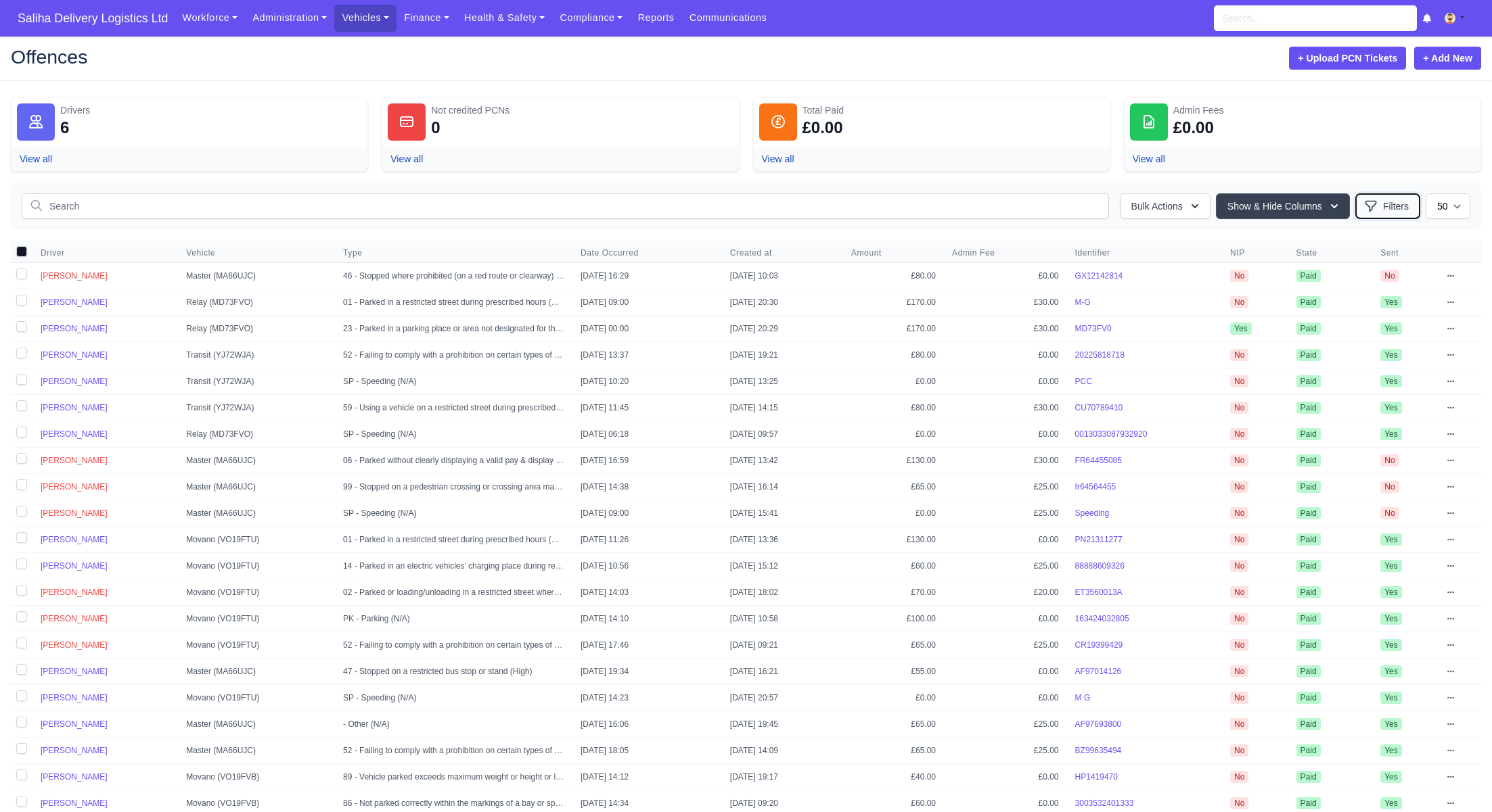
click at [1385, 207] on button "Filters" at bounding box center [1388, 206] width 65 height 25
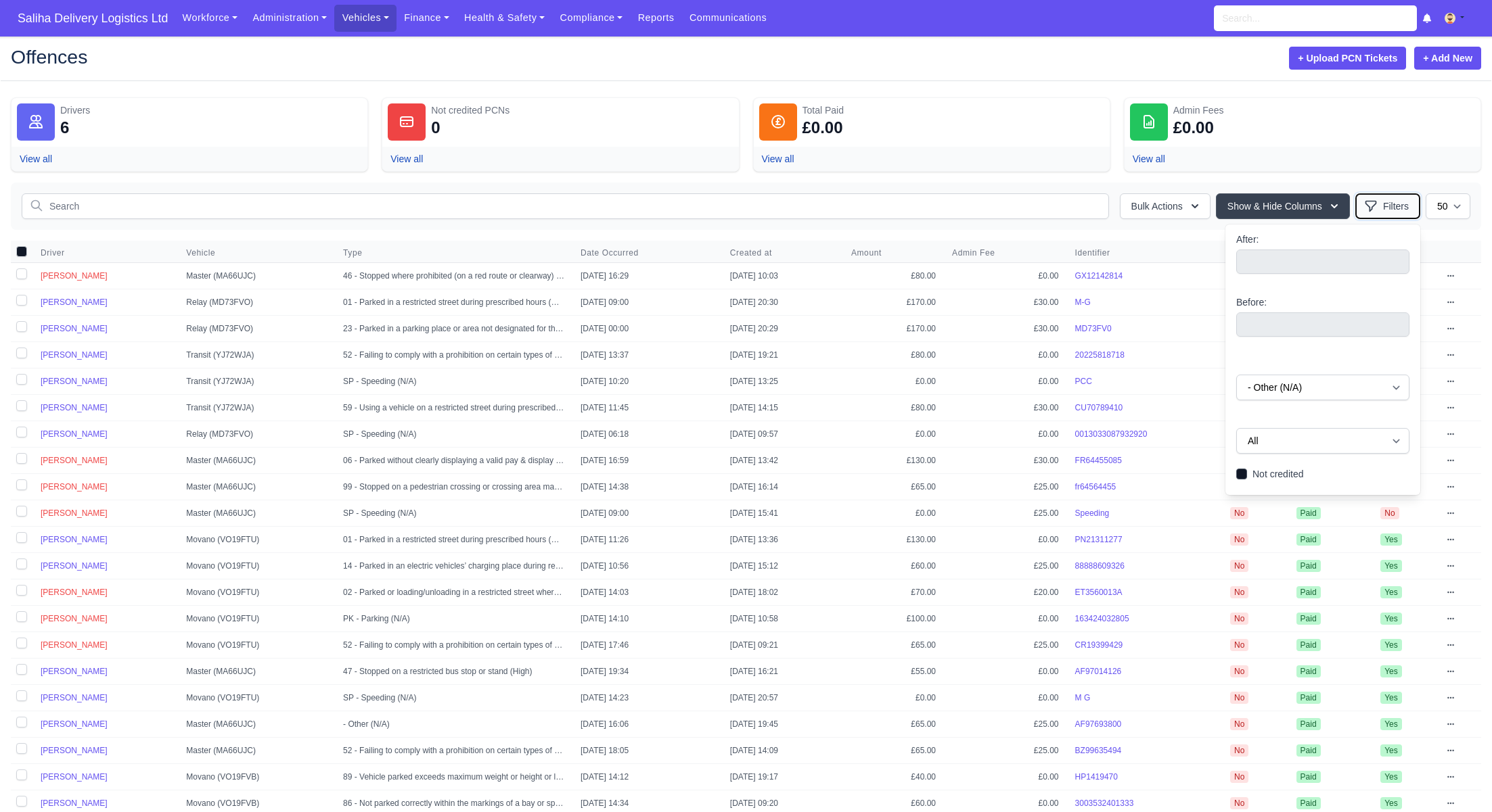
click at [1385, 207] on button "Filters" at bounding box center [1388, 206] width 65 height 25
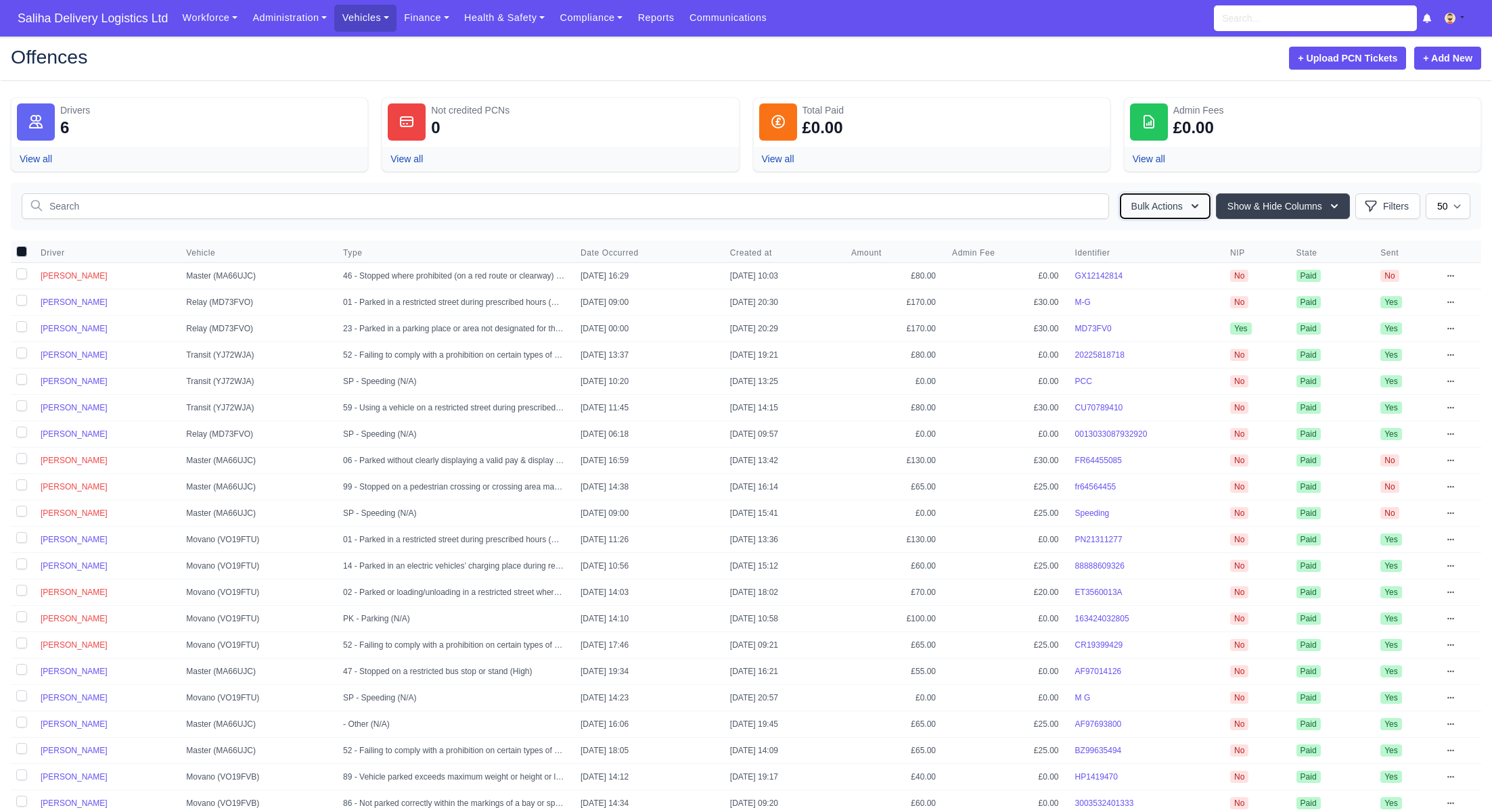
click at [1193, 204] on icon "button" at bounding box center [1195, 206] width 14 height 14
click at [27, 160] on link "View all" at bounding box center [35, 158] width 32 height 11
click at [1453, 276] on icon at bounding box center [1450, 276] width 8 height 8
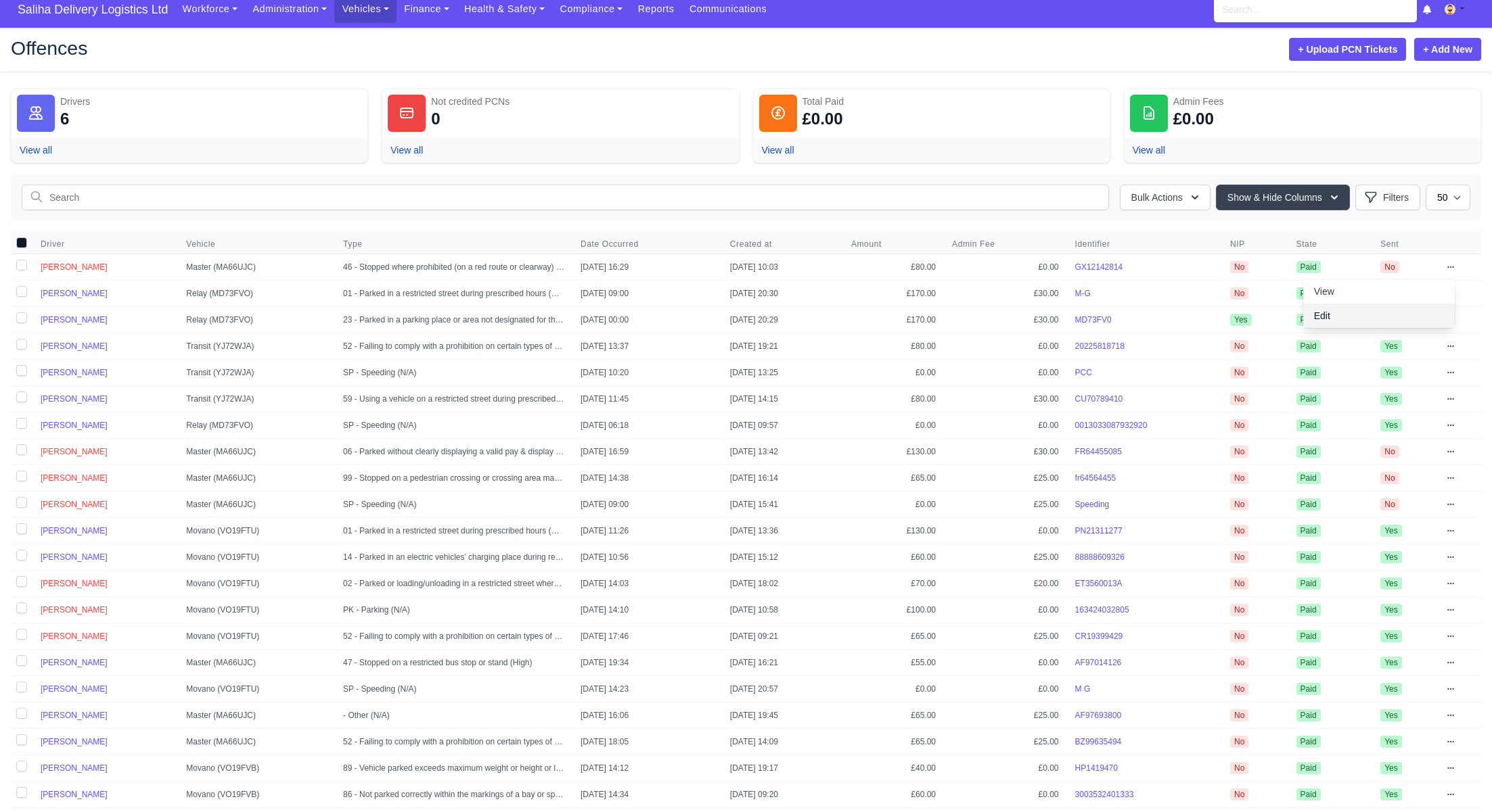
scroll to position [11, 0]
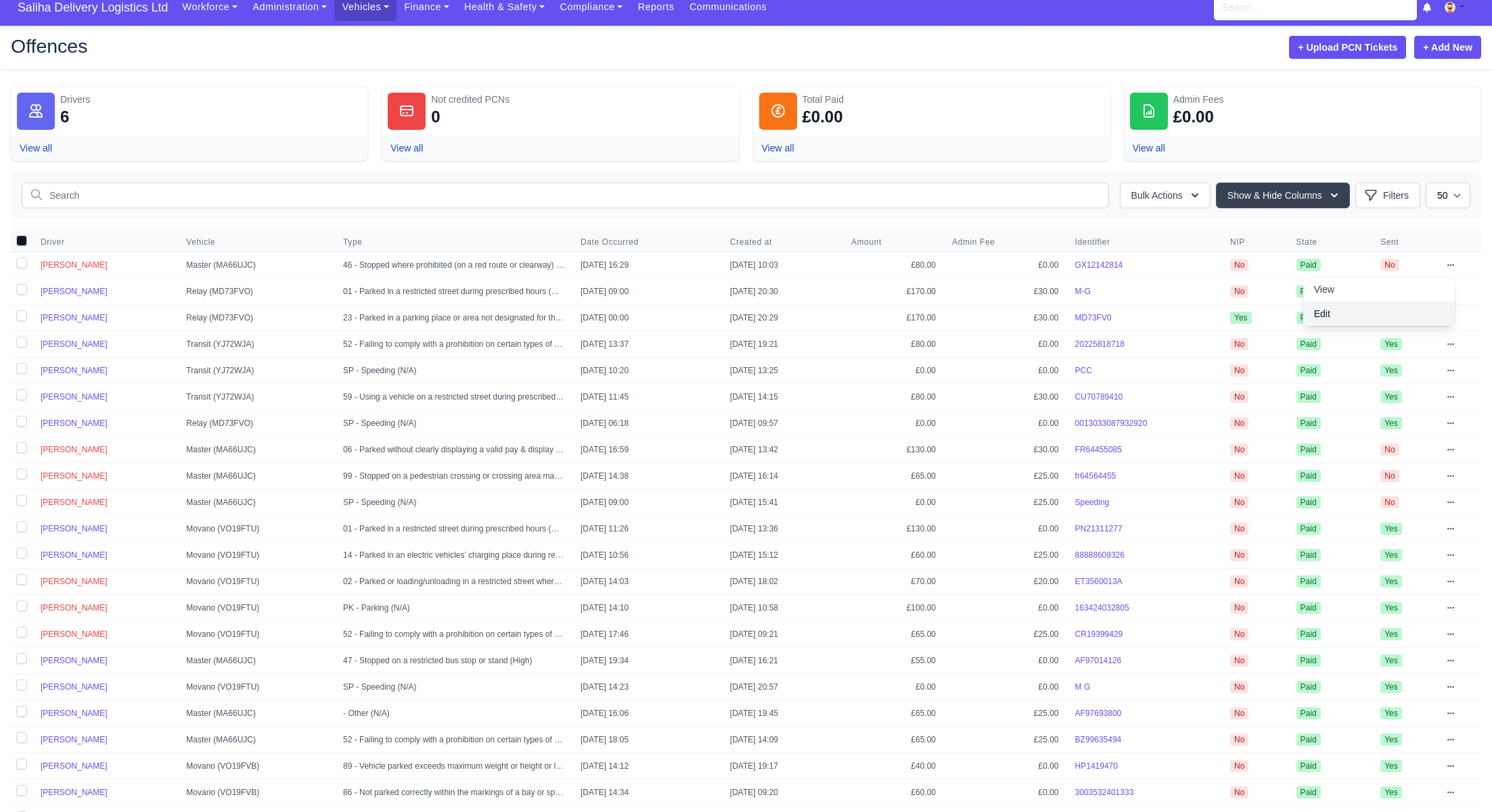
click at [1346, 307] on link "Edit" at bounding box center [1378, 313] width 151 height 24
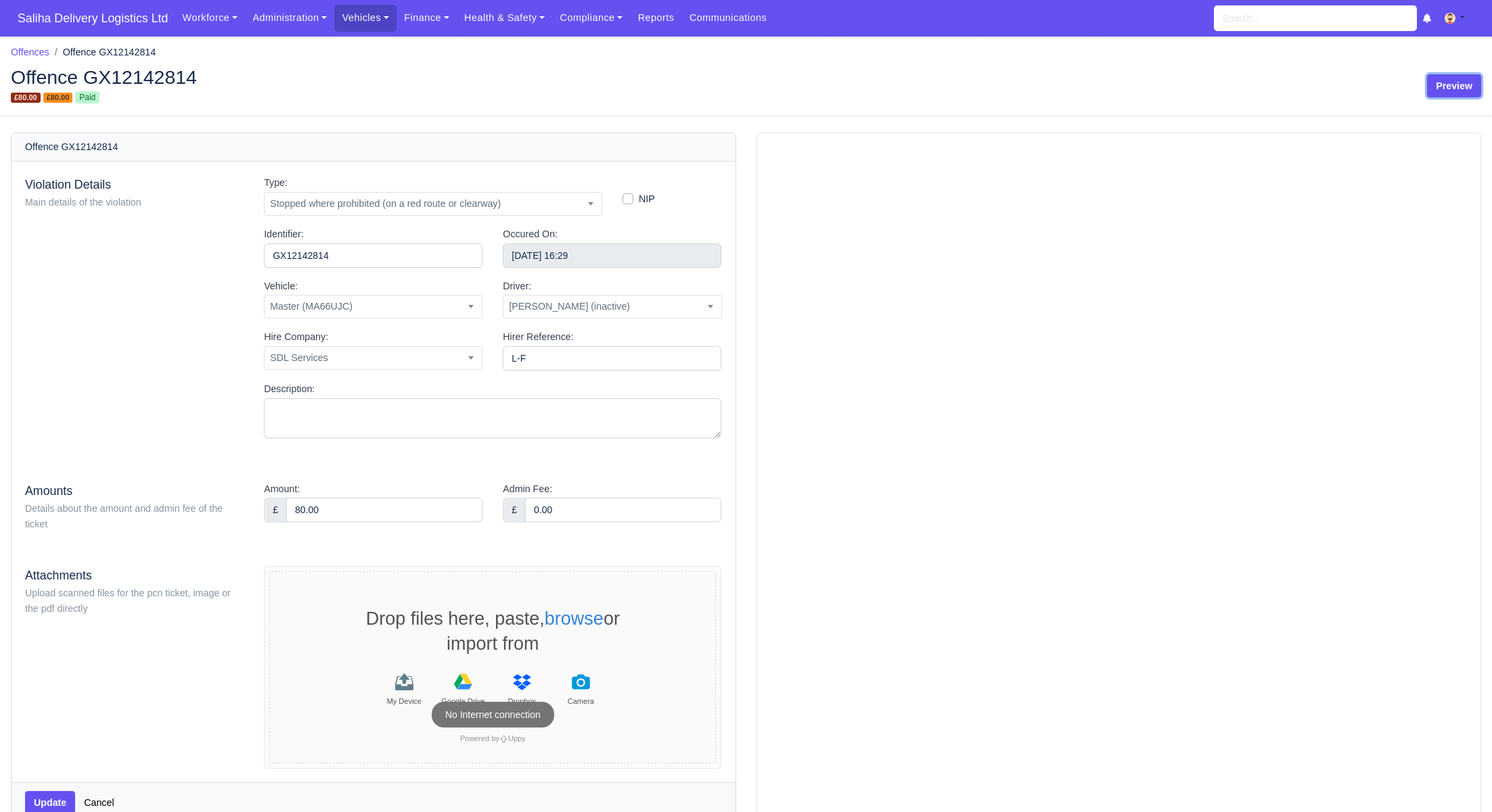
click at [1459, 92] on link "Preview" at bounding box center [1453, 86] width 54 height 23
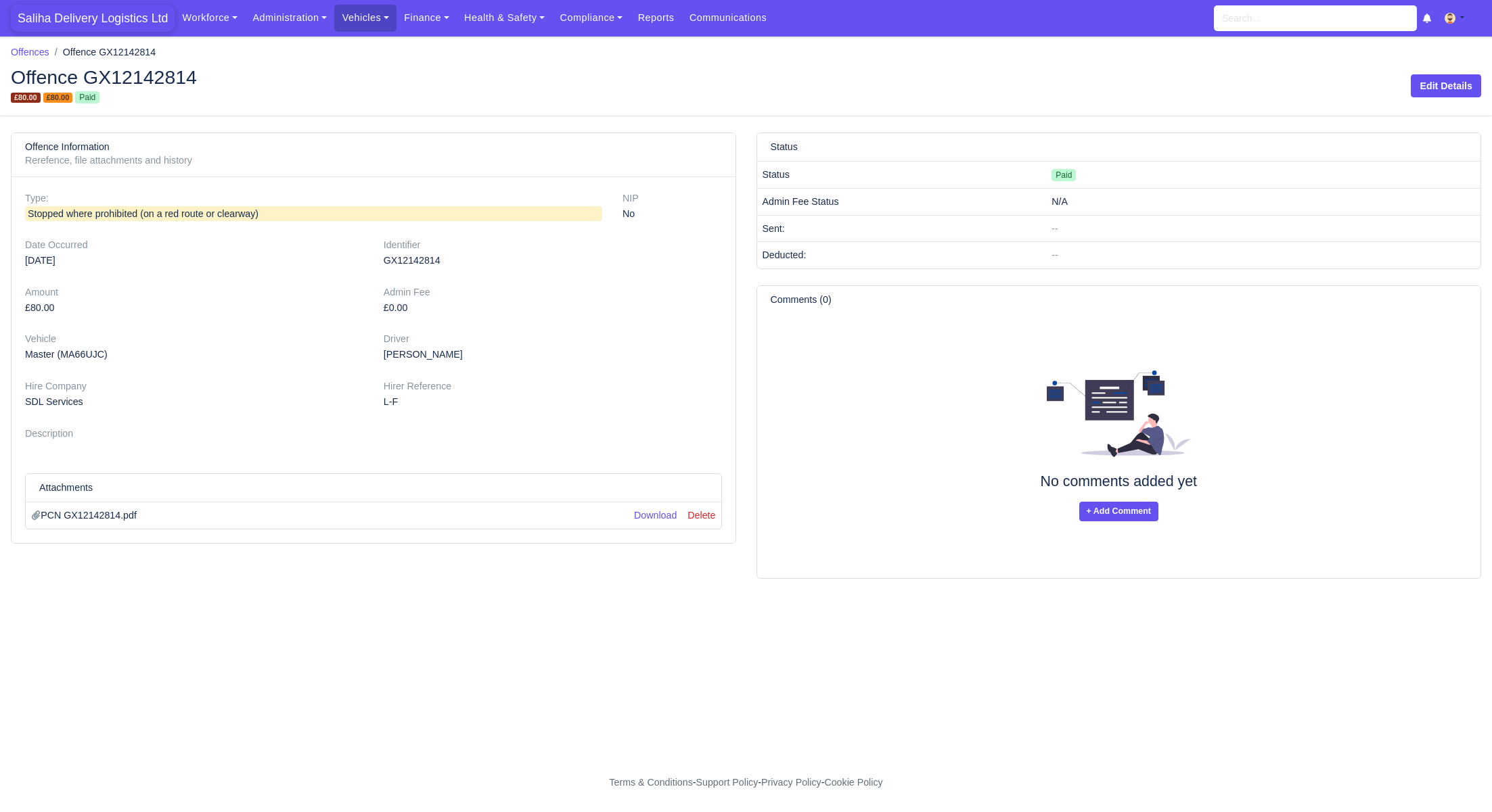
click at [103, 20] on span "Saliha Delivery Logistics Ltd" at bounding box center [93, 19] width 164 height 27
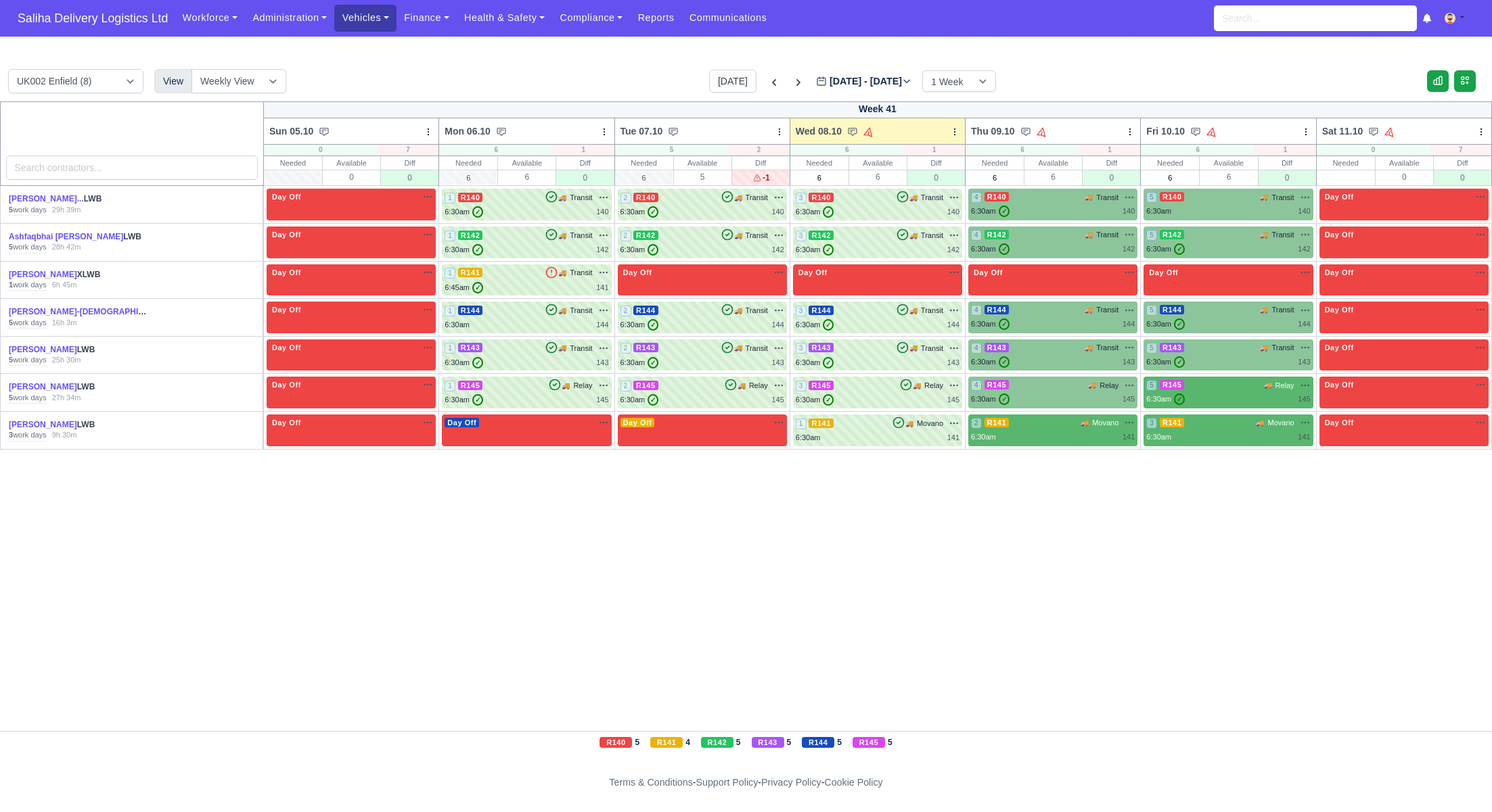
click at [358, 24] on link "Vehicles" at bounding box center [365, 18] width 62 height 26
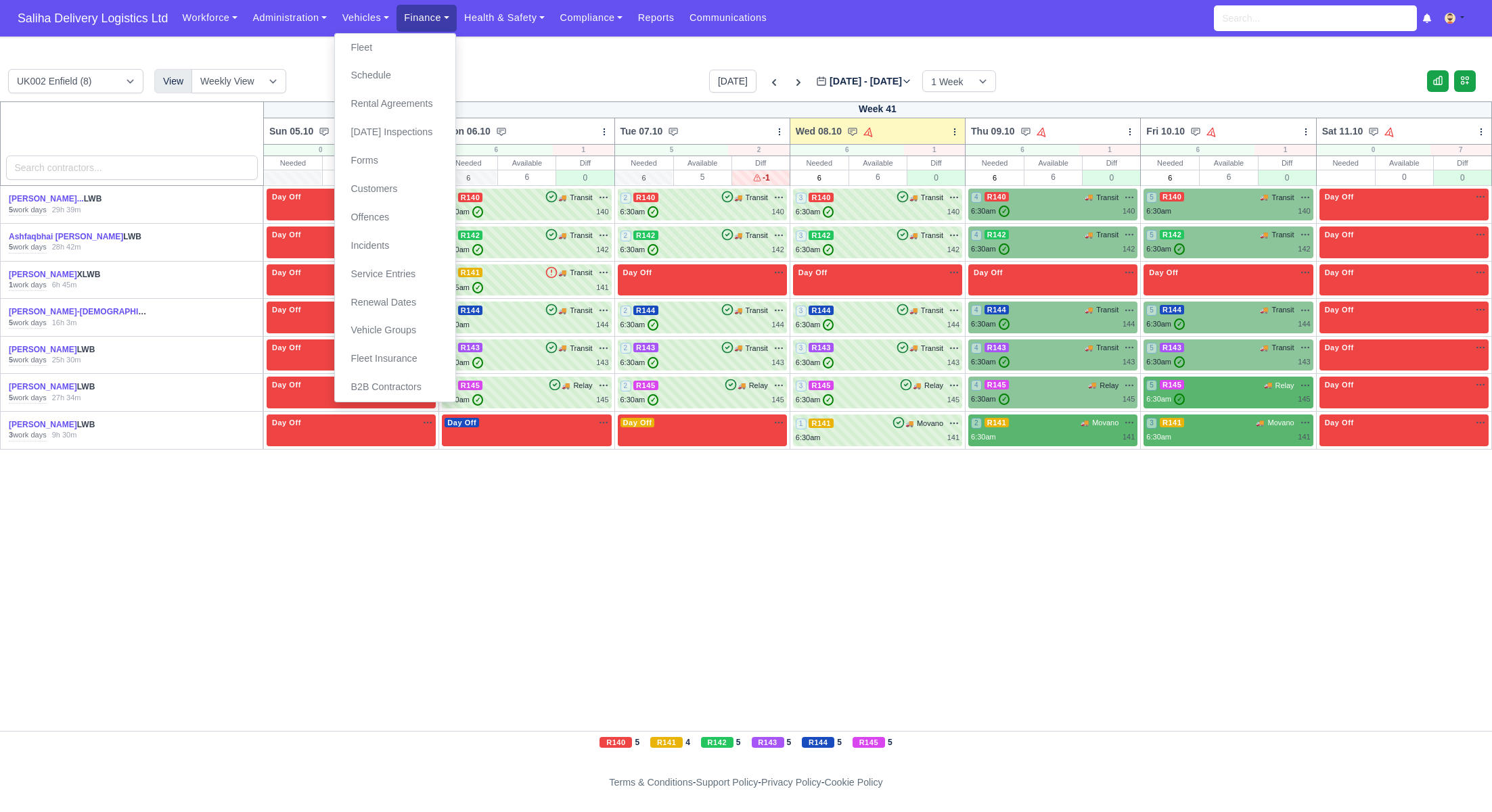
click at [440, 22] on link "Finance" at bounding box center [427, 18] width 61 height 26
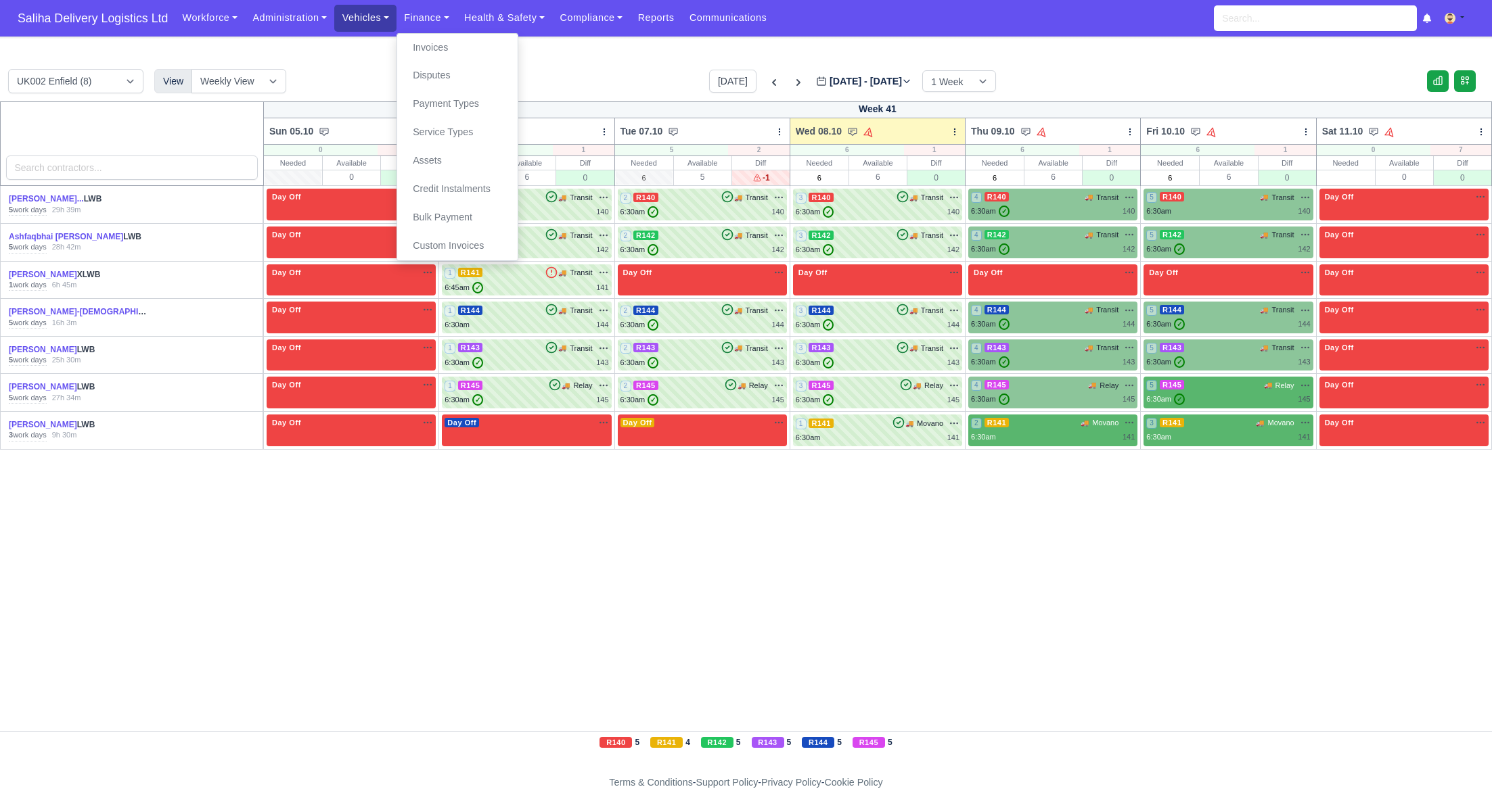
click at [391, 23] on link "Vehicles" at bounding box center [365, 18] width 62 height 26
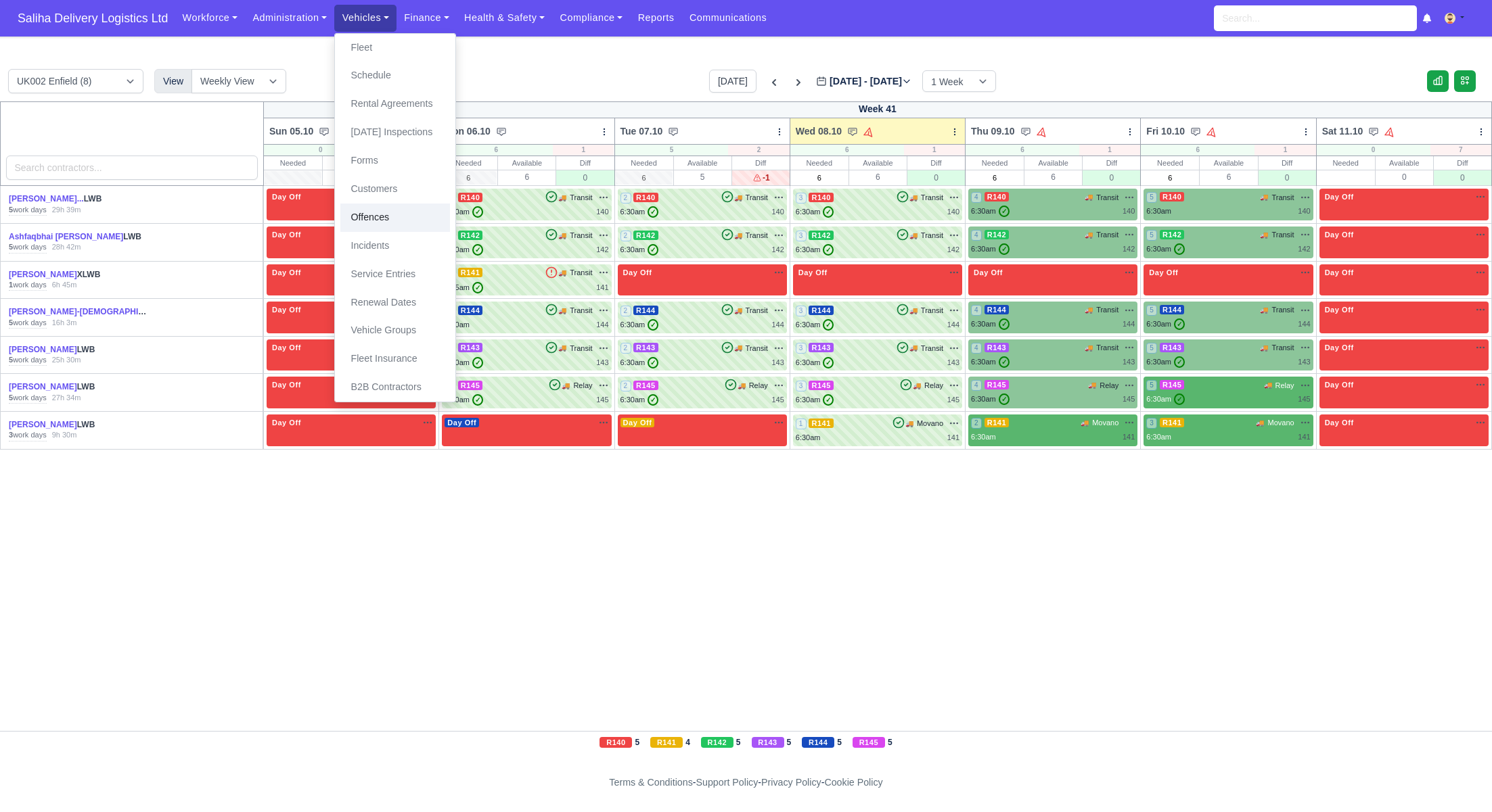
click at [389, 225] on link "Offences" at bounding box center [394, 218] width 109 height 28
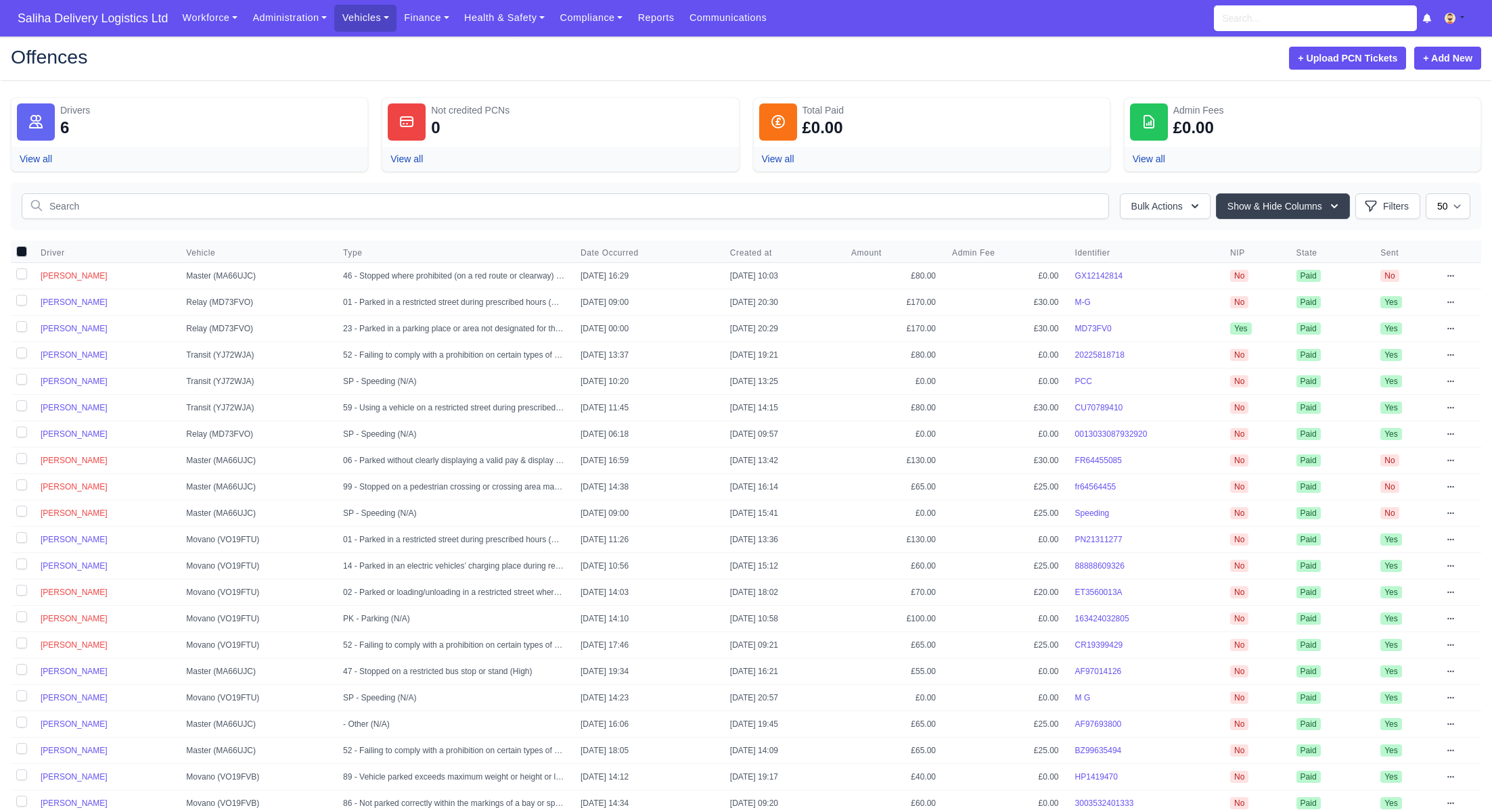
select select "50"
click at [16, 270] on label at bounding box center [21, 276] width 21 height 25
click at [17, 270] on input "checkbox" at bounding box center [21, 273] width 11 height 11
checkbox input "true"
click at [1451, 276] on icon at bounding box center [1450, 276] width 8 height 8
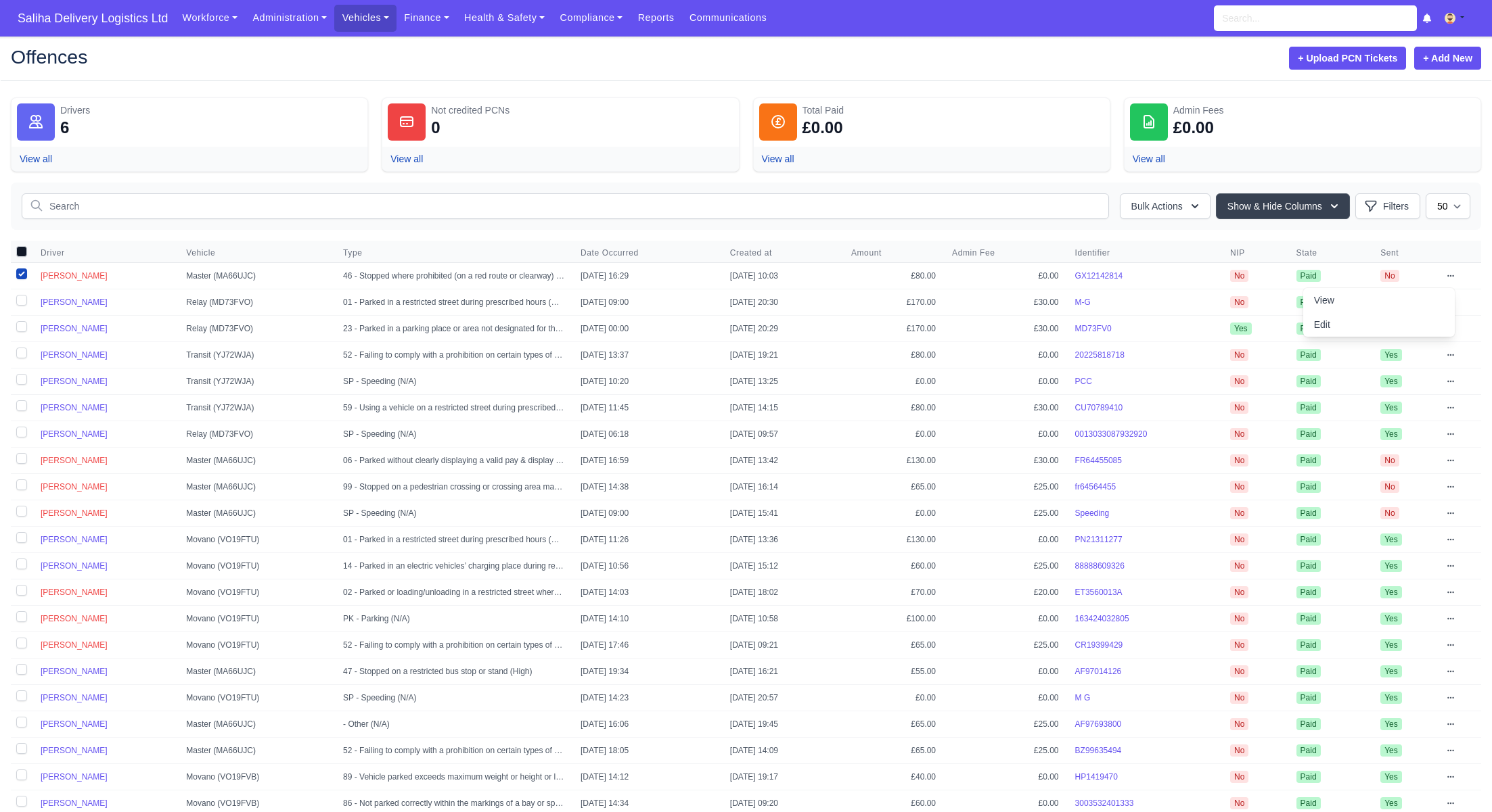
click at [1451, 277] on icon at bounding box center [1450, 276] width 8 height 8
click at [1459, 208] on select "25 50" at bounding box center [1448, 206] width 45 height 25
click at [1426, 193] on select "25 50" at bounding box center [1448, 206] width 45 height 25
click at [1188, 203] on icon "button" at bounding box center [1195, 206] width 14 height 14
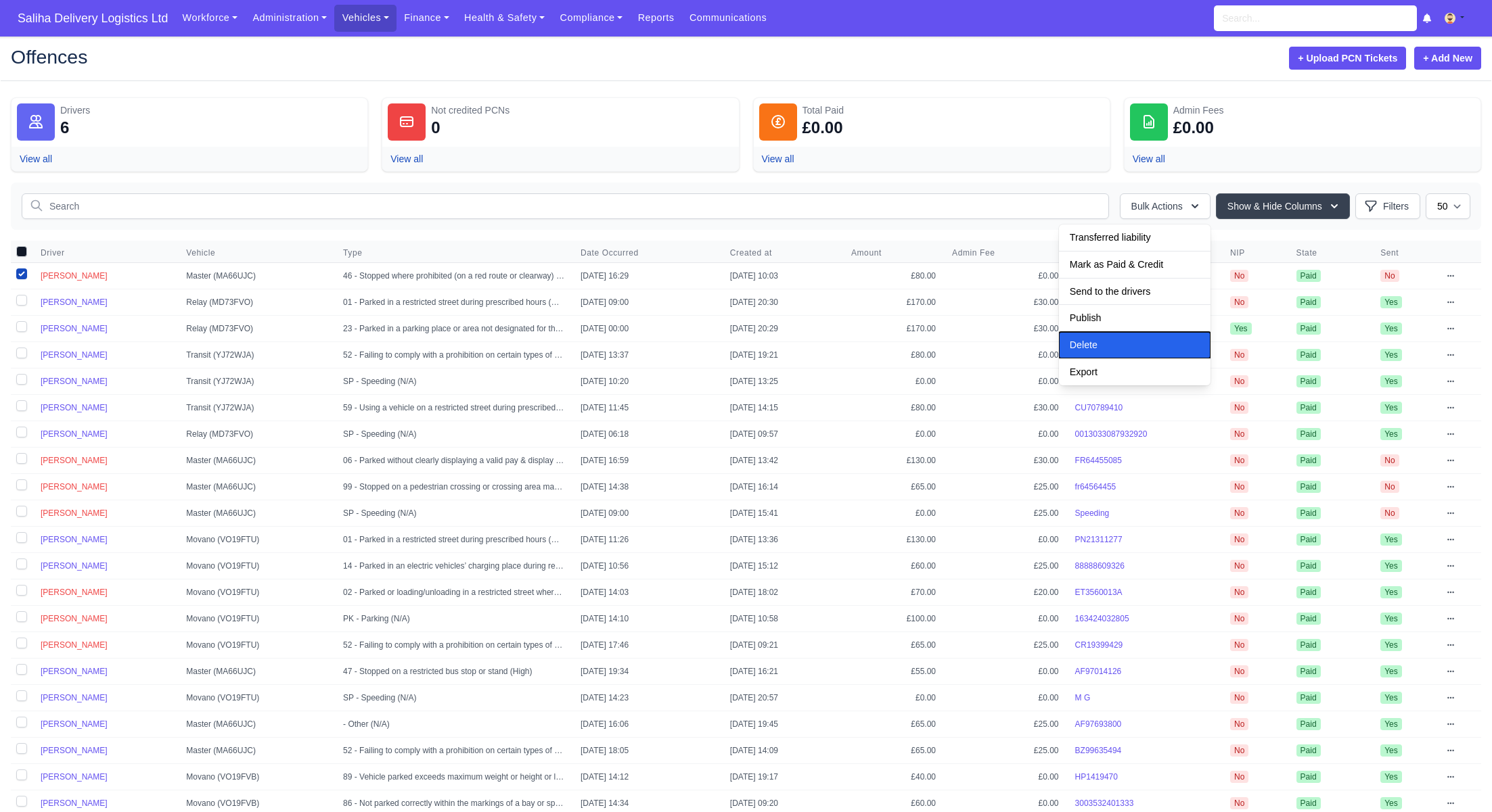
click at [1120, 334] on button "Delete" at bounding box center [1134, 345] width 151 height 26
click at [19, 269] on label at bounding box center [21, 276] width 21 height 25
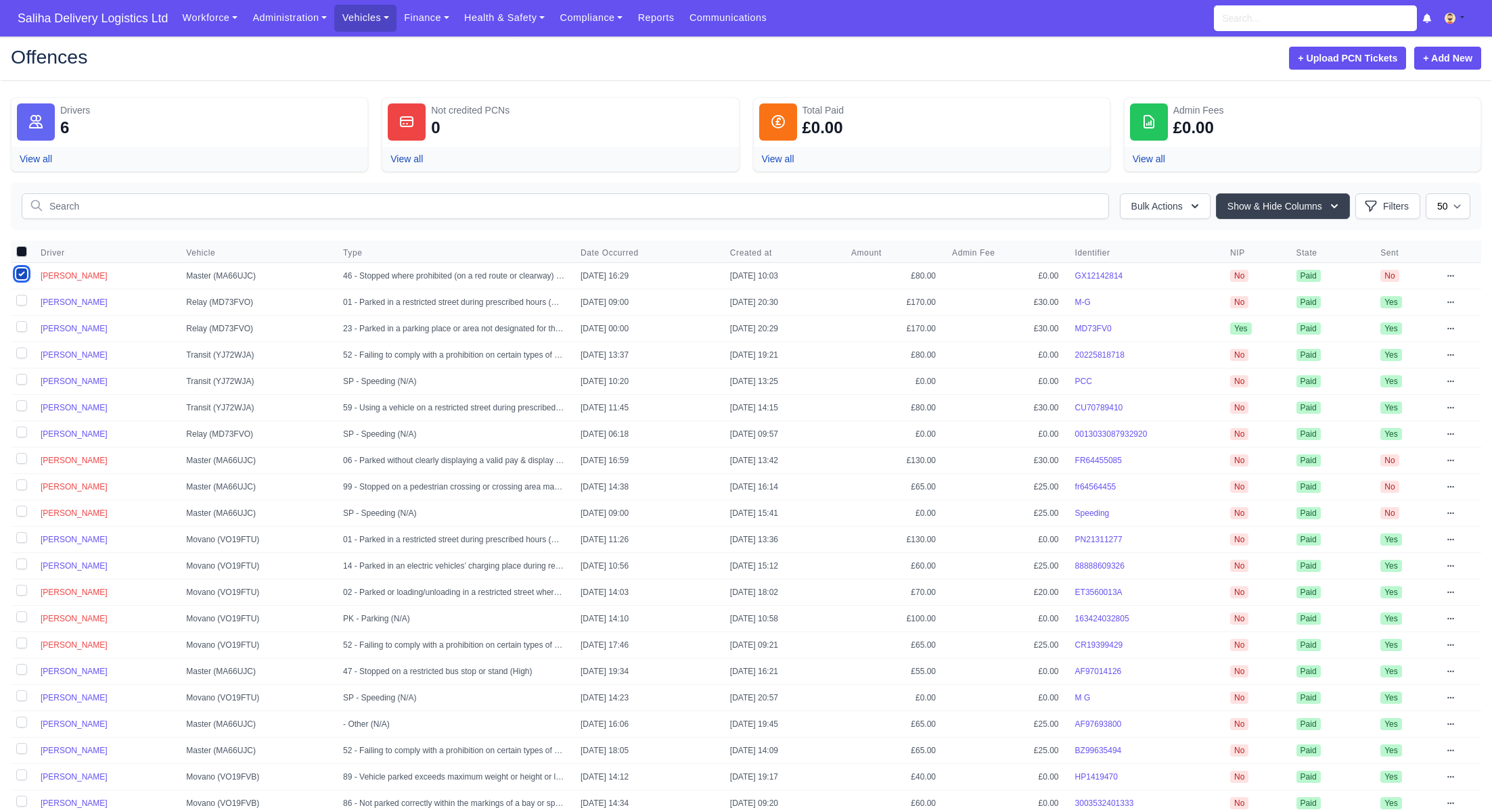
click at [19, 269] on input "checkbox" at bounding box center [21, 273] width 11 height 11
checkbox input "false"
click at [1091, 299] on link "M-G" at bounding box center [1083, 303] width 16 height 10
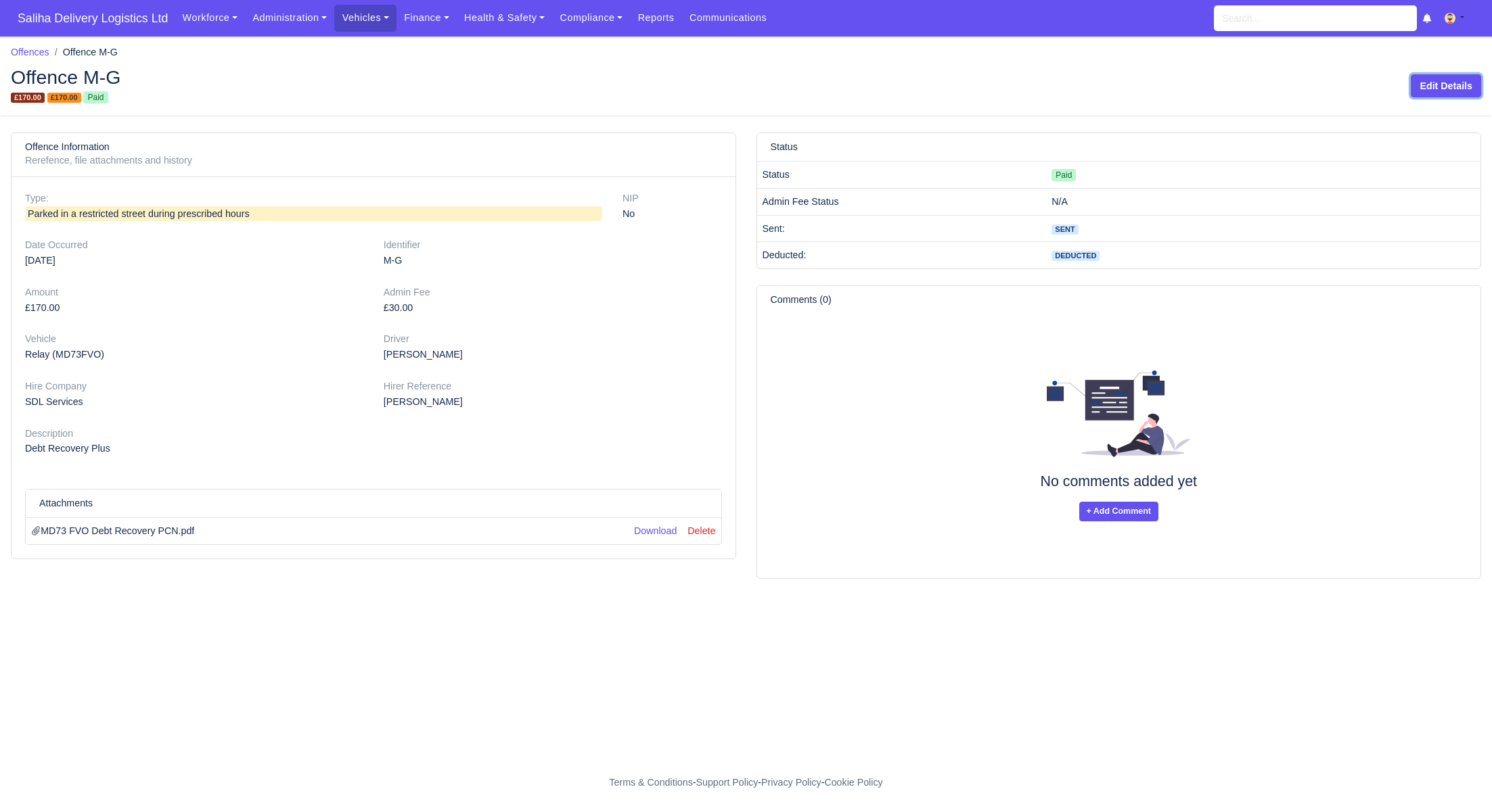
click at [1467, 89] on link "Edit Details" at bounding box center [1446, 86] width 70 height 23
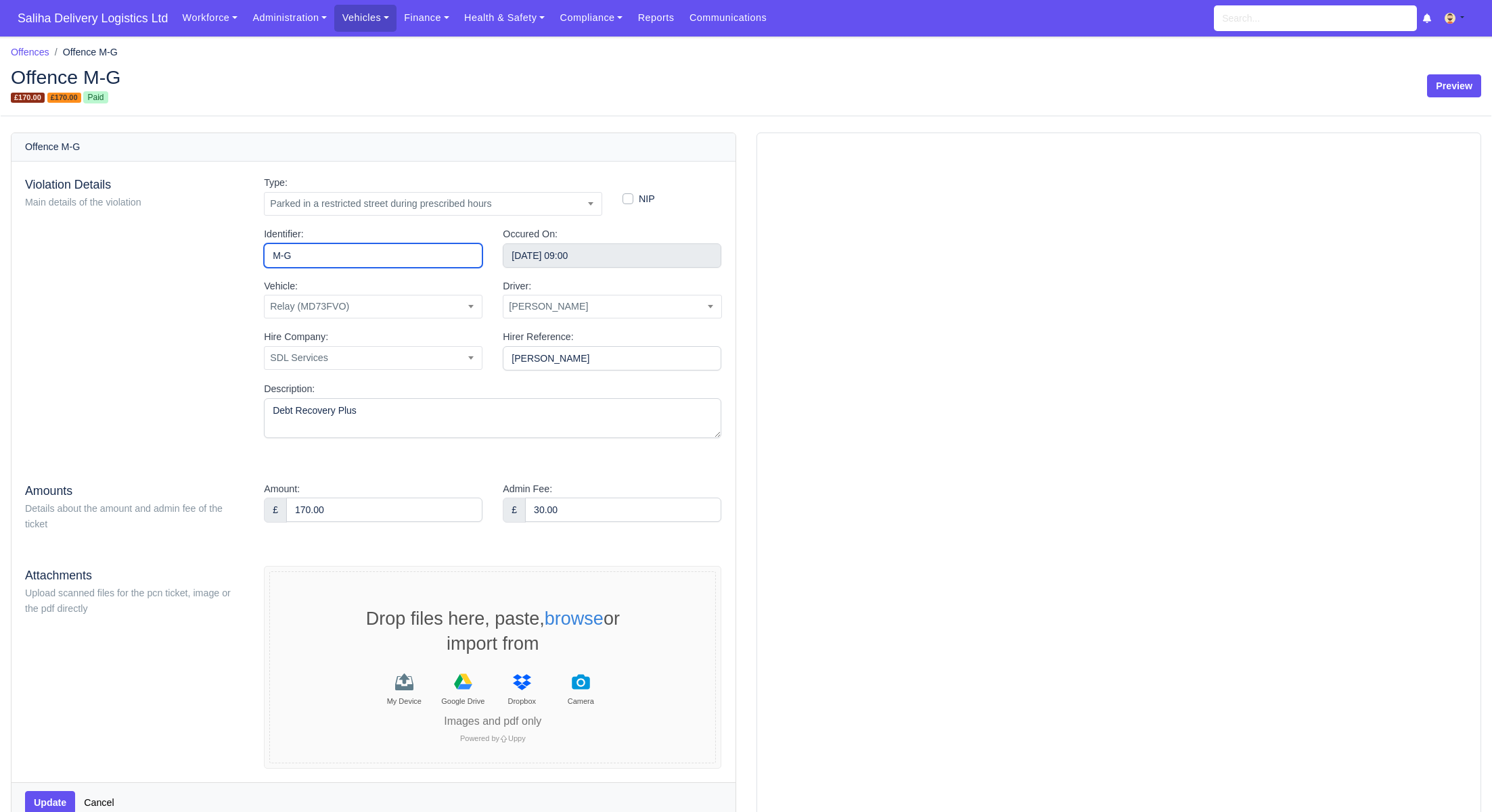
drag, startPoint x: 367, startPoint y: 261, endPoint x: 250, endPoint y: 254, distance: 117.2
click at [250, 254] on div "Violation Details Main details of the violation Type: -- --- RESERVED FOR DVLA …" at bounding box center [373, 311] width 717 height 274
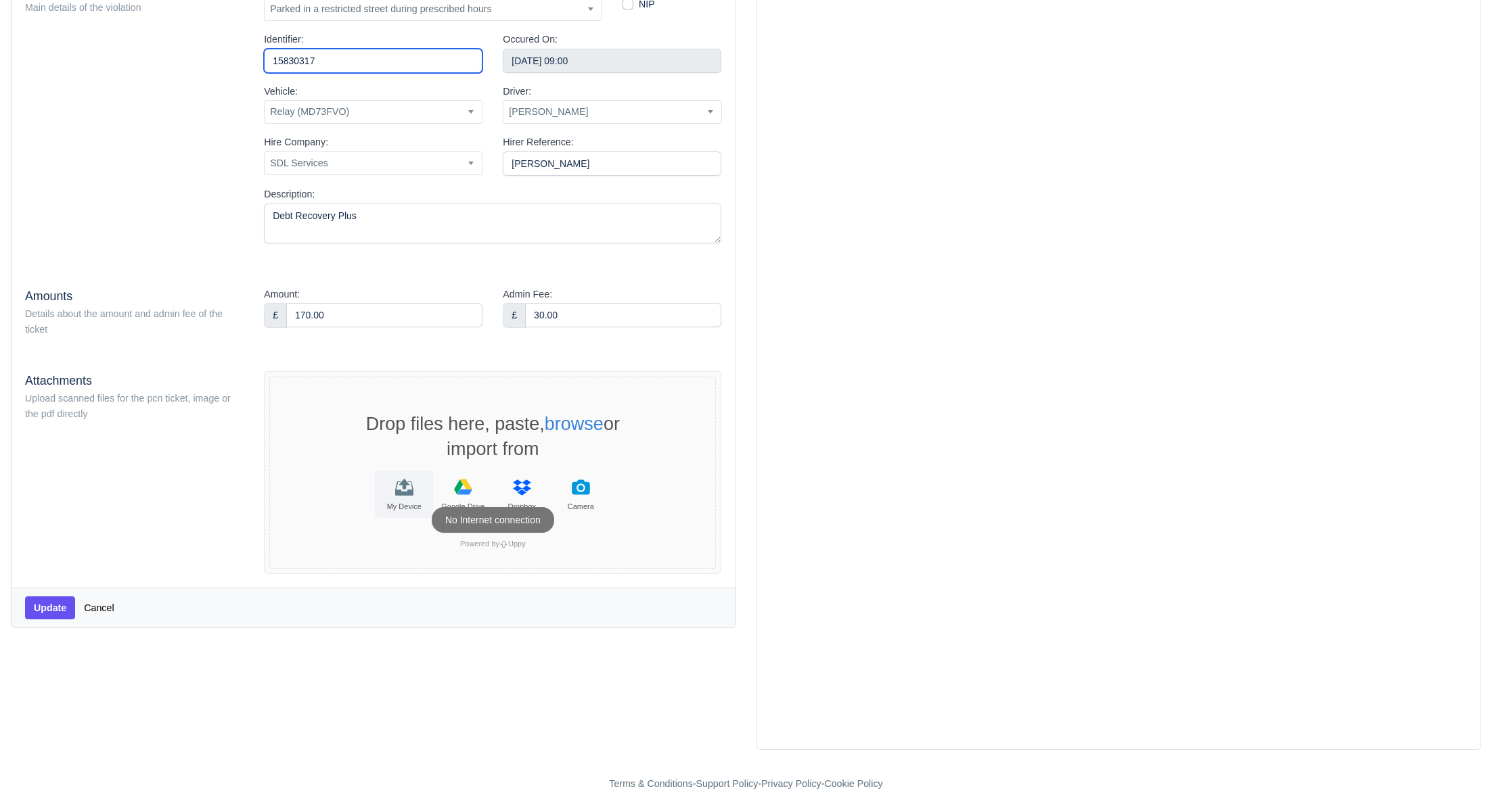
type input "15830317"
click at [407, 485] on icon "File Uploader" at bounding box center [404, 487] width 19 height 19
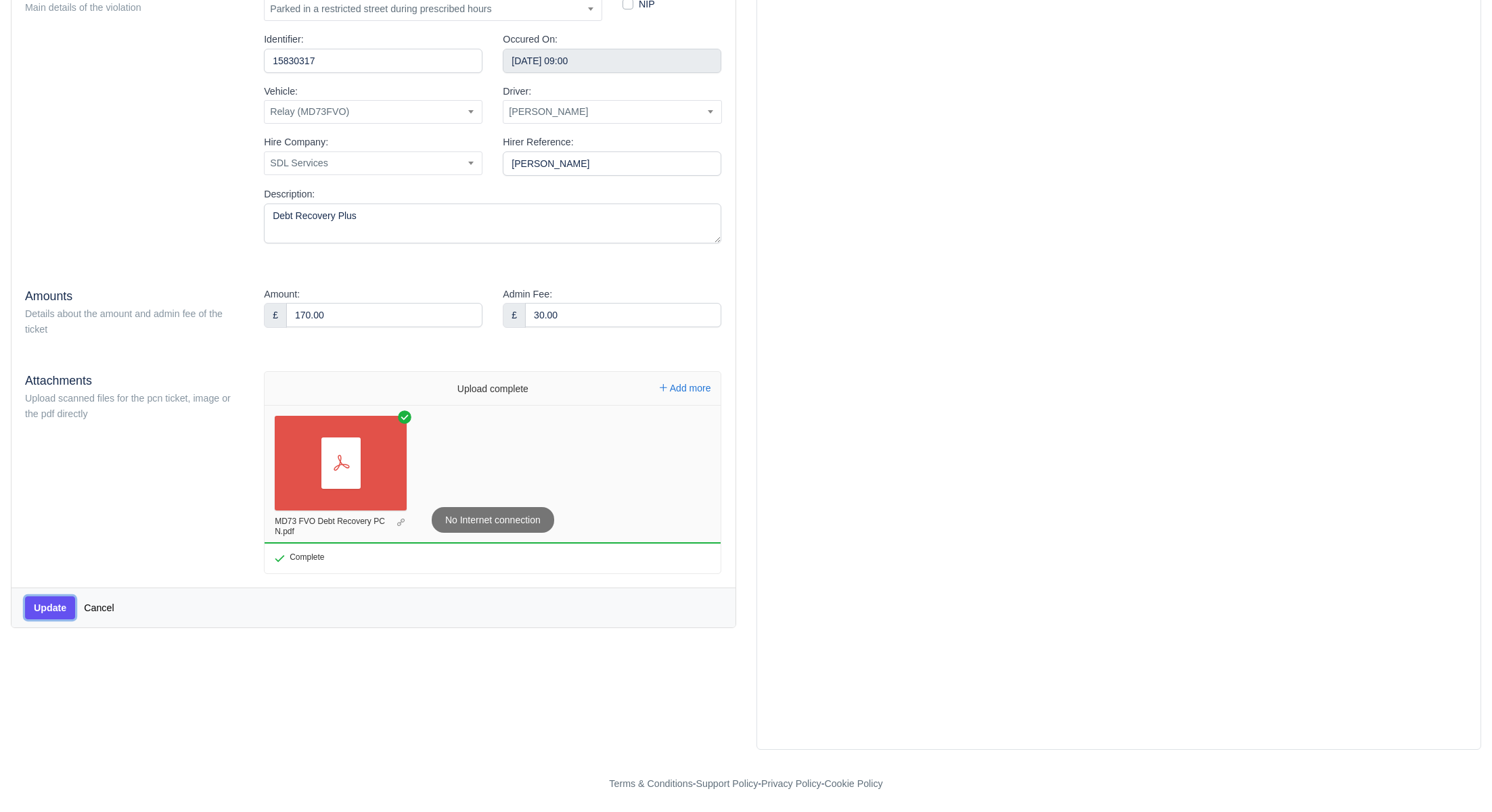
click at [47, 608] on button "Update" at bounding box center [50, 608] width 50 height 23
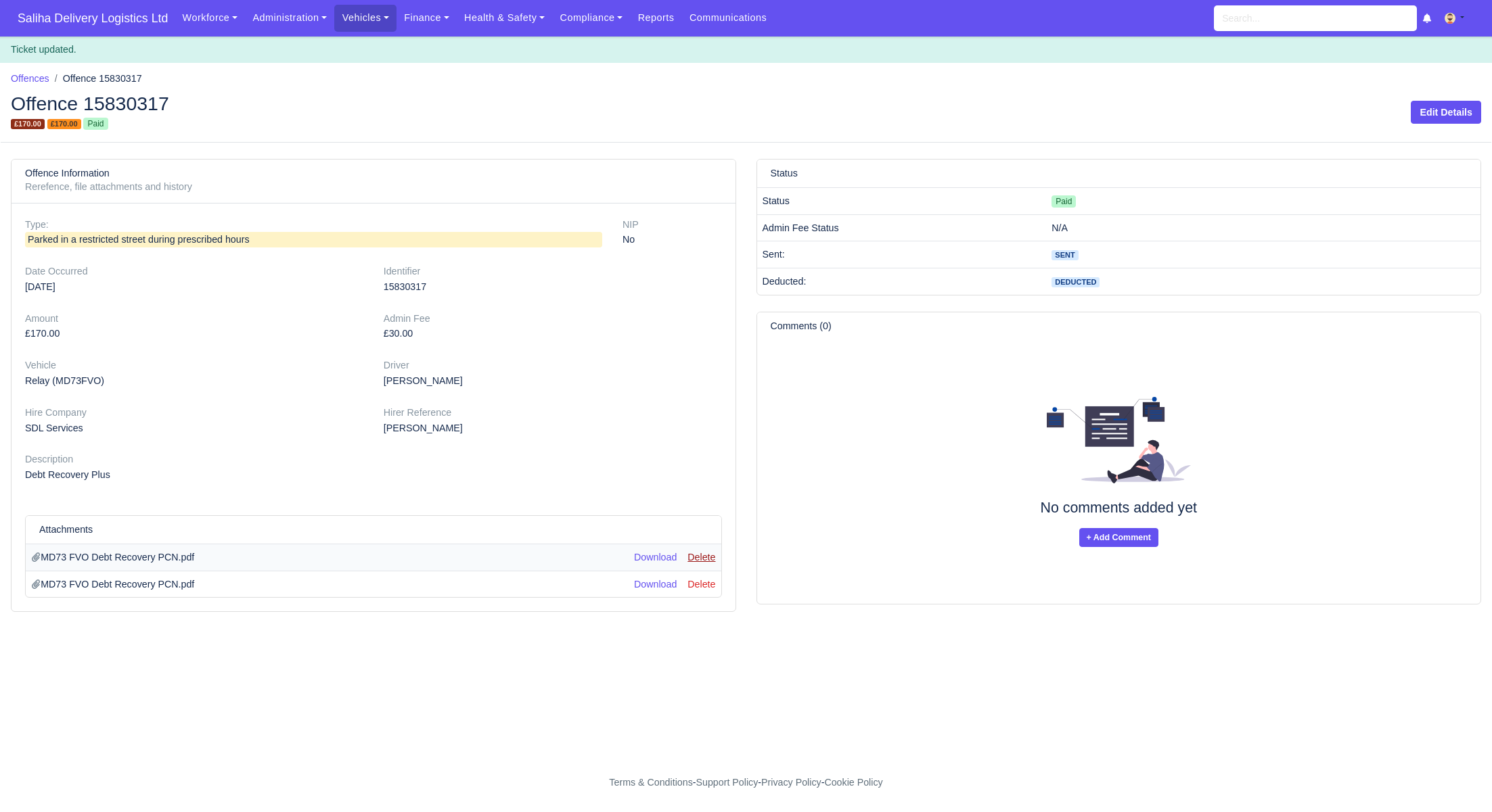
click at [708, 556] on link "Delete" at bounding box center [701, 556] width 27 height 11
click at [367, 19] on link "Vehicles" at bounding box center [365, 18] width 62 height 26
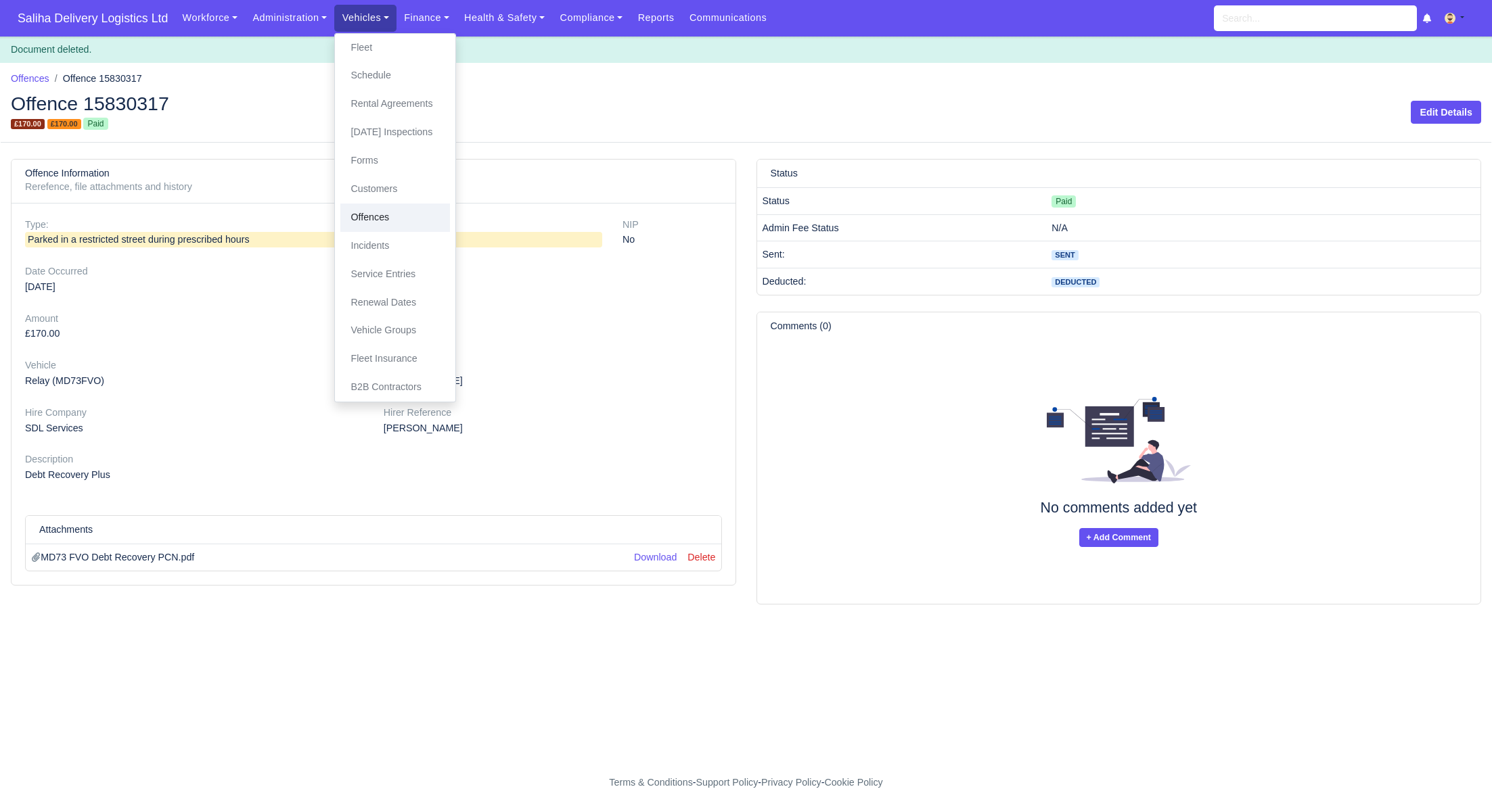
click at [366, 215] on link "Offences" at bounding box center [394, 218] width 109 height 28
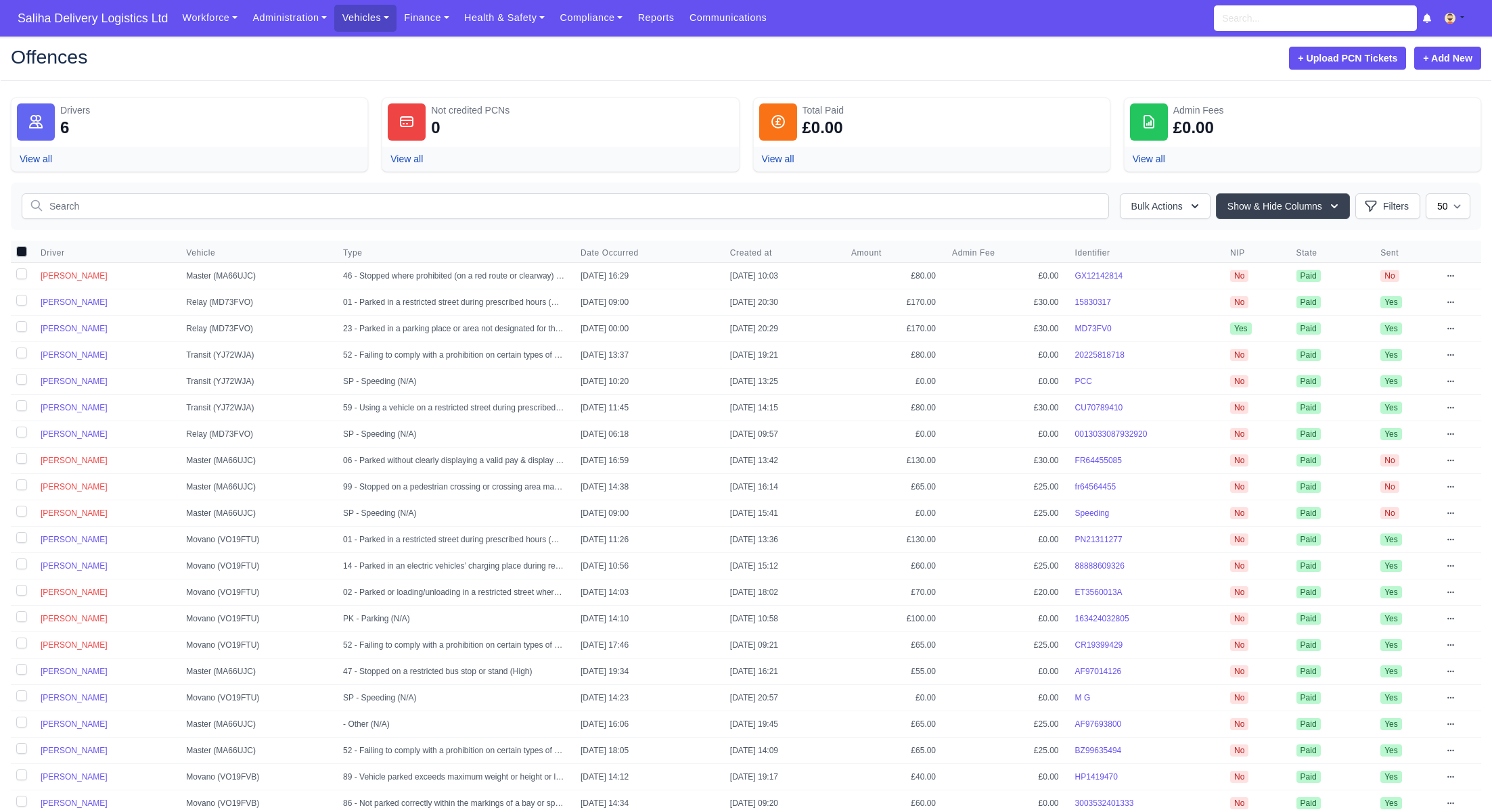
select select "50"
click at [39, 157] on link "View all" at bounding box center [35, 158] width 32 height 11
click at [104, 16] on span "Saliha Delivery Logistics Ltd" at bounding box center [93, 19] width 164 height 27
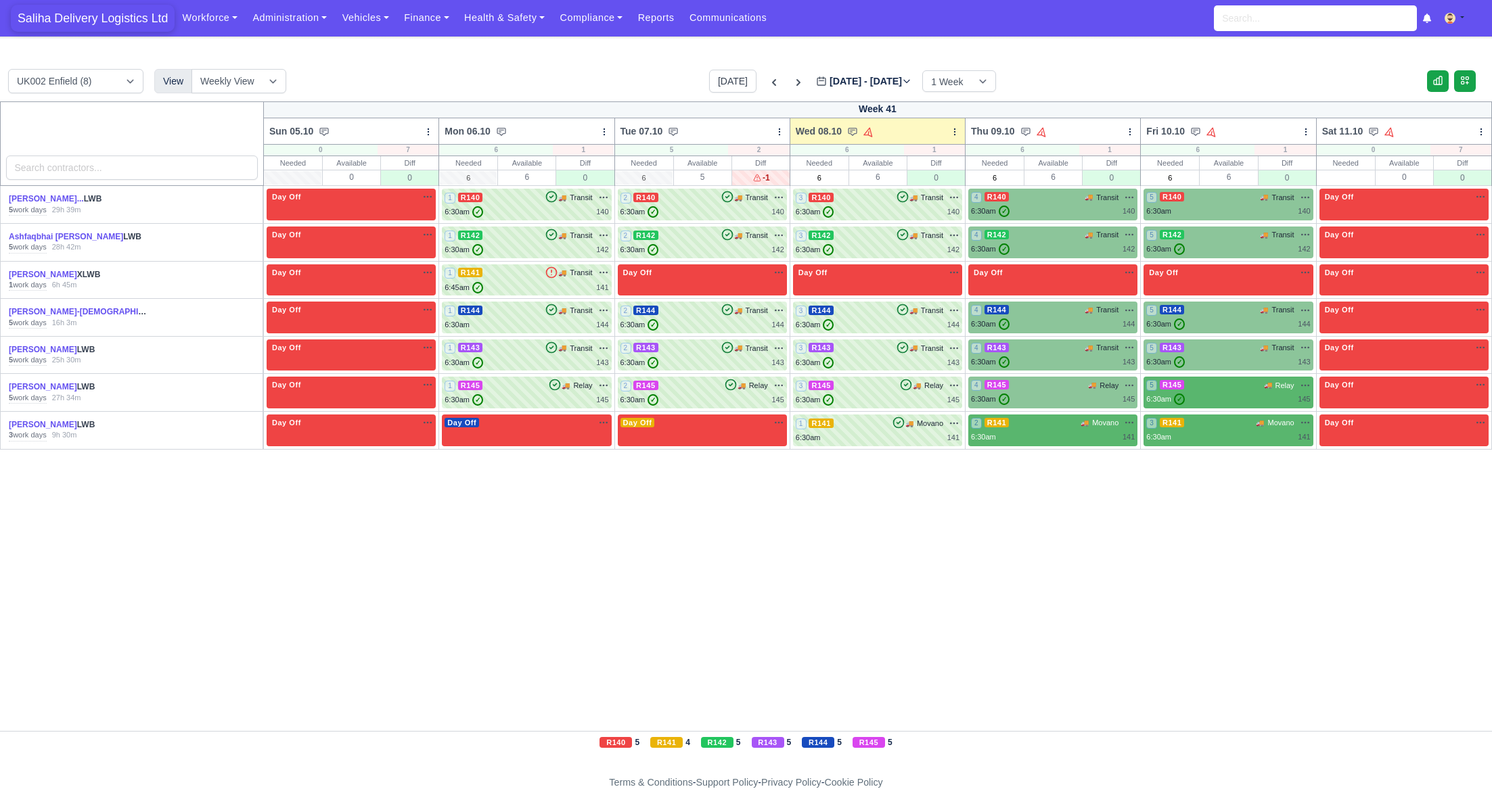
click at [95, 20] on span "Saliha Delivery Logistics Ltd" at bounding box center [93, 19] width 164 height 27
